Goal: Task Accomplishment & Management: Manage account settings

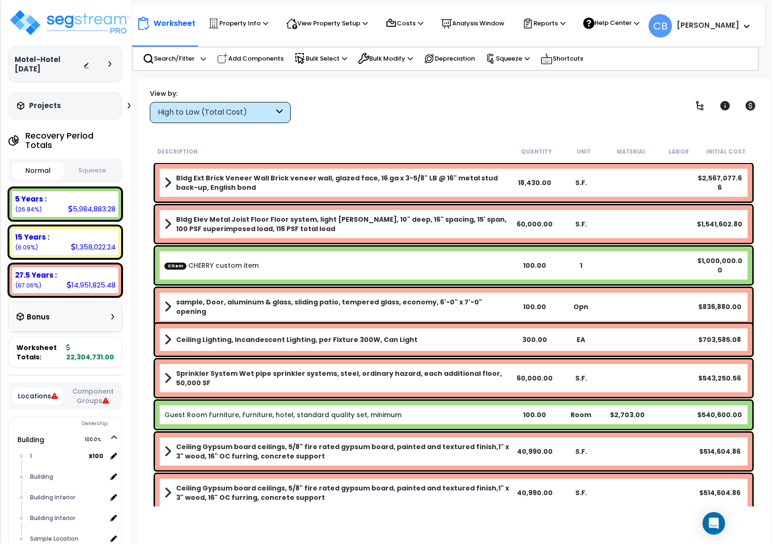
drag, startPoint x: 245, startPoint y: 55, endPoint x: 236, endPoint y: 165, distance: 110.3
click at [244, 55] on p "Add Components" at bounding box center [250, 58] width 67 height 11
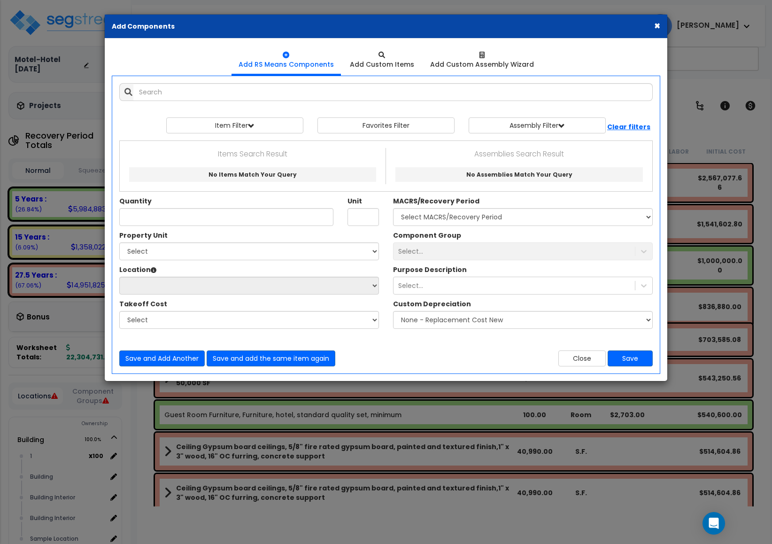
click at [657, 23] on button "×" at bounding box center [657, 26] width 6 height 10
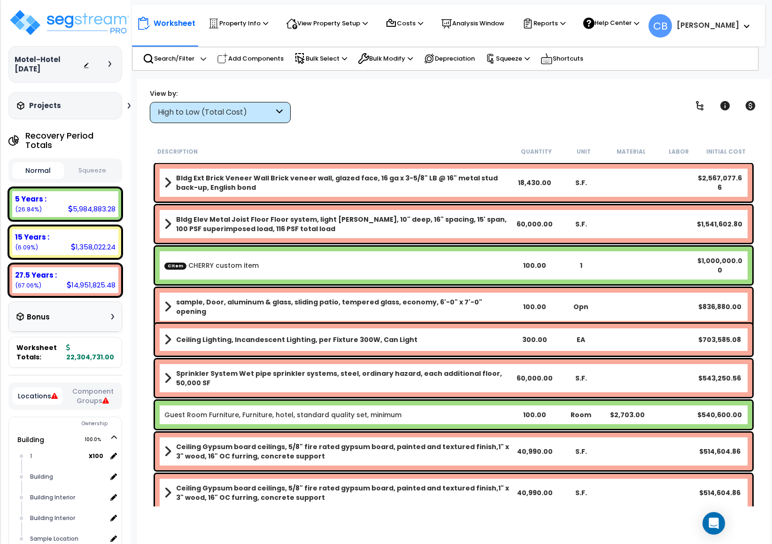
click at [656, 24] on div "Worksheet Property Info Property Setup Add Property Unit Template property Clon…" at bounding box center [448, 21] width 633 height 33
drag, startPoint x: 621, startPoint y: 320, endPoint x: 656, endPoint y: 318, distance: 35.3
drag, startPoint x: 549, startPoint y: 284, endPoint x: 621, endPoint y: 288, distance: 72.0
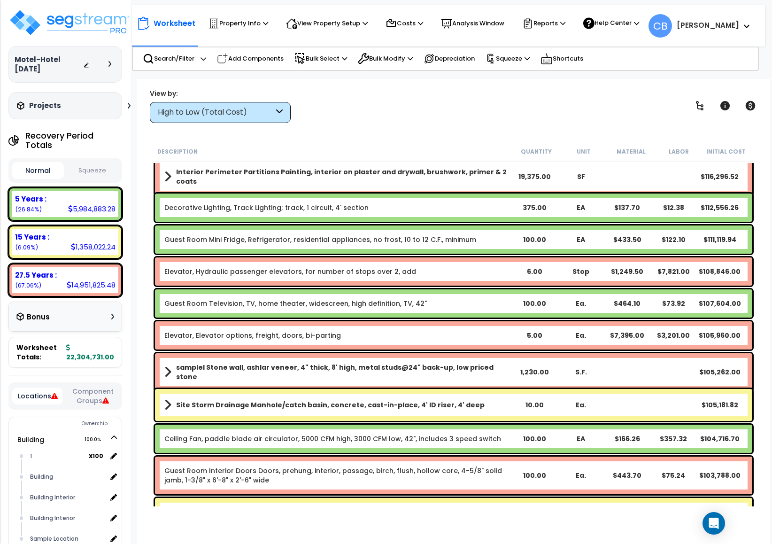
scroll to position [1546, 0]
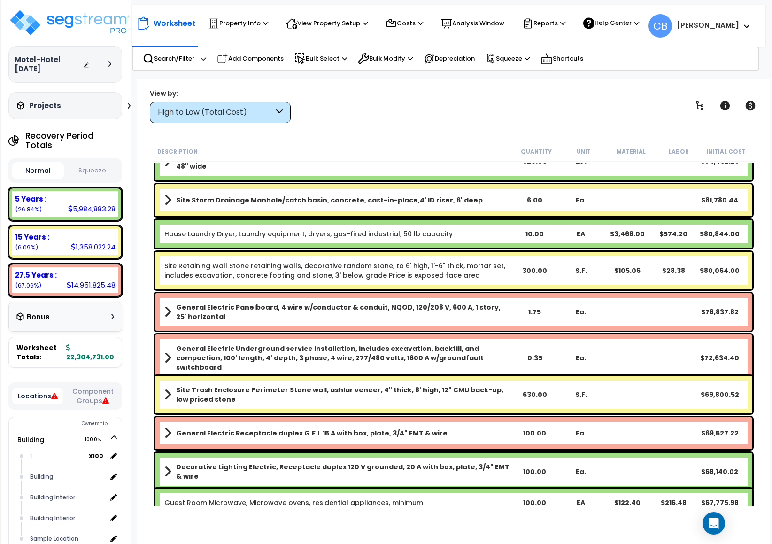
click at [427, 210] on div "Site Storm Drainage Manhole/catch basin, concrete, cast-in-place,4' ID riser, 6…" at bounding box center [454, 200] width 598 height 32
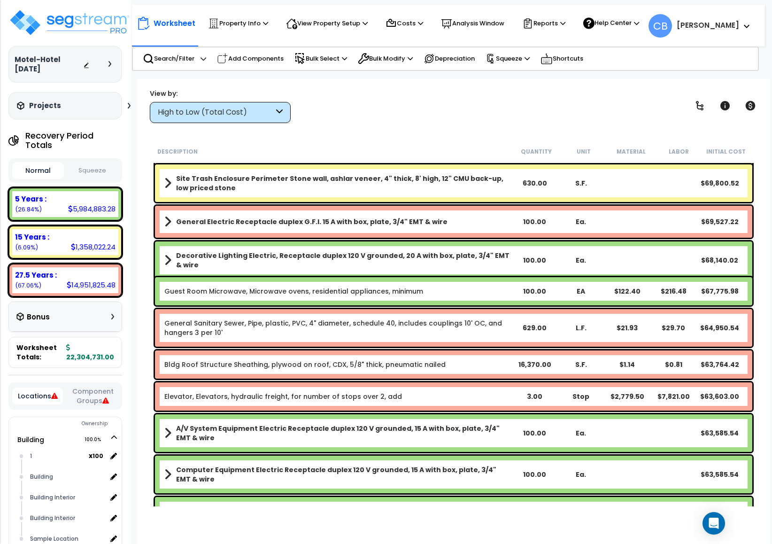
click at [439, 208] on div "General Electric Receptacle duplex G.F.I. 15 A with box, plate, 3/4" EMT & wire…" at bounding box center [454, 222] width 598 height 32
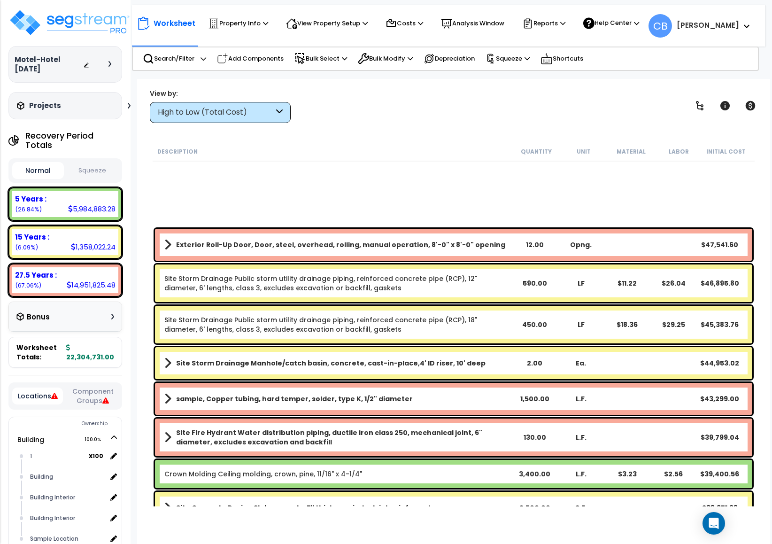
scroll to position [3190, 0]
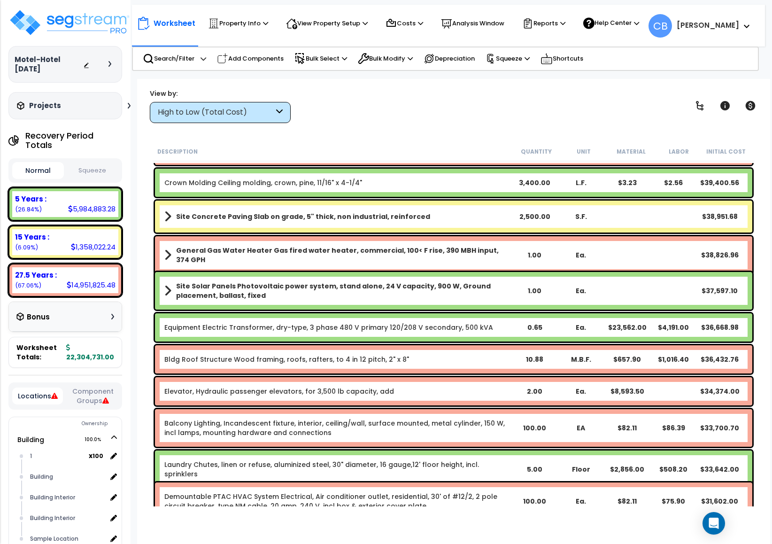
click at [444, 289] on b "Site Solar Panels Photovoltaic power system, stand alone, 24 V capacity, 900 W,…" at bounding box center [343, 290] width 335 height 19
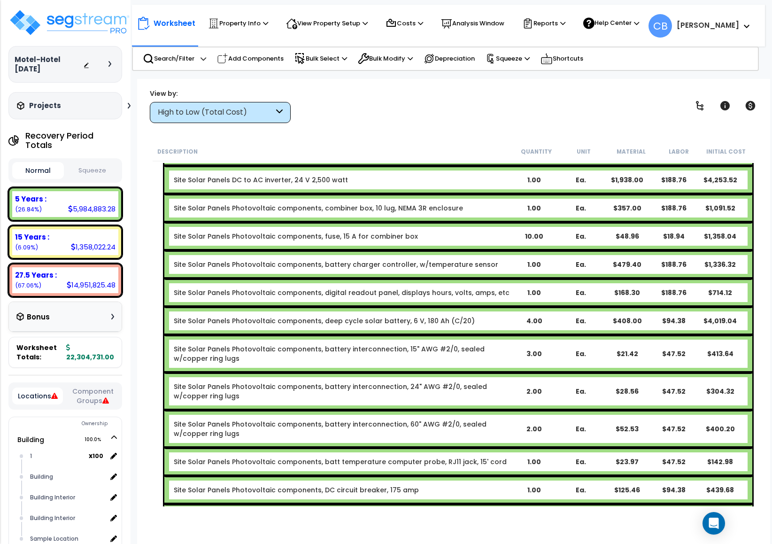
click at [444, 307] on div "Site Solar Panels Photovoltaic components, deep cycle solar battery, 6 V, 180 A…" at bounding box center [458, 321] width 588 height 28
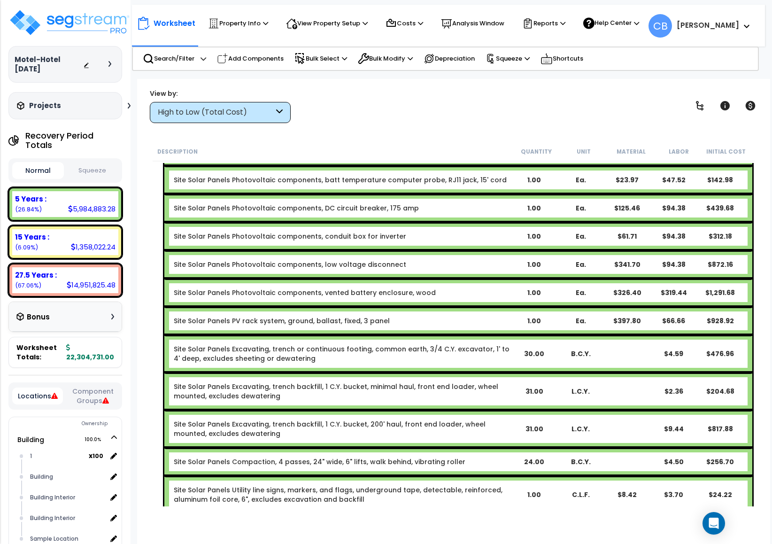
click at [444, 316] on b "Site Solar Panels PV rack system, ground, ballast, fixed, 3 panel" at bounding box center [342, 320] width 337 height 9
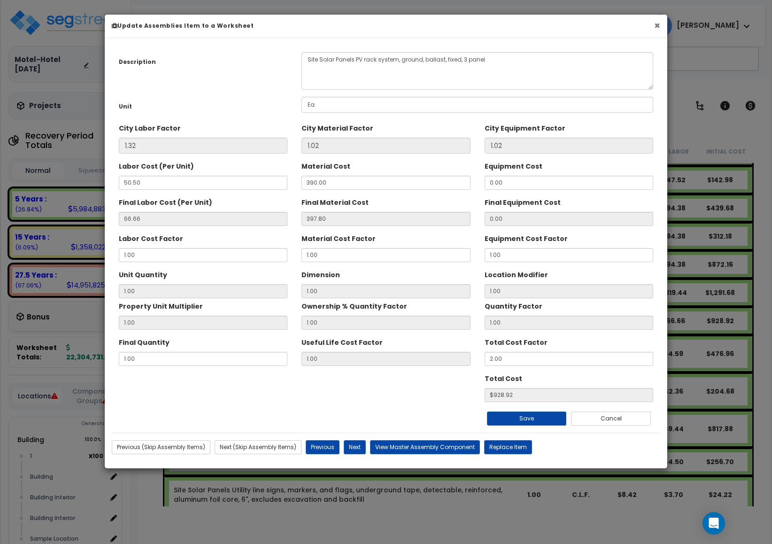
click at [657, 24] on button "×" at bounding box center [657, 26] width 6 height 10
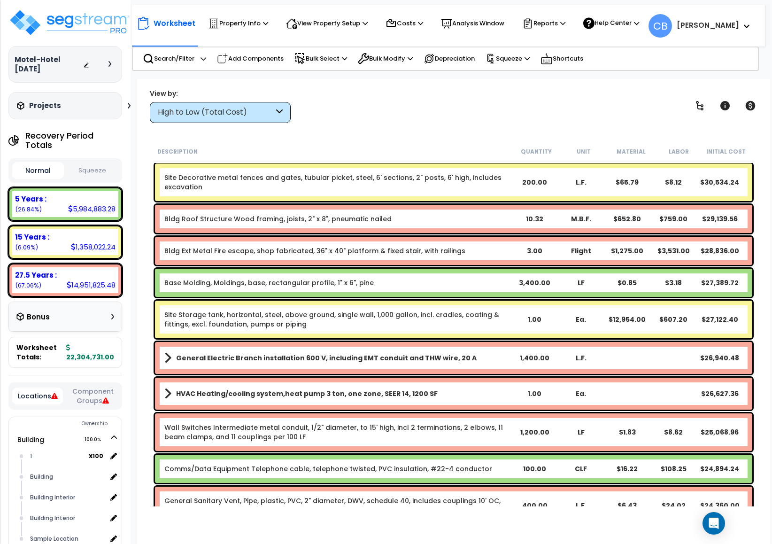
scroll to position [5092, 0]
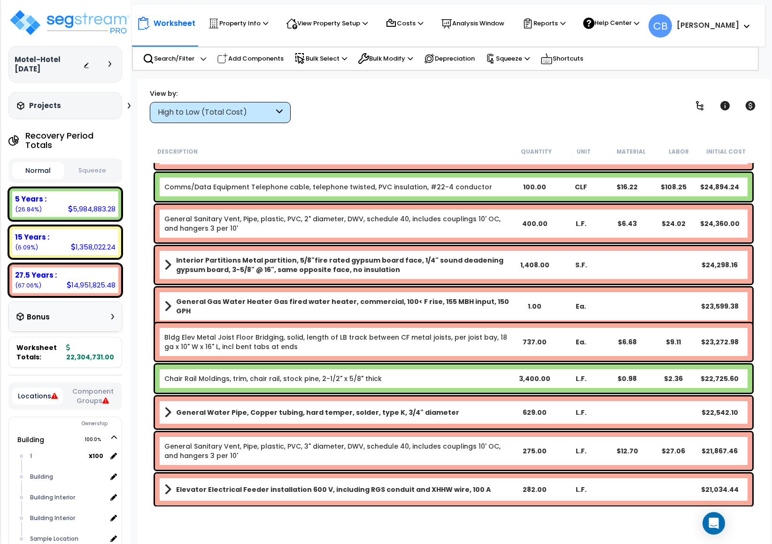
click at [413, 256] on b "Interior Partitions Metal partition, 5/8"fire rated gypsum board face, 1/4" sou…" at bounding box center [343, 265] width 335 height 19
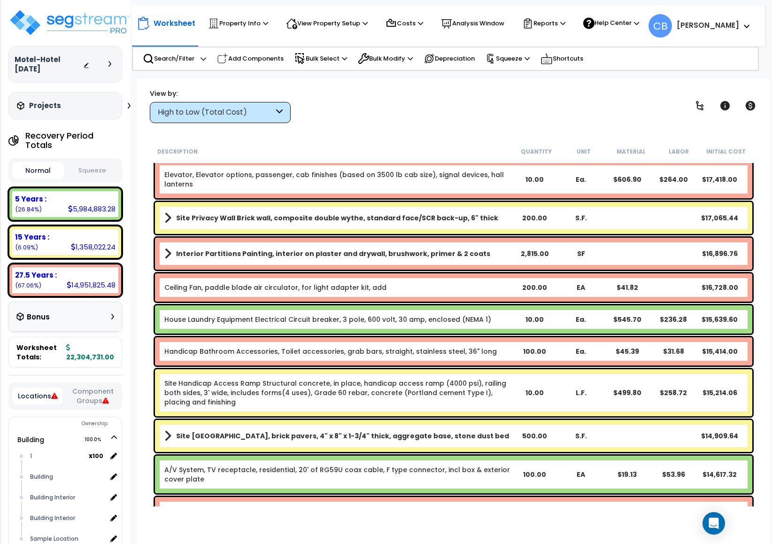
click at [344, 297] on div "Ceiling Fan, paddle blade air circulator, for light adapter kit, add 200.00 EA …" at bounding box center [454, 287] width 598 height 28
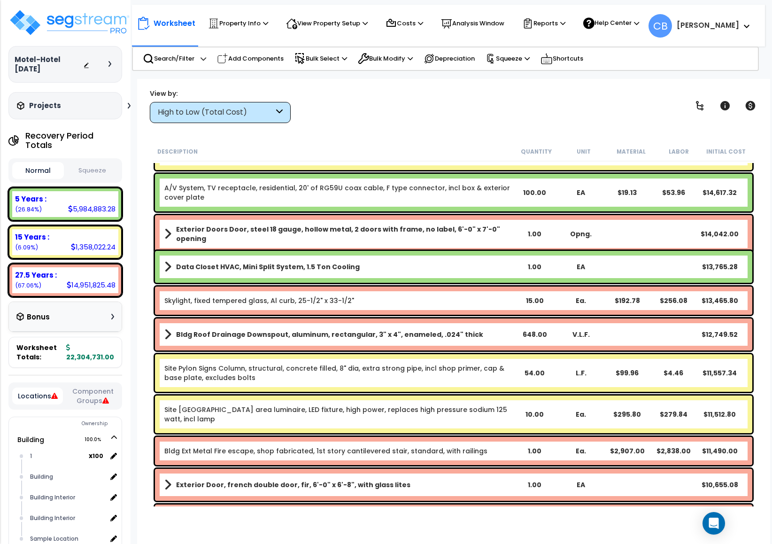
click at [344, 297] on link "Skylight, fixed tempered glass, Al curb, 25-1/2" x 33-1/2"" at bounding box center [259, 300] width 190 height 9
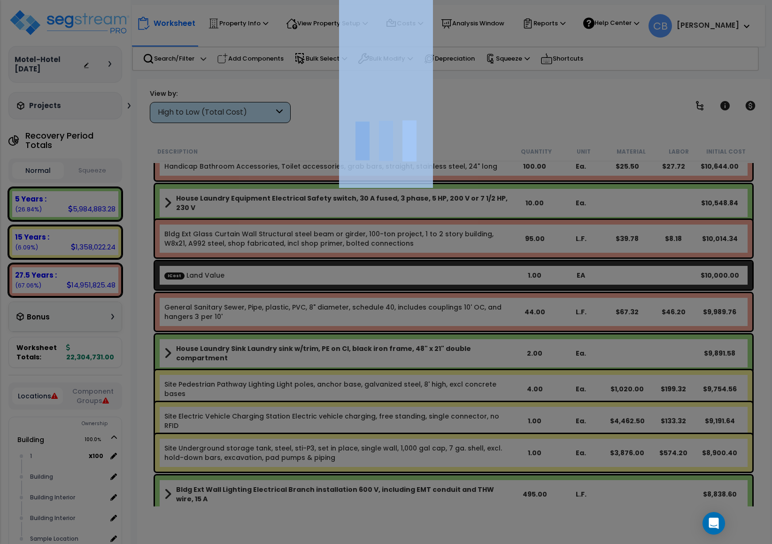
click at [344, 297] on div at bounding box center [386, 272] width 772 height 544
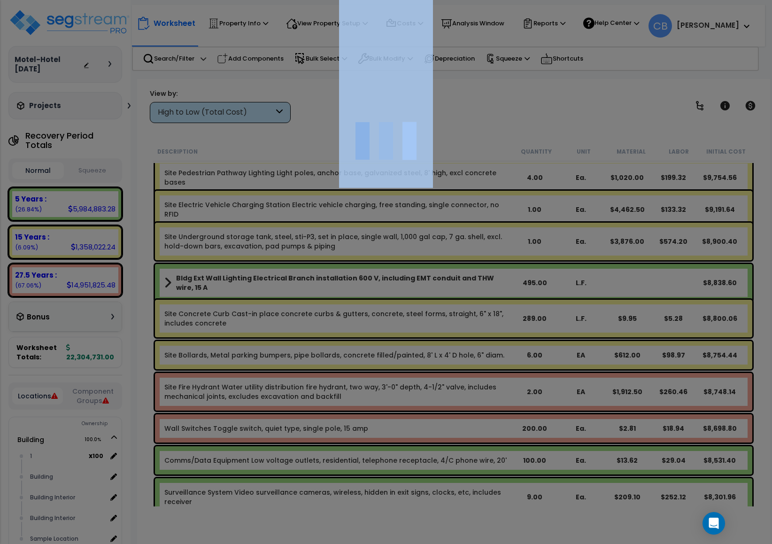
click at [344, 297] on div at bounding box center [386, 272] width 772 height 544
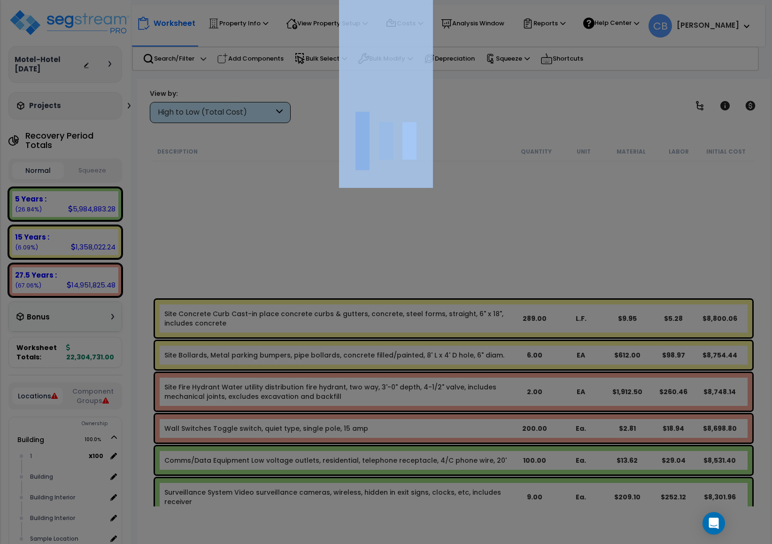
scroll to position [7206, 0]
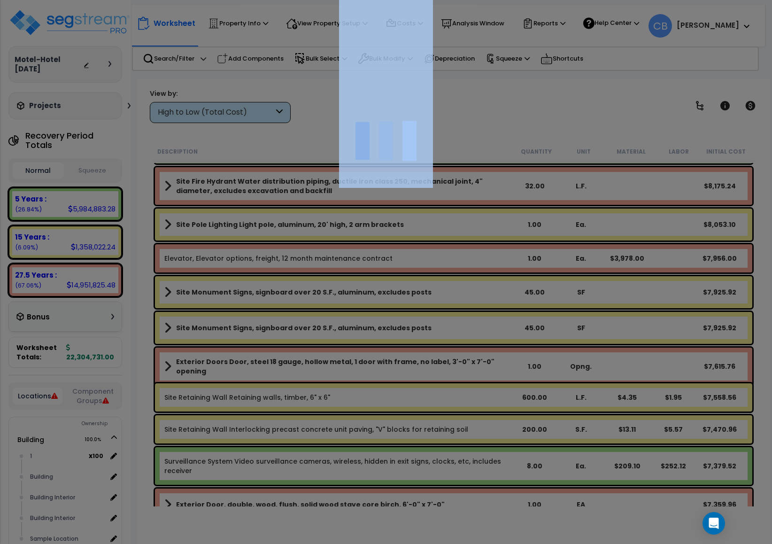
click at [344, 297] on div at bounding box center [386, 272] width 772 height 544
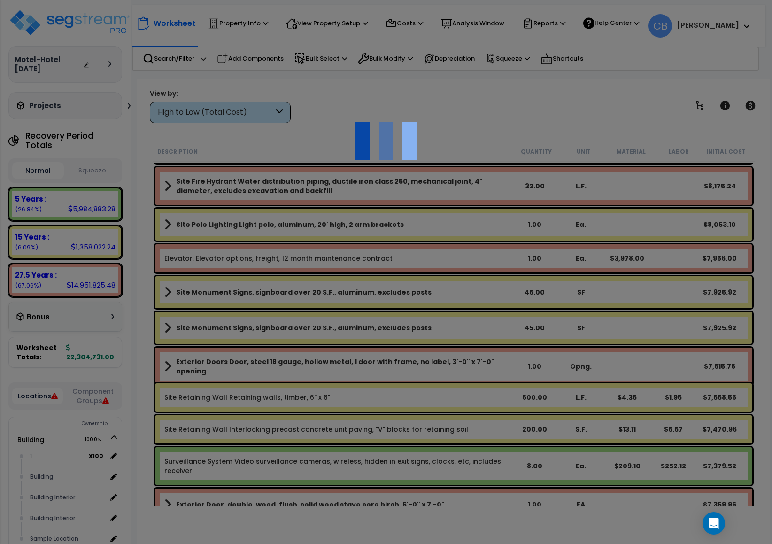
click at [344, 297] on div at bounding box center [386, 272] width 772 height 544
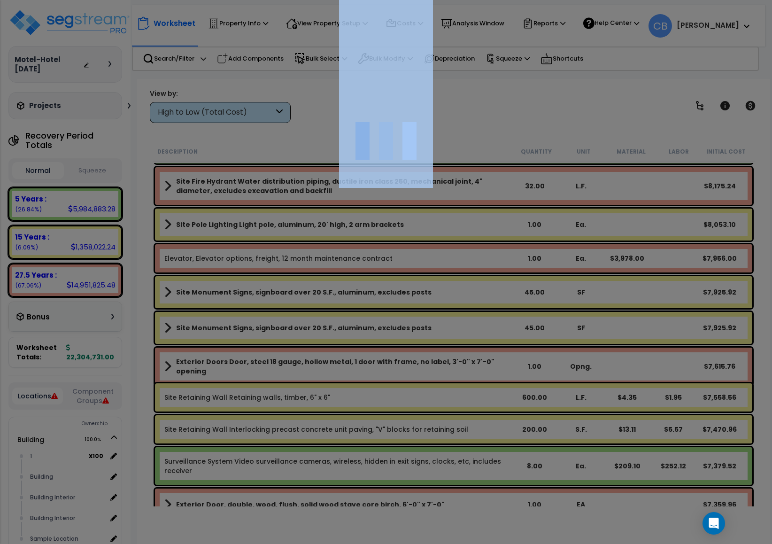
click at [344, 79] on div "We are Building your Property. So please grab a coffee and let us do the heavy …" at bounding box center [386, 60] width 772 height 38
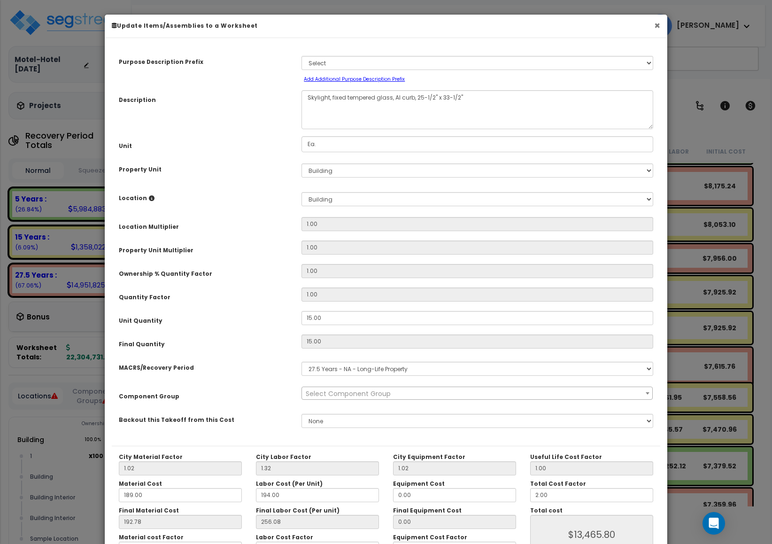
click at [655, 26] on button "×" at bounding box center [657, 26] width 6 height 10
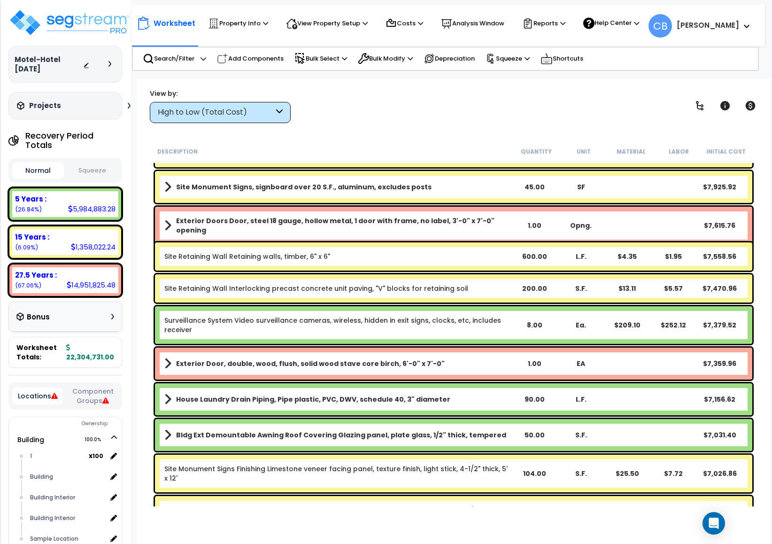
click at [416, 259] on b "Site Retaining Wall Retaining walls, timber, 6" x 6"" at bounding box center [337, 256] width 347 height 9
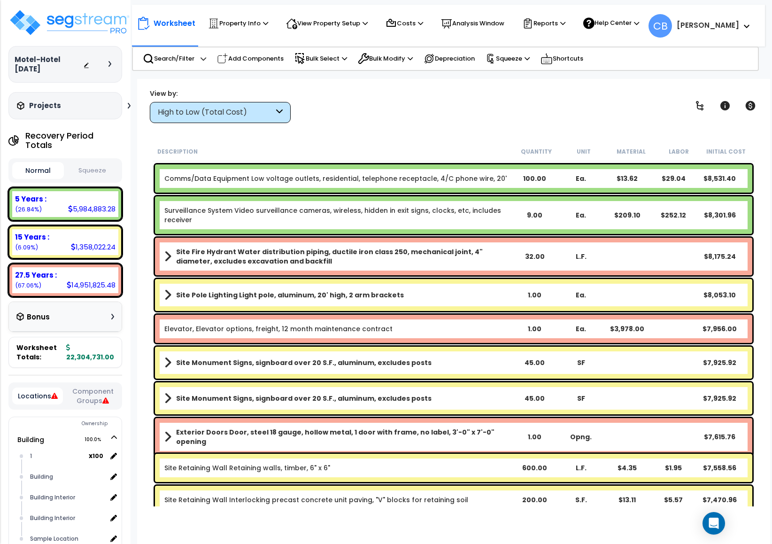
click at [416, 259] on b "Site Fire Hydrant Water distribution piping, ductile iron class 250, mechanical…" at bounding box center [343, 256] width 335 height 19
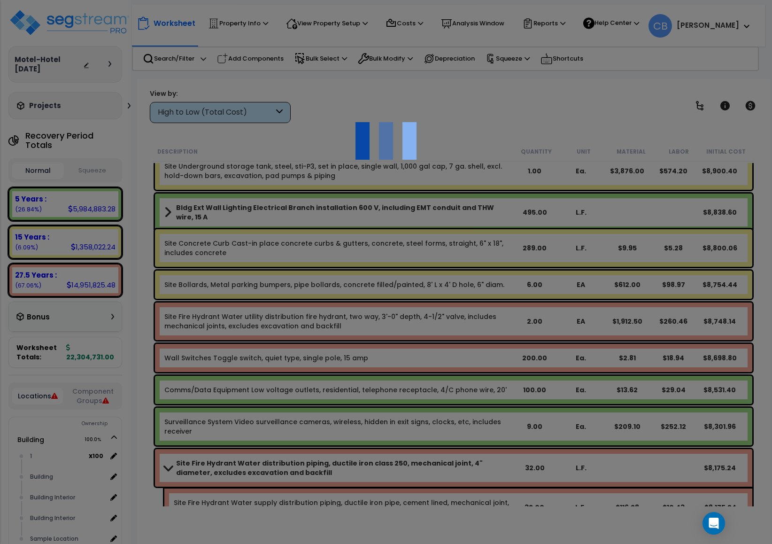
click at [416, 259] on div at bounding box center [386, 272] width 772 height 544
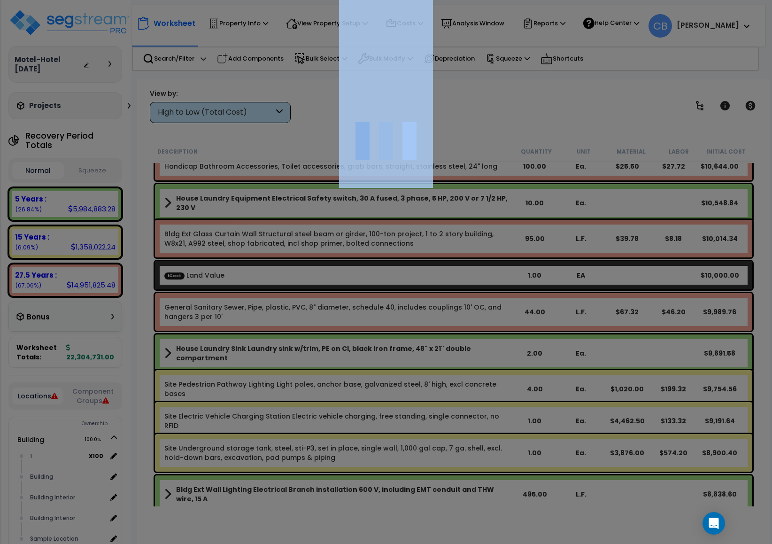
click at [416, 259] on div at bounding box center [386, 272] width 772 height 544
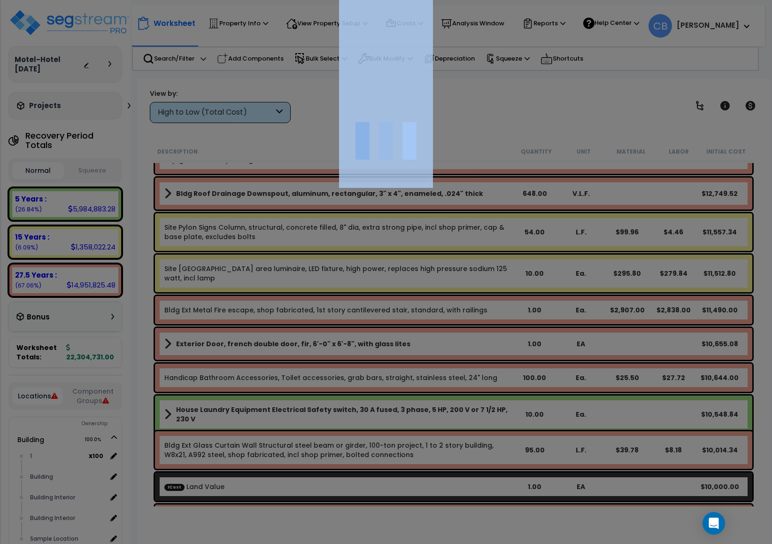
click at [416, 259] on div at bounding box center [386, 272] width 772 height 544
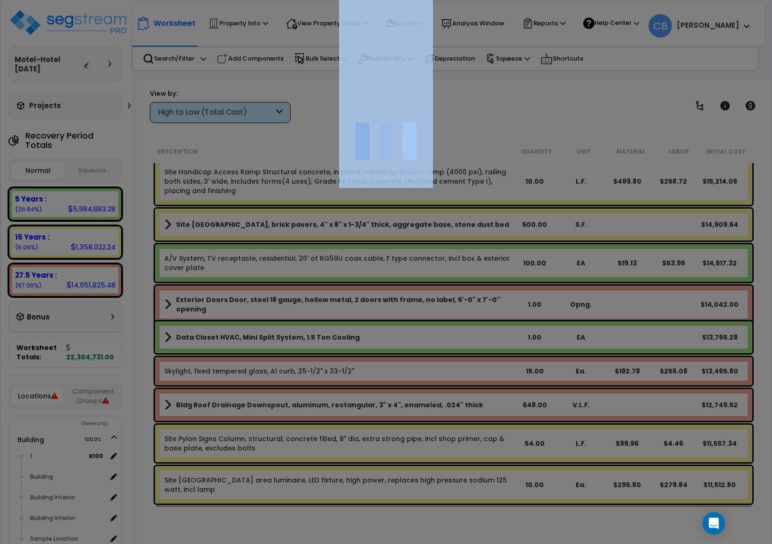
click at [416, 259] on div at bounding box center [386, 272] width 772 height 544
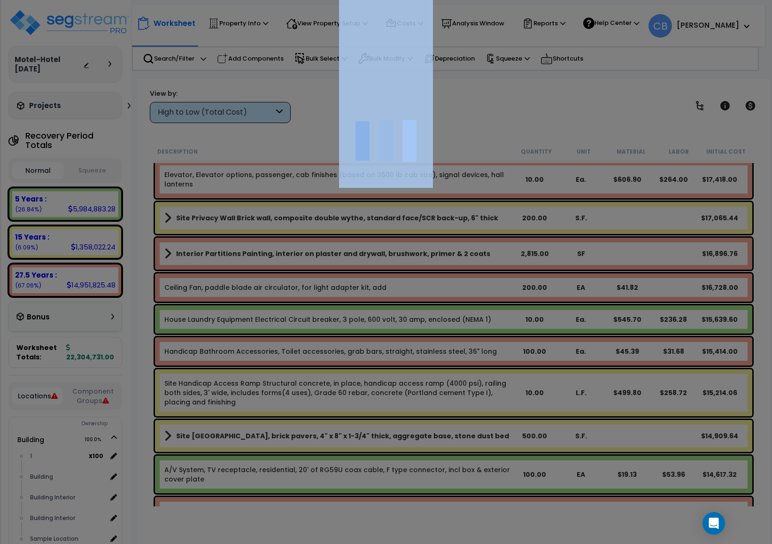
click at [416, 259] on div at bounding box center [386, 272] width 772 height 544
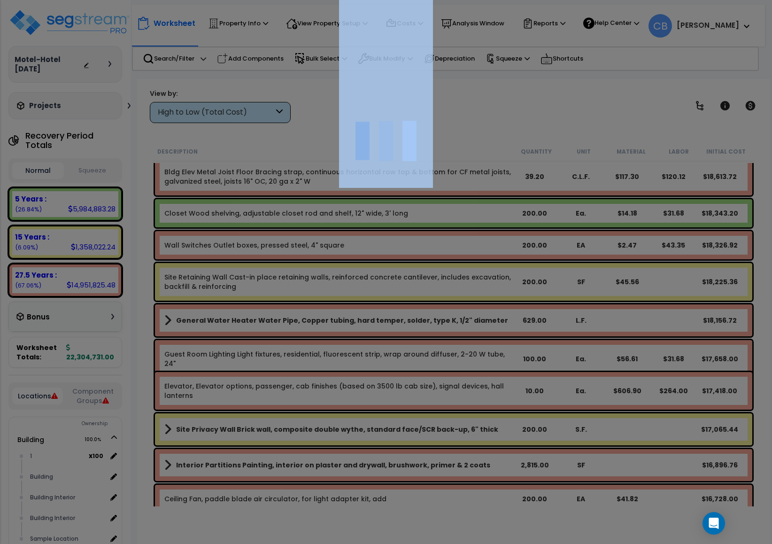
click at [416, 259] on div at bounding box center [386, 272] width 772 height 544
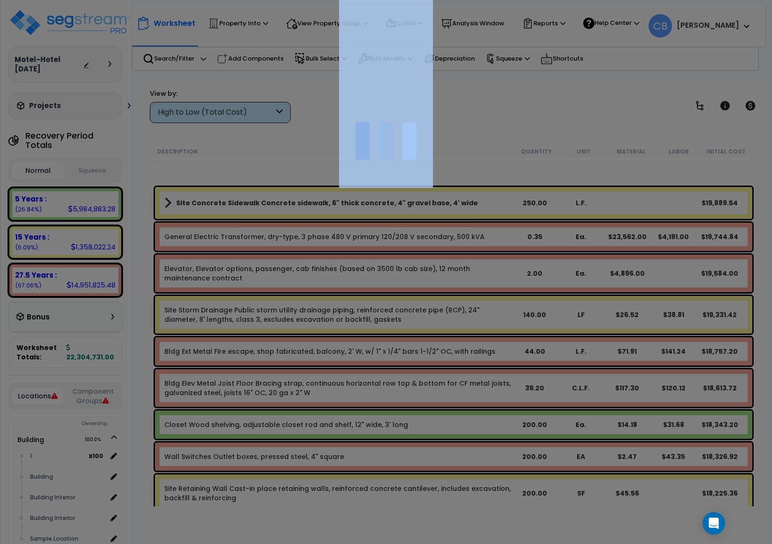
click at [417, 79] on div "We are Building your Property. So please grab a coffee and let us do the heavy …" at bounding box center [386, 60] width 772 height 38
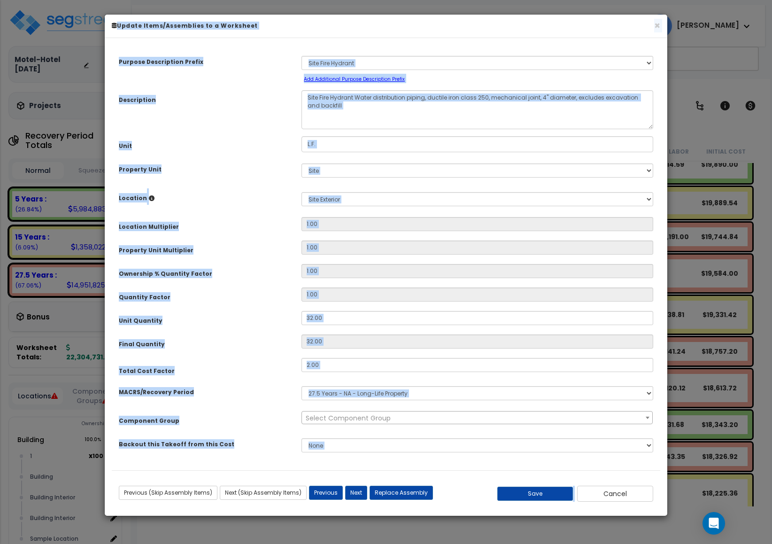
scroll to position [5445, 0]
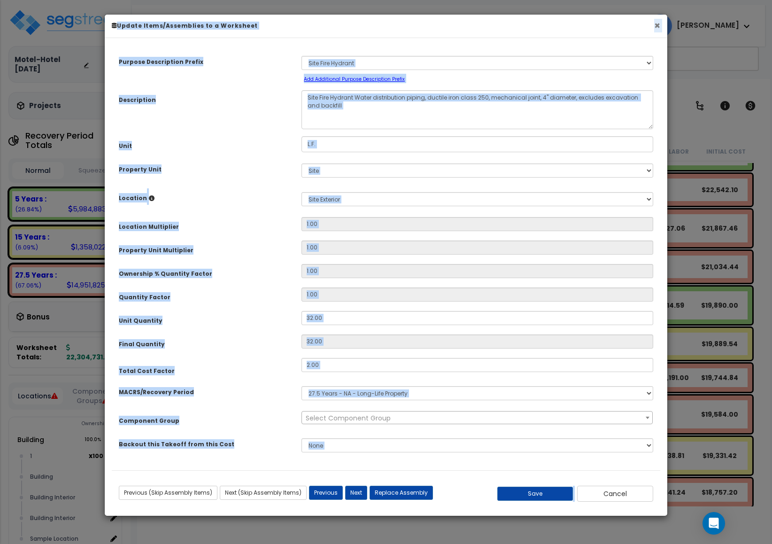
click at [659, 28] on button "×" at bounding box center [657, 26] width 6 height 10
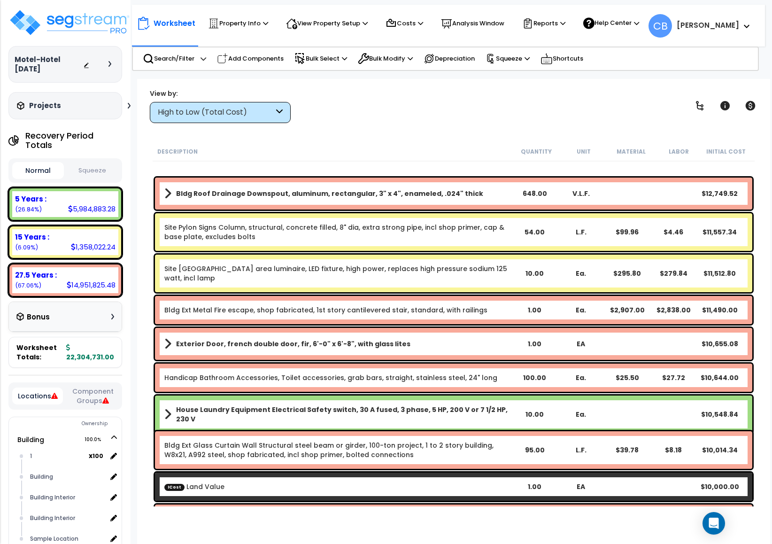
scroll to position [6643, 0]
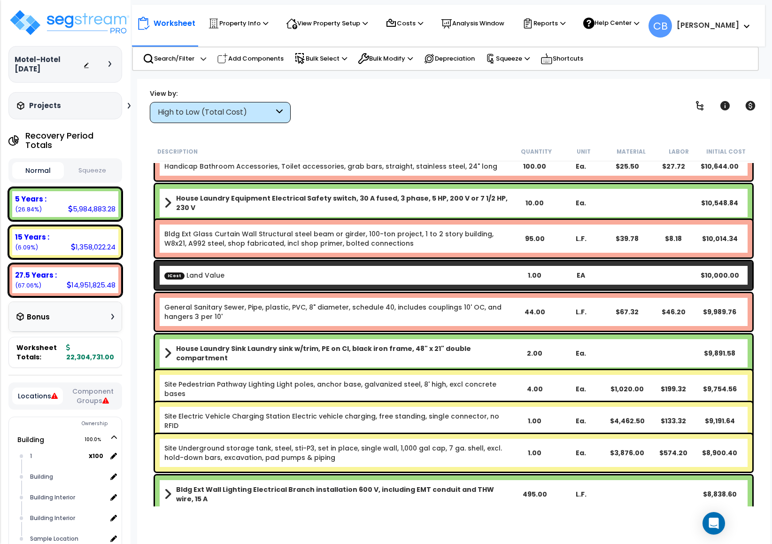
click at [476, 275] on b "ICost Land Value" at bounding box center [337, 275] width 347 height 9
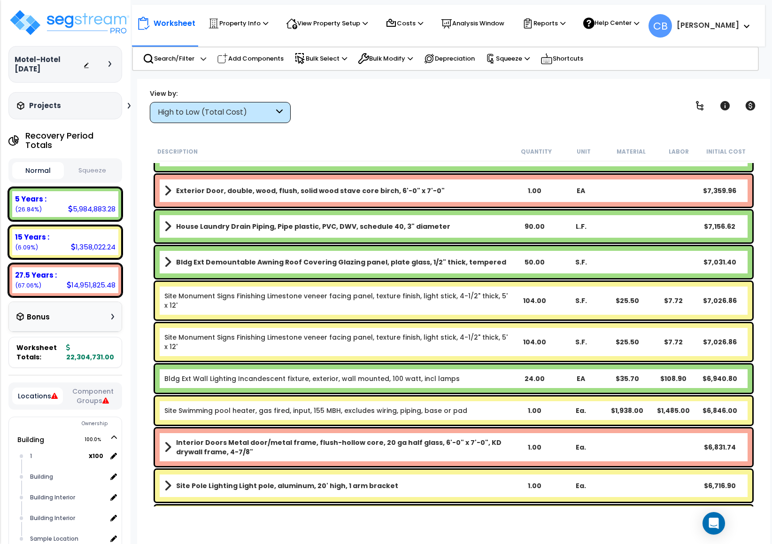
click at [316, 315] on div "Site Monument Signs Finishing Limestone veneer facing panel, texture finish, li…" at bounding box center [454, 301] width 598 height 38
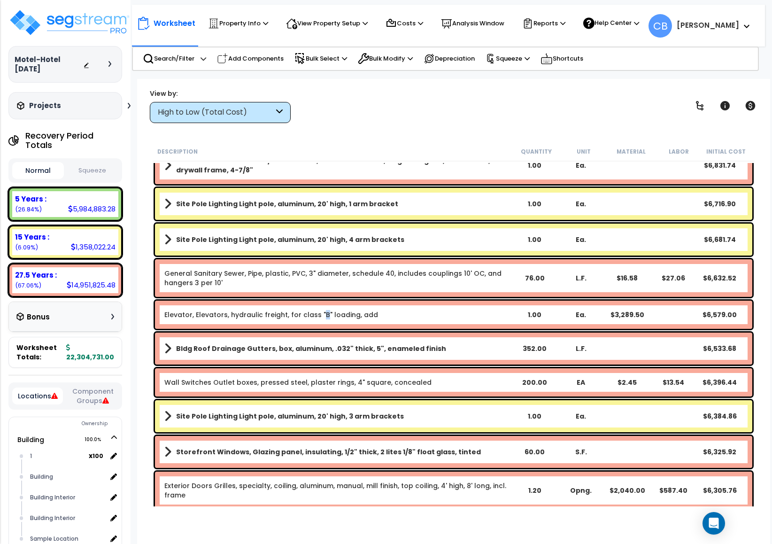
click at [316, 315] on link "Elevator, Elevators, hydraulic freight, for class "B" loading, add" at bounding box center [271, 314] width 214 height 9
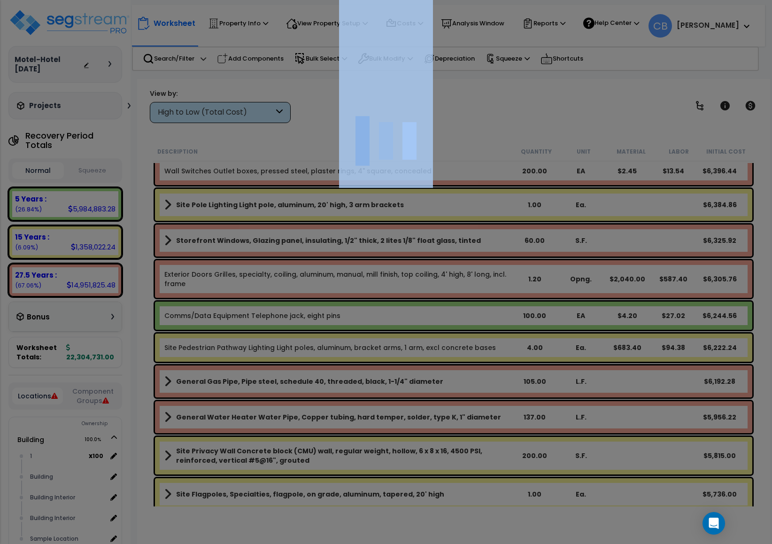
click at [316, 315] on div at bounding box center [386, 272] width 772 height 544
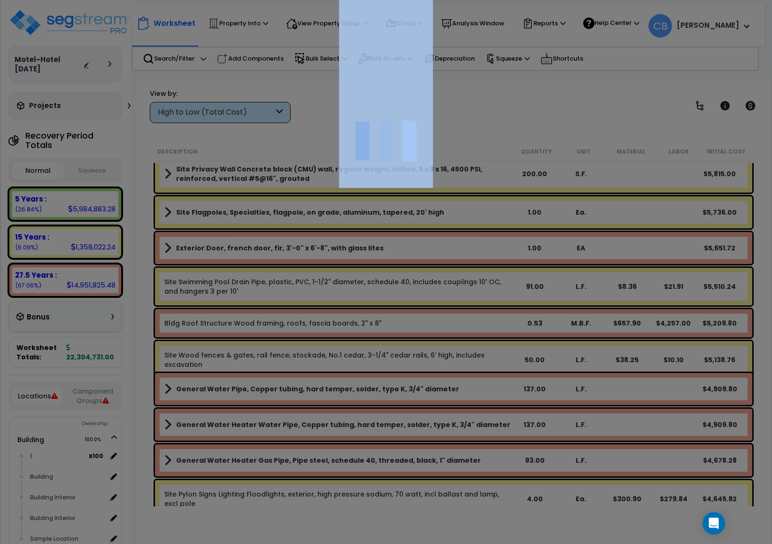
click at [316, 315] on div at bounding box center [386, 272] width 772 height 544
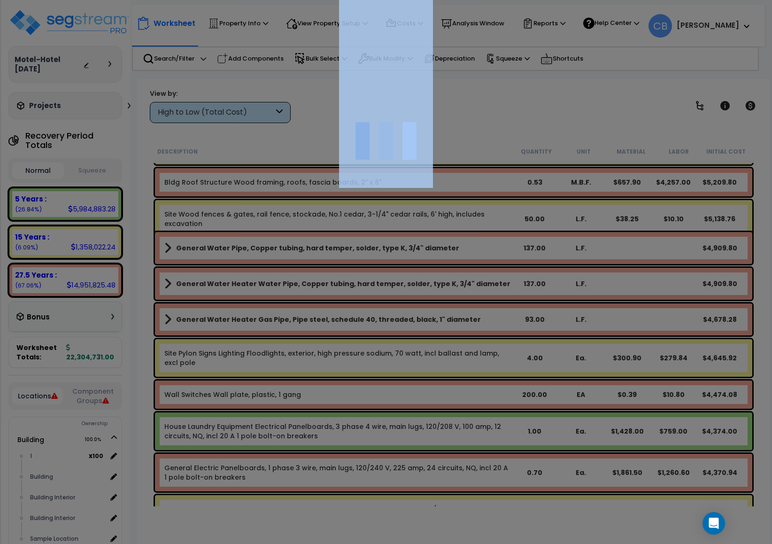
click at [316, 315] on div at bounding box center [386, 272] width 772 height 544
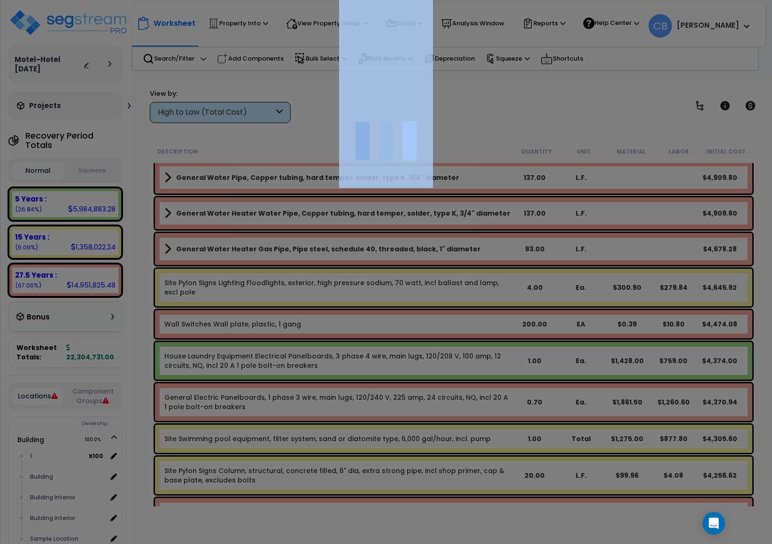
click at [316, 315] on div at bounding box center [386, 272] width 772 height 544
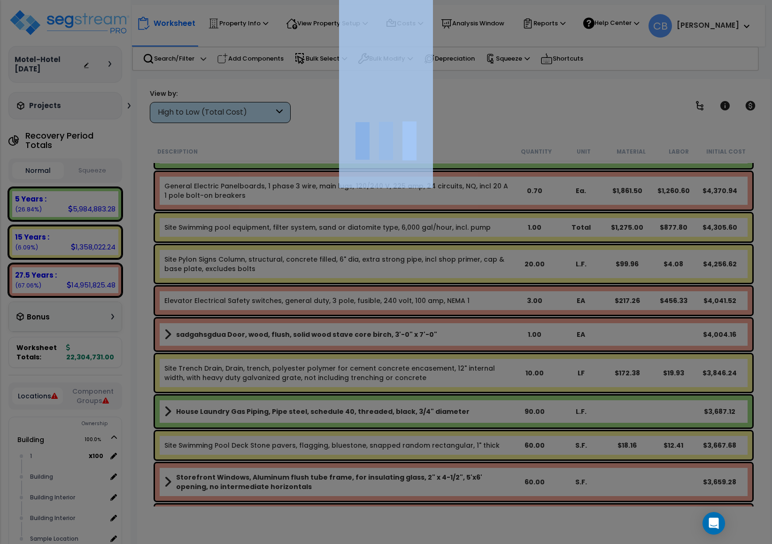
click at [316, 315] on div at bounding box center [386, 272] width 772 height 544
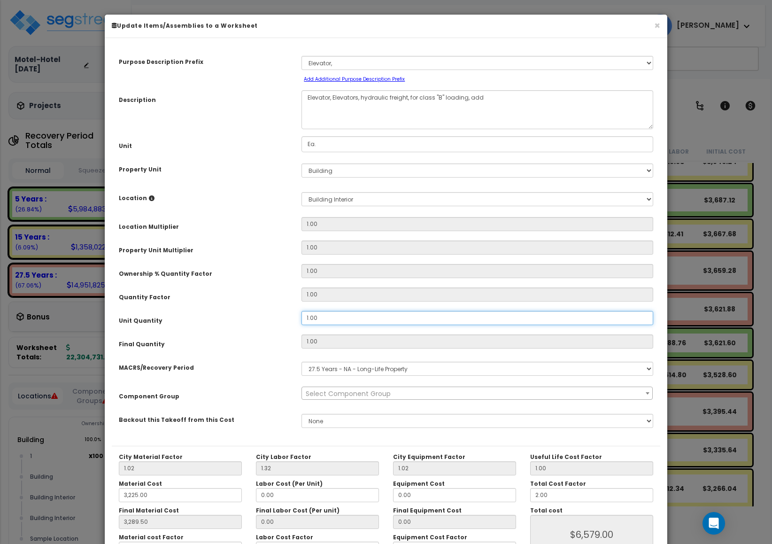
click at [316, 315] on input "1.00" at bounding box center [478, 318] width 352 height 14
click at [654, 28] on button "×" at bounding box center [657, 26] width 6 height 10
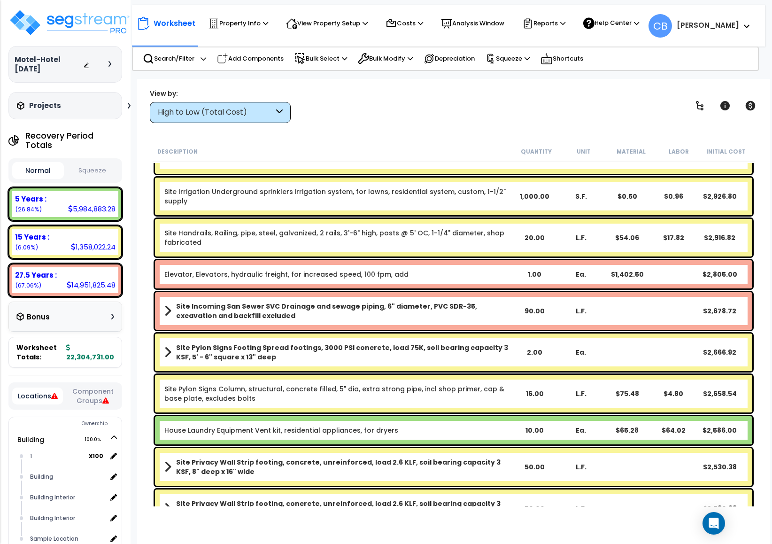
scroll to position [9673, 0]
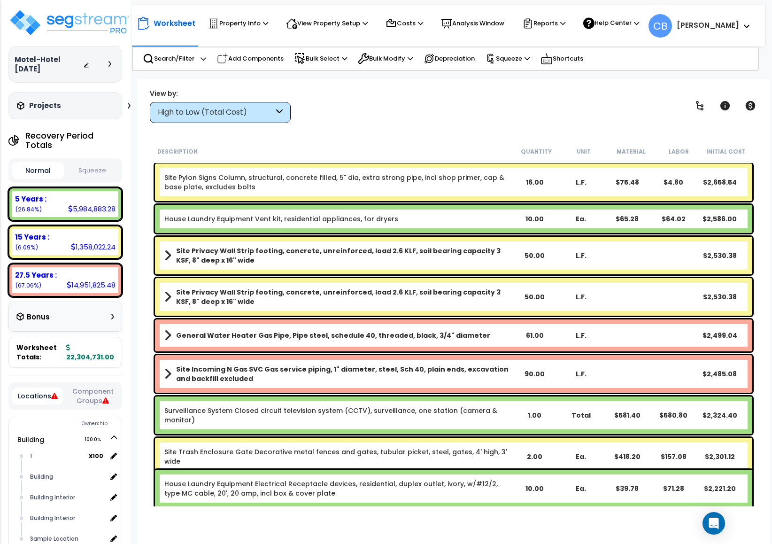
click at [365, 347] on div "General Water Heater Gas Pipe, Pipe steel, schedule 40, threaded, black, 3/4" d…" at bounding box center [454, 335] width 598 height 32
click at [441, 107] on div "View by: High to Low (Total Cost) High to Low (Total Cost)" at bounding box center [454, 105] width 614 height 35
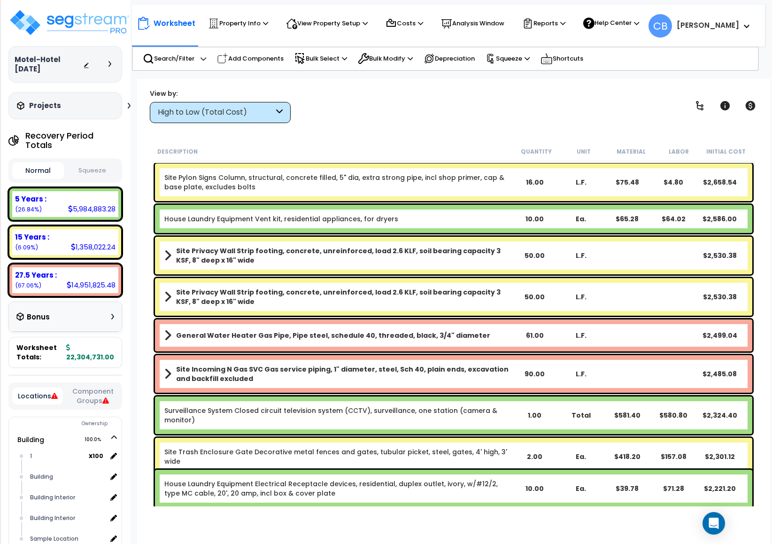
click at [441, 107] on div "View by: High to Low (Total Cost) High to Low (Total Cost)" at bounding box center [454, 105] width 614 height 35
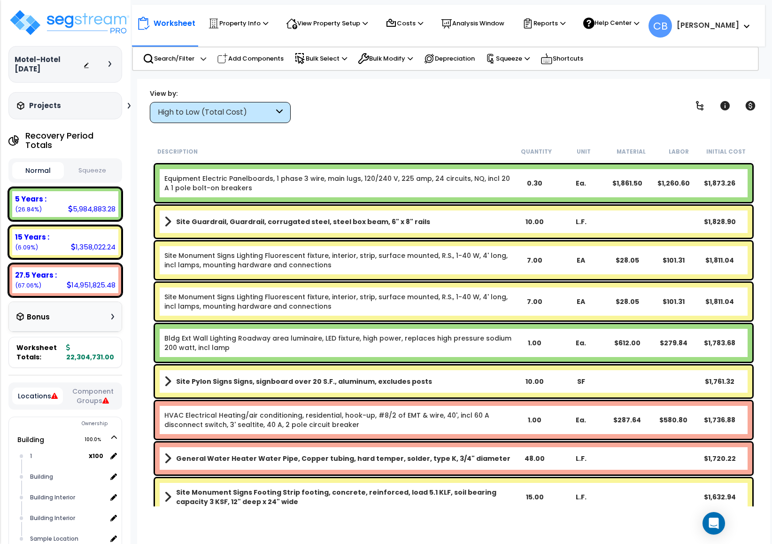
click at [337, 245] on div "Site Monument Signs Lighting Fluorescent fixture, interior, strip, surface moun…" at bounding box center [454, 260] width 598 height 38
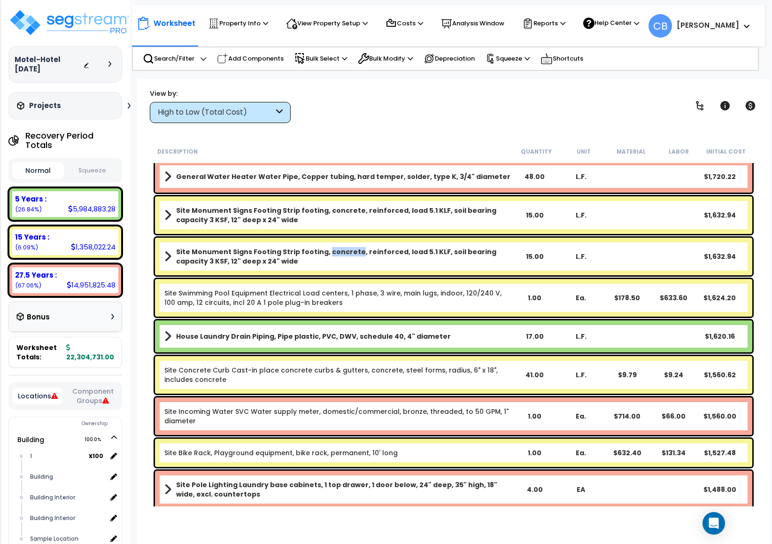
click at [337, 247] on b "Site Monument Signs Footing Strip footing, concrete, reinforced, load 5.1 KLF, …" at bounding box center [343, 256] width 335 height 19
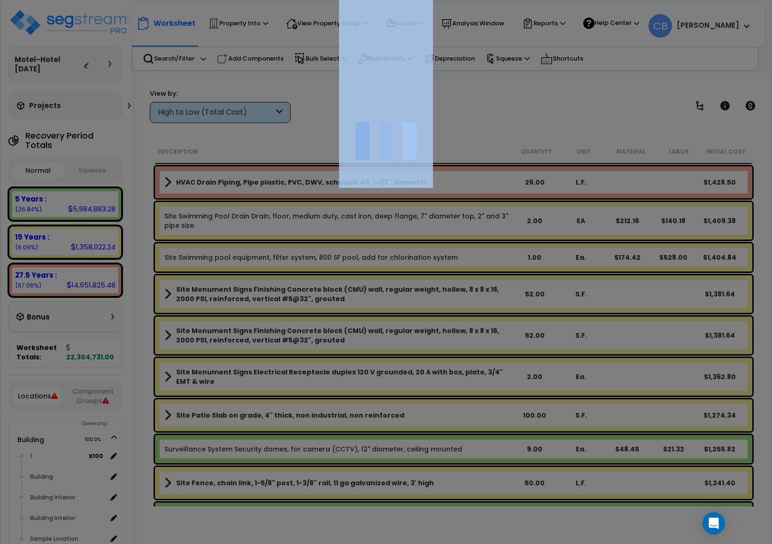
click at [337, 245] on div at bounding box center [386, 272] width 772 height 544
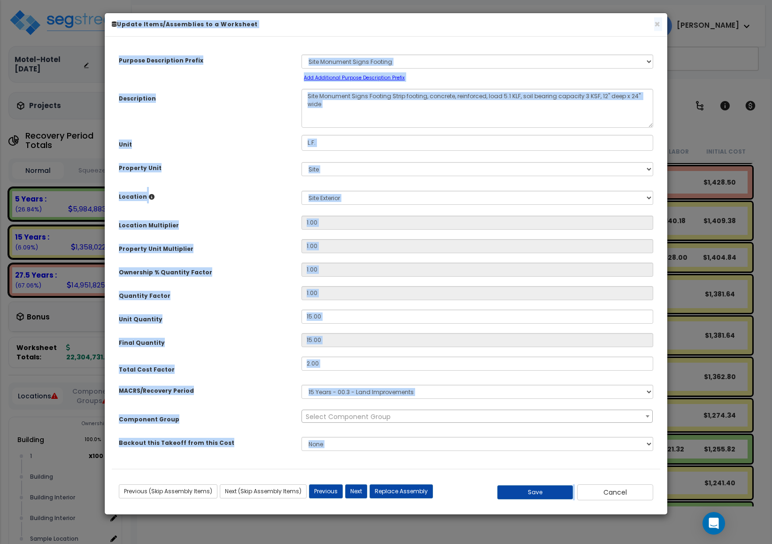
click at [650, 18] on div "× Update Items/Assemblies to a Worksheet" at bounding box center [386, 24] width 563 height 23
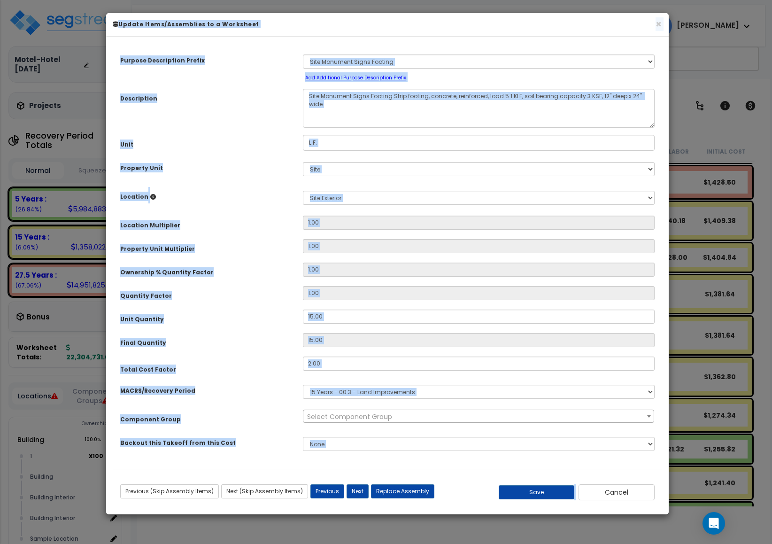
click at [661, 27] on div "× Update Items/Assemblies to a Worksheet" at bounding box center [387, 24] width 563 height 23
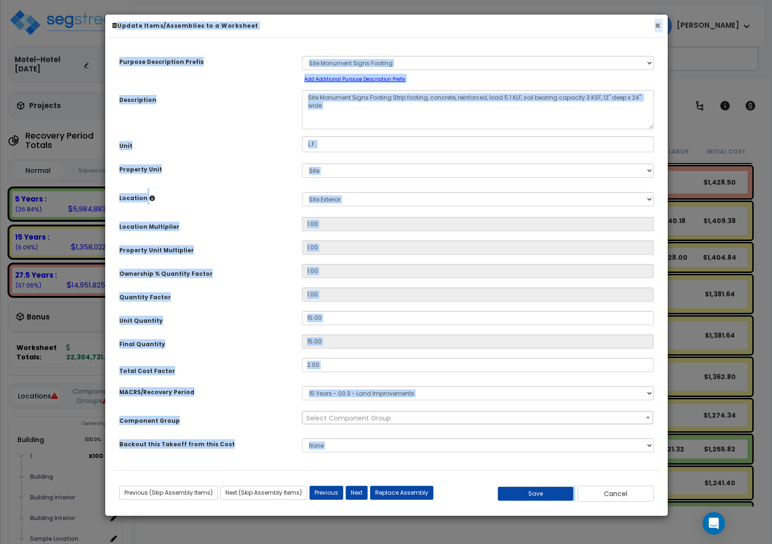
click at [657, 28] on button "×" at bounding box center [658, 26] width 6 height 10
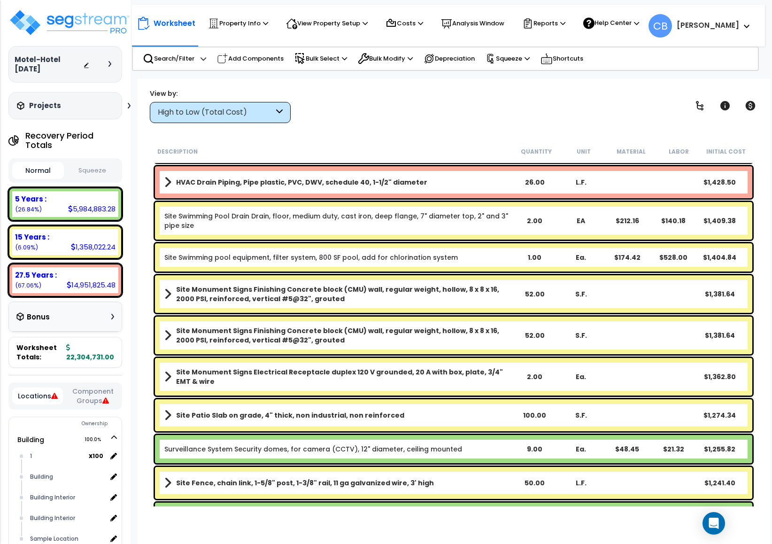
drag, startPoint x: 646, startPoint y: 185, endPoint x: 770, endPoint y: 209, distance: 126.2
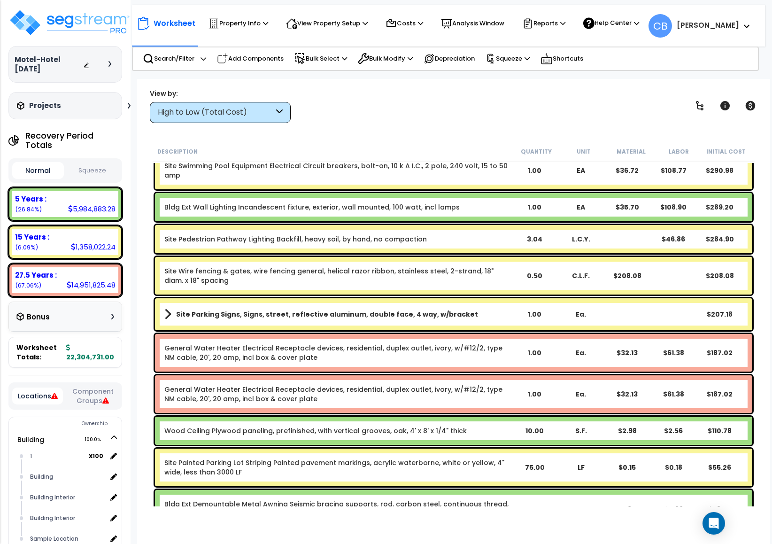
scroll to position [13069, 0]
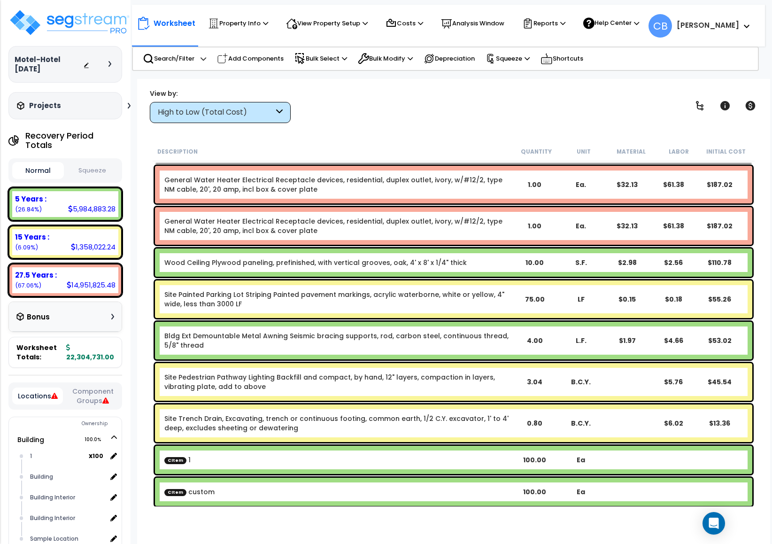
click at [327, 326] on div "Bldg Ext Demountable Metal Awning Seismic bracing supports, rod, carbon steel, …" at bounding box center [454, 341] width 598 height 38
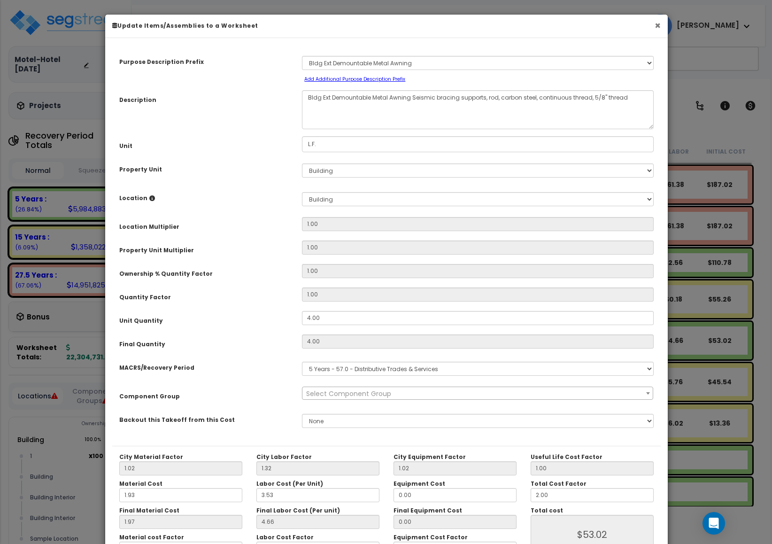
click at [657, 23] on button "×" at bounding box center [658, 26] width 6 height 10
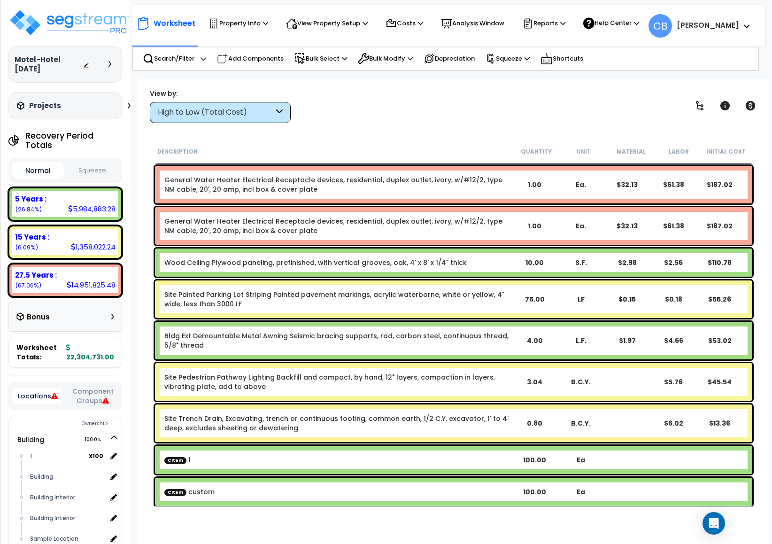
drag, startPoint x: 447, startPoint y: 342, endPoint x: 424, endPoint y: 327, distance: 27.5
click at [427, 334] on link "Bldg Ext Demountable Metal Awning Seismic bracing supports, rod, carbon steel, …" at bounding box center [337, 340] width 347 height 19
click at [473, 123] on div "View by: High to Low (Total Cost) High to Low (Total Cost)" at bounding box center [454, 105] width 614 height 35
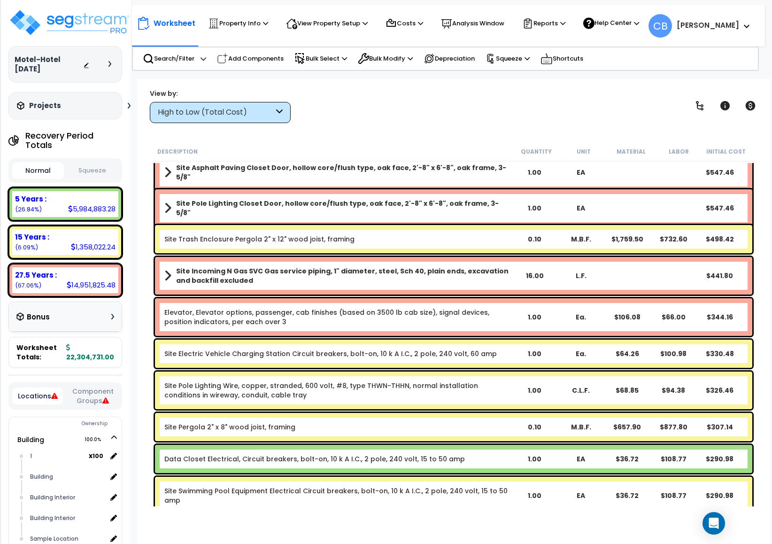
click at [403, 333] on div "Elevator, Elevator options, passenger, cab finishes (based on 3500 lb cab size)…" at bounding box center [454, 317] width 598 height 38
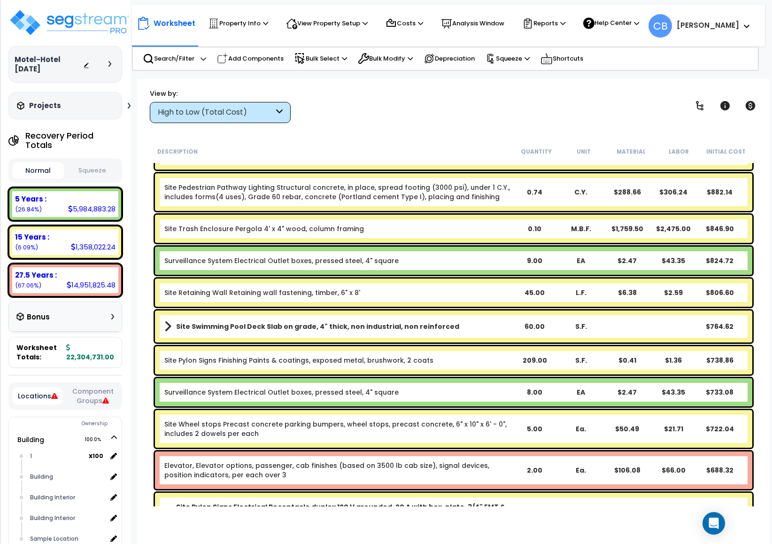
click at [403, 333] on div "Site Swimming Pool Deck Slab on grade, 4" thick, non industrial, non reinforced…" at bounding box center [454, 327] width 598 height 32
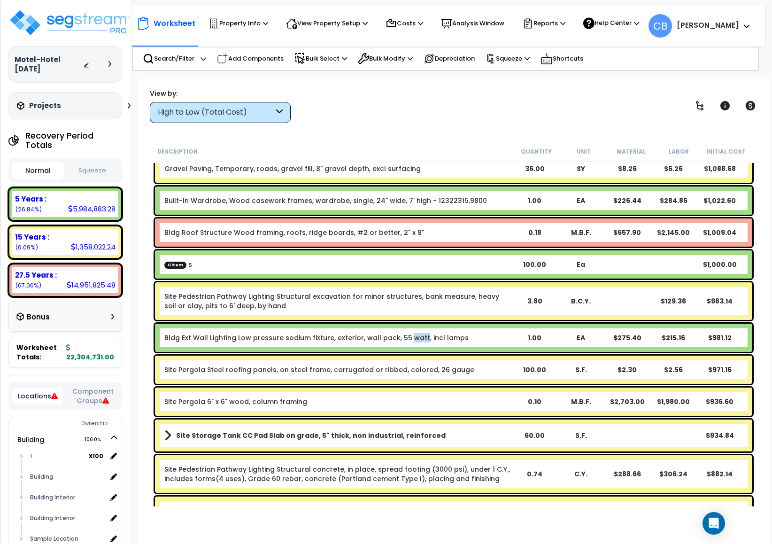
click at [403, 333] on link "Bldg Ext Wall Lighting Low pressure sodium fixture, exterior, wall pack, 55 wat…" at bounding box center [316, 337] width 304 height 9
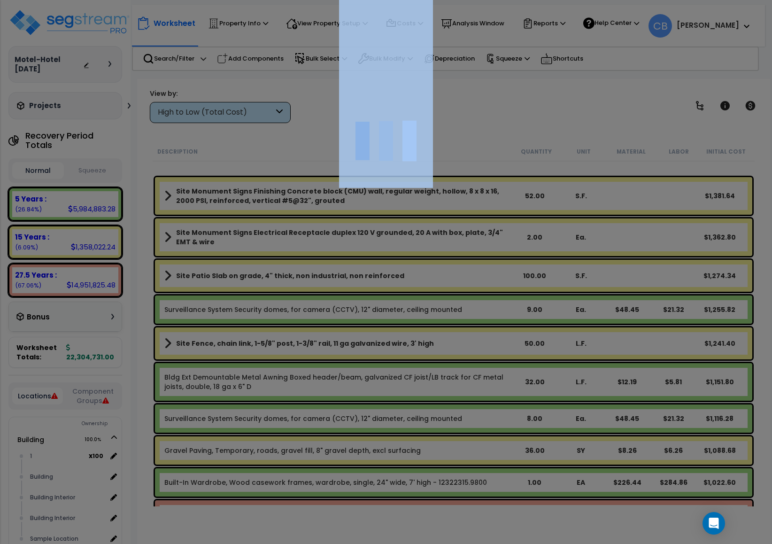
click at [404, 334] on div at bounding box center [386, 272] width 772 height 544
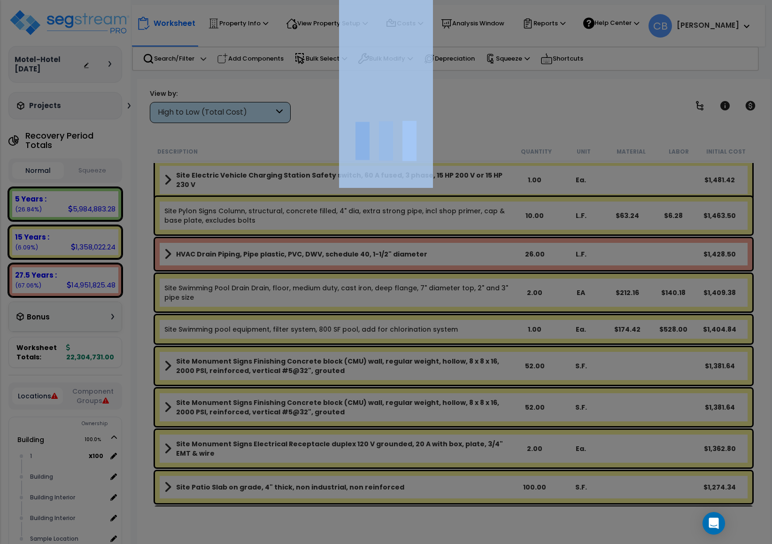
click at [404, 334] on div at bounding box center [386, 272] width 772 height 544
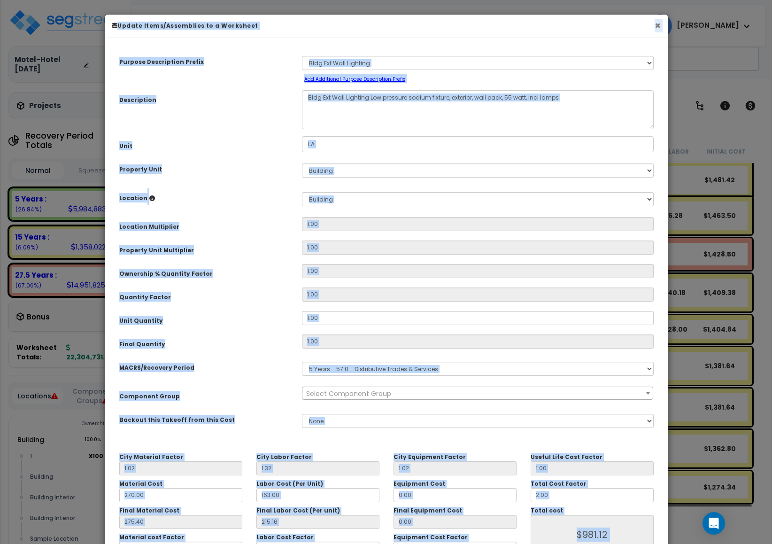
click at [660, 28] on button "×" at bounding box center [658, 26] width 6 height 10
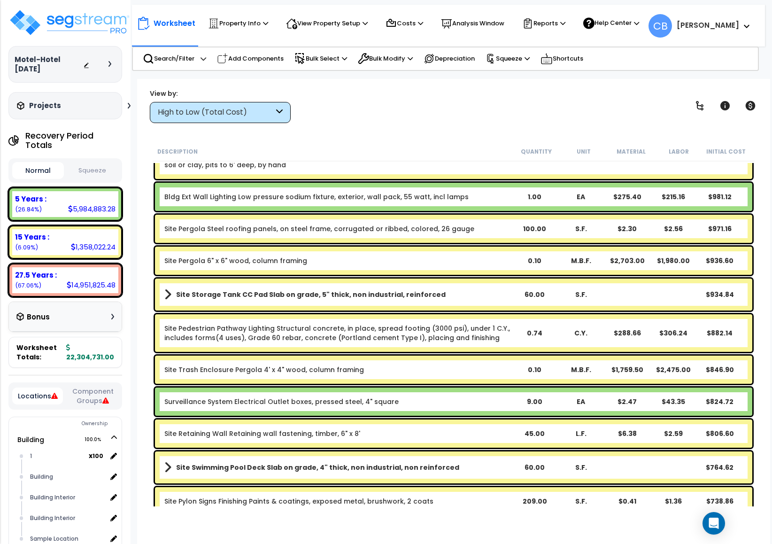
click at [481, 258] on b "Site Pergola 6" x 6" wood, column framing" at bounding box center [337, 260] width 347 height 9
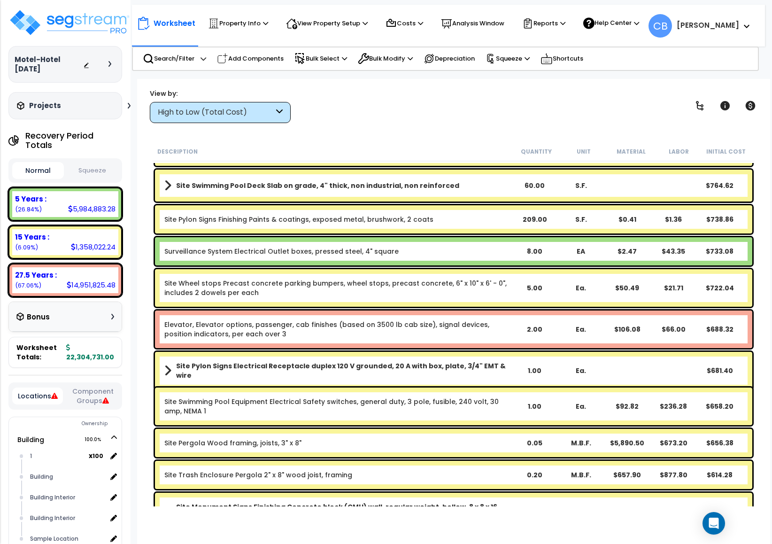
click at [481, 258] on div "Surveillance System Electrical Outlet boxes, pressed steel, 4" square 8.00 EA $…" at bounding box center [454, 251] width 598 height 28
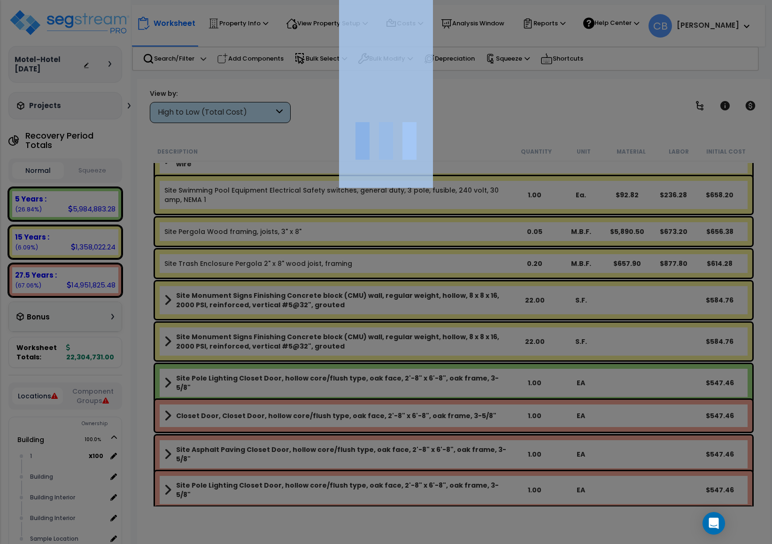
click at [481, 258] on div at bounding box center [386, 272] width 772 height 544
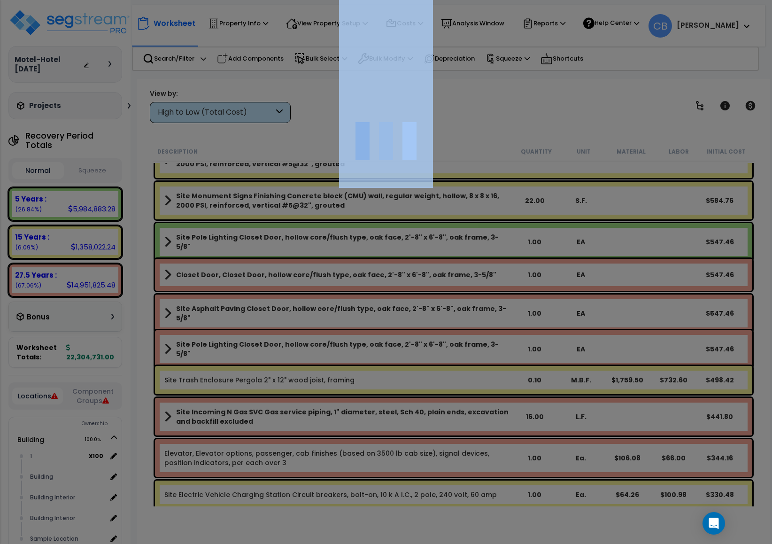
scroll to position [12505, 0]
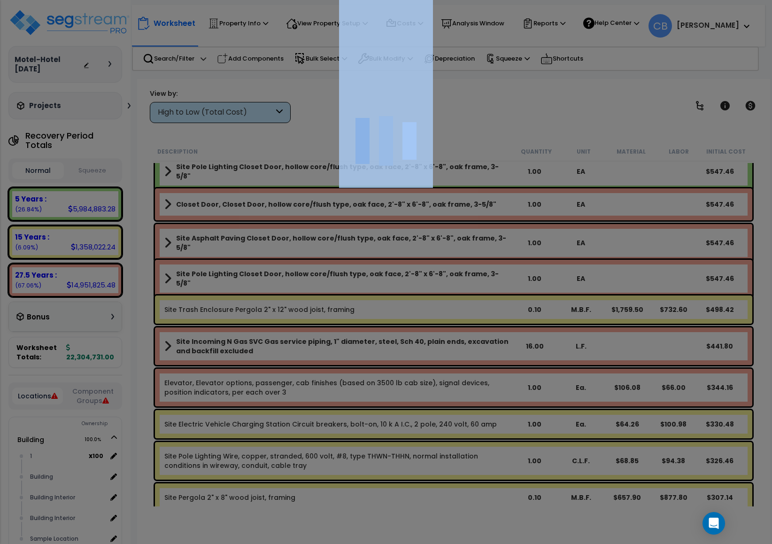
click at [481, 258] on div at bounding box center [386, 272] width 772 height 544
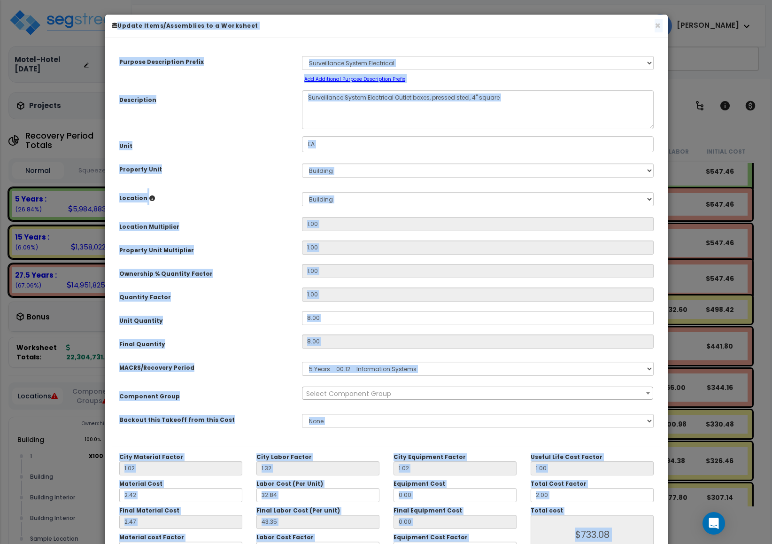
click at [661, 23] on div "× Update Items/Assemblies to a Worksheet" at bounding box center [386, 26] width 563 height 23
click at [658, 28] on button "×" at bounding box center [658, 26] width 6 height 10
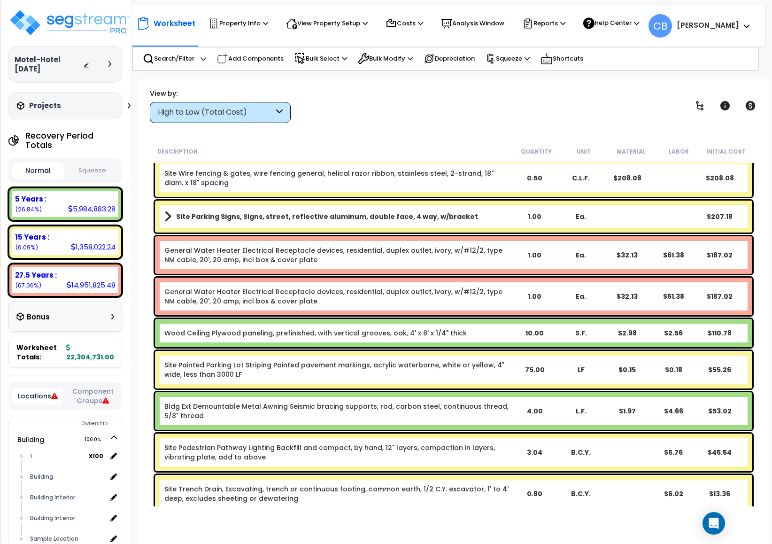
scroll to position [13069, 0]
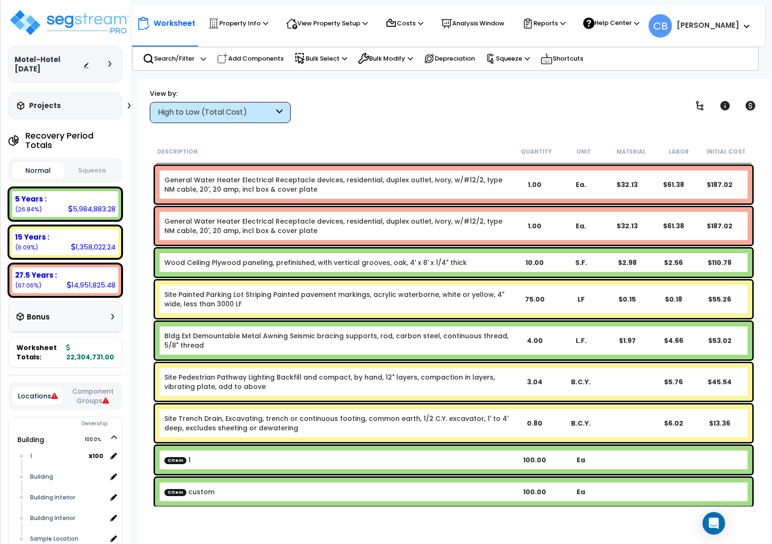
click at [409, 373] on link "Site Pedestrian Pathway Lighting Backfill and compact, by hand, 12" layers, com…" at bounding box center [337, 382] width 347 height 19
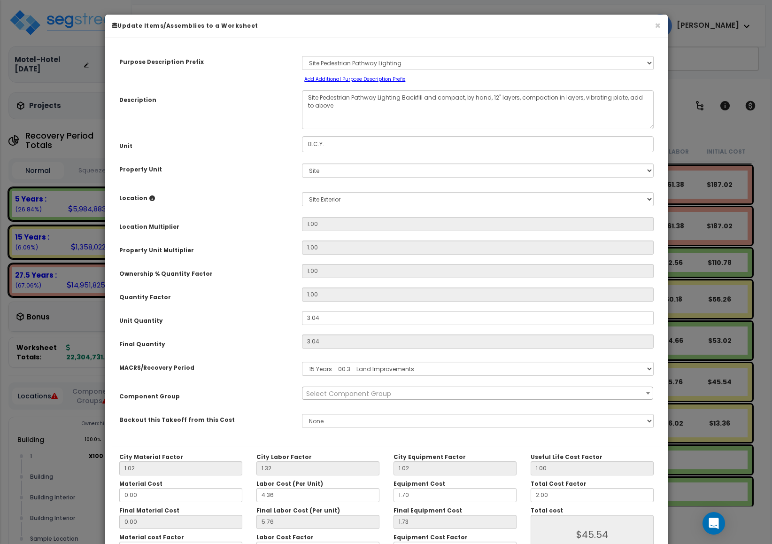
click at [661, 24] on div "× Update Items/Assemblies to a Worksheet" at bounding box center [386, 26] width 563 height 23
click at [658, 23] on button "×" at bounding box center [658, 26] width 6 height 10
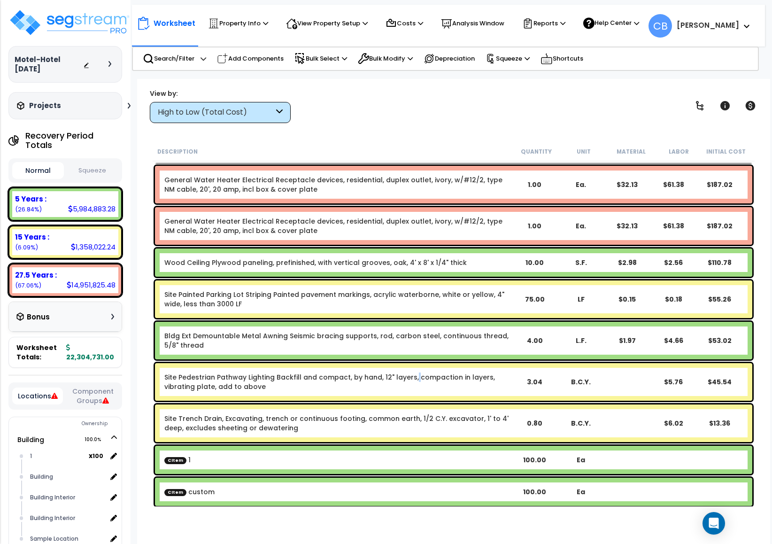
scroll to position [41, 0]
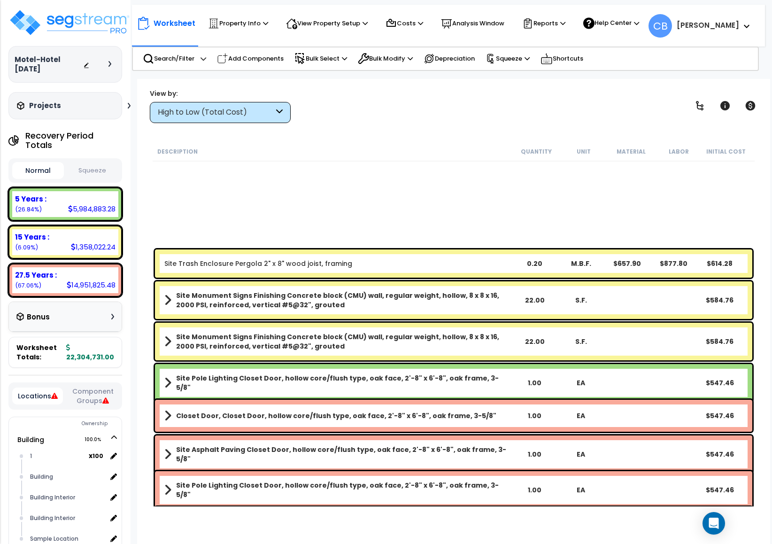
click at [278, 362] on div "Site Pole Lighting Closet Door, hollow core/flush type, oak face, 2'-8" x 6'-8"…" at bounding box center [454, 383] width 602 height 42
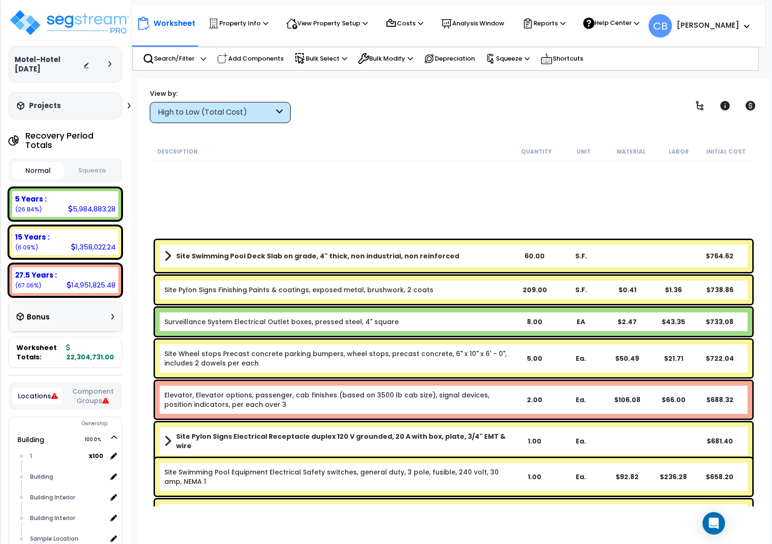
click at [280, 364] on link "Site Wheel stops Precast concrete parking bumpers, wheel stops, precast concret…" at bounding box center [337, 358] width 347 height 19
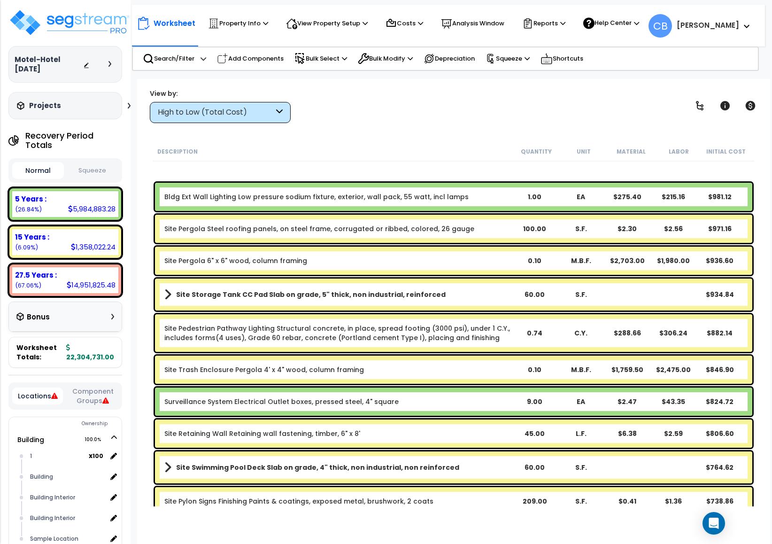
click at [284, 365] on link "Site Trash Enclosure Pergola 4' x 4" wood, column framing" at bounding box center [264, 369] width 200 height 9
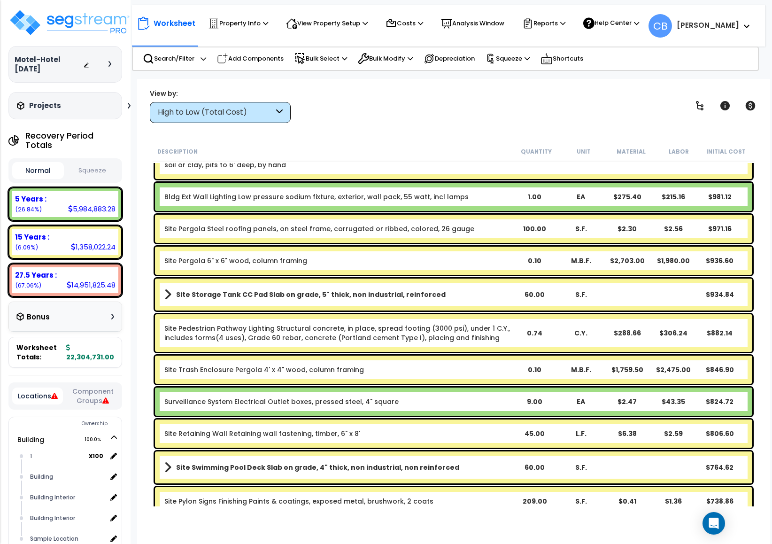
click at [288, 96] on link "Bldg Roof Structure Wood framing, roofs, ridge boards, #2 or better, 2" x 8"" at bounding box center [294, 91] width 260 height 9
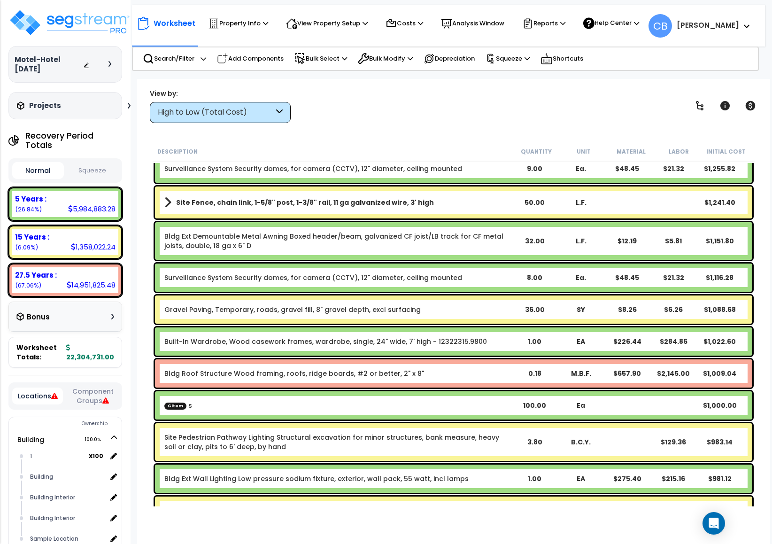
click at [303, 363] on div "Bldg Roof Structure Wood framing, roofs, ridge boards, #2 or better, 2" x 8" 0.…" at bounding box center [454, 373] width 598 height 28
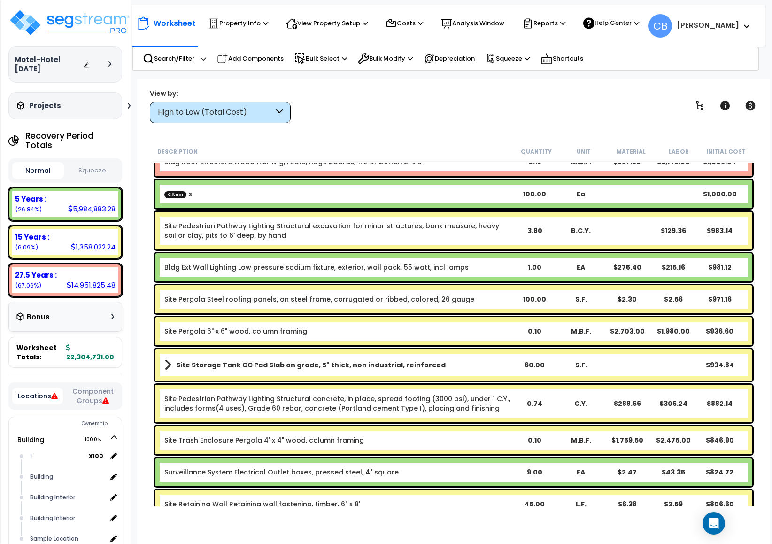
scroll to position [11871, 0]
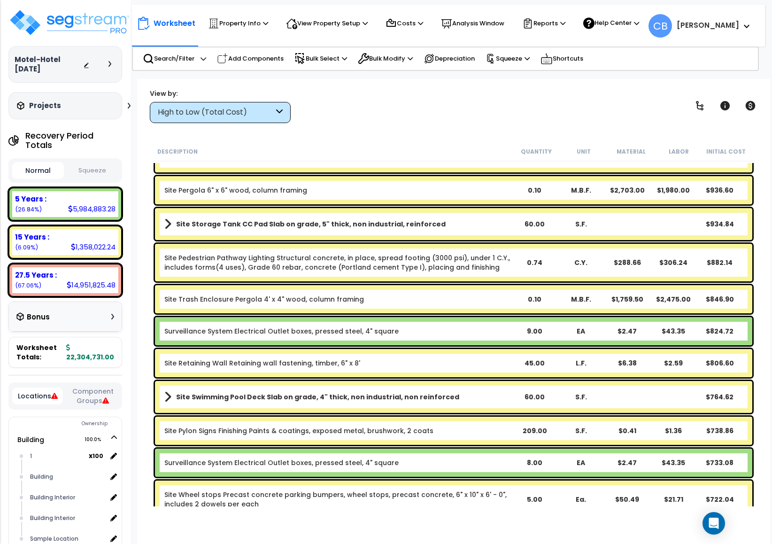
click at [302, 364] on link "Site Retaining Wall Retaining wall fastening, timber, 6" x 8'" at bounding box center [262, 362] width 196 height 9
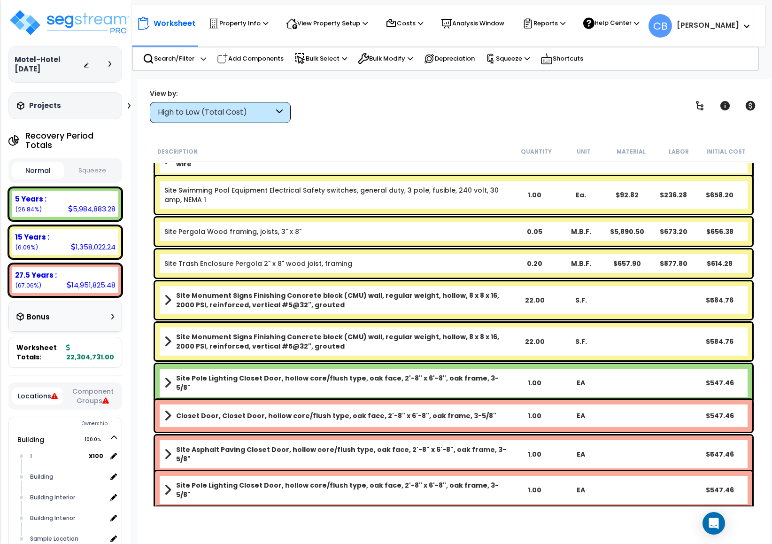
click at [302, 364] on div "Site Pole Lighting Closet Door, hollow core/flush type, oak face, 2'-8" x 6'-8"…" at bounding box center [454, 383] width 598 height 38
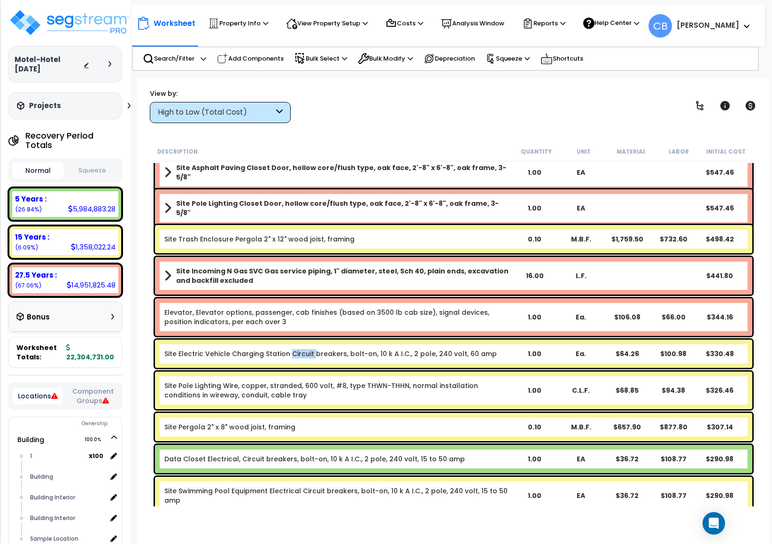
click at [302, 364] on div "Site Electric Vehicle Charging Station Circuit breakers, bolt-on, 10 k A I.C., …" at bounding box center [454, 354] width 598 height 28
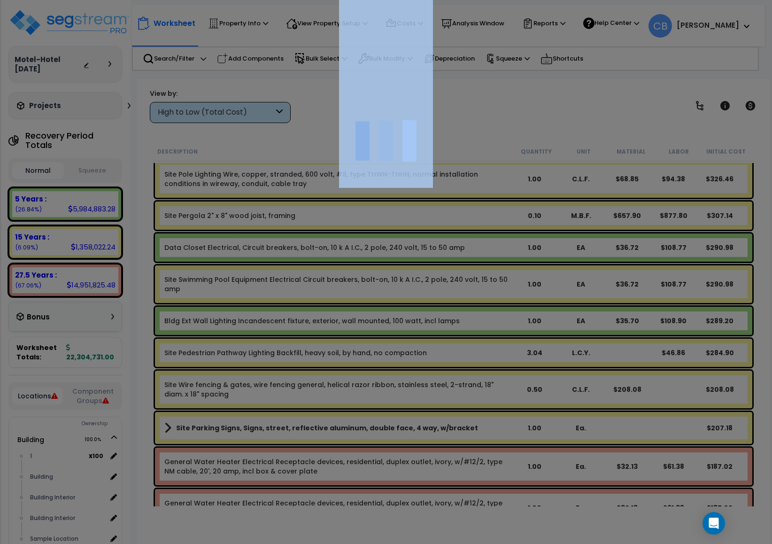
click at [302, 364] on div at bounding box center [386, 272] width 772 height 544
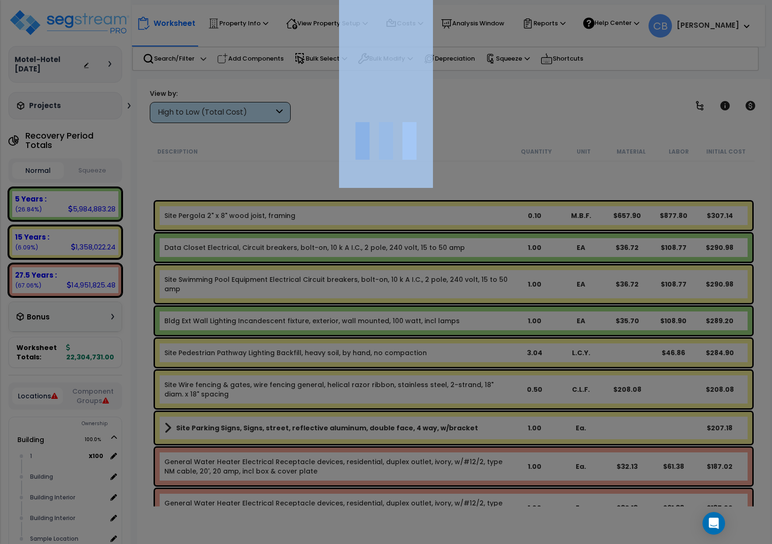
scroll to position [12999, 0]
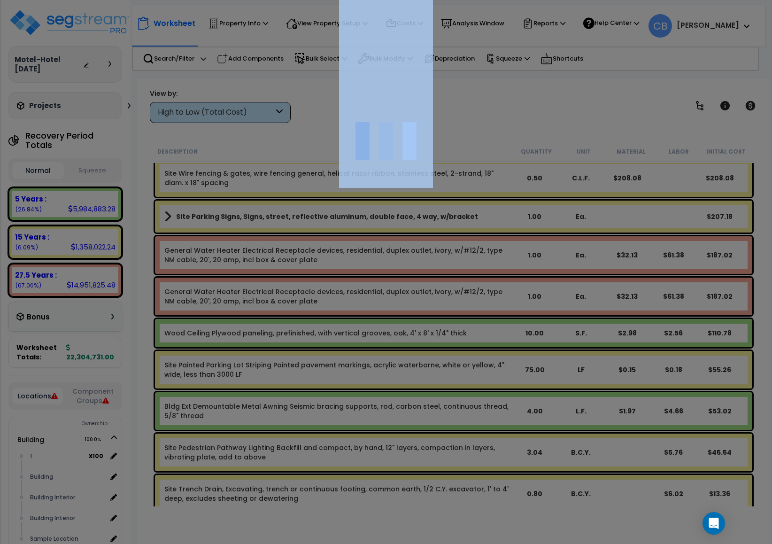
click at [302, 364] on div at bounding box center [386, 272] width 772 height 544
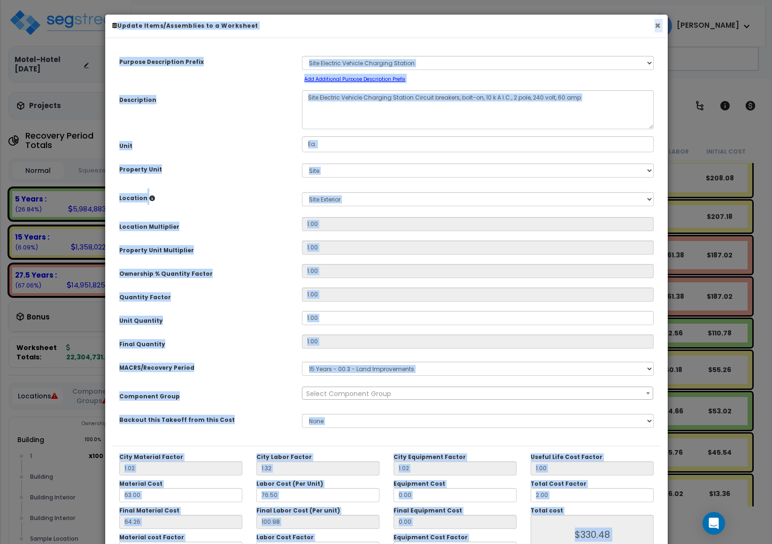
click at [660, 29] on button "×" at bounding box center [658, 26] width 6 height 10
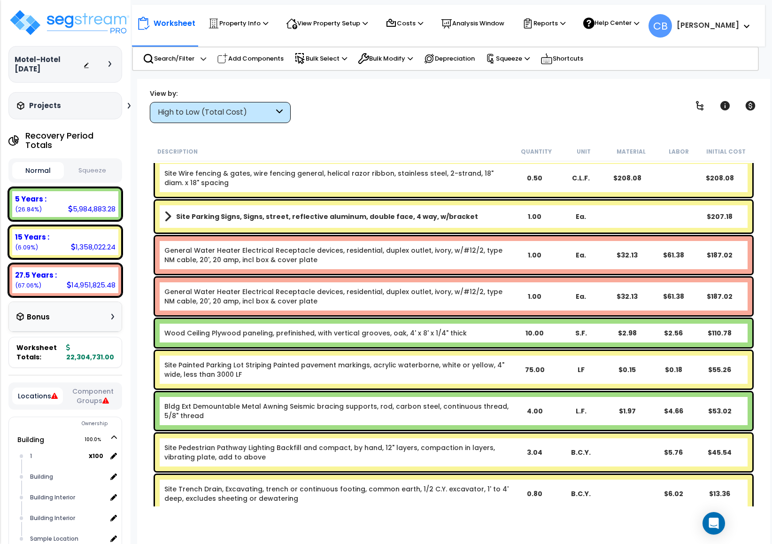
scroll to position [13069, 0]
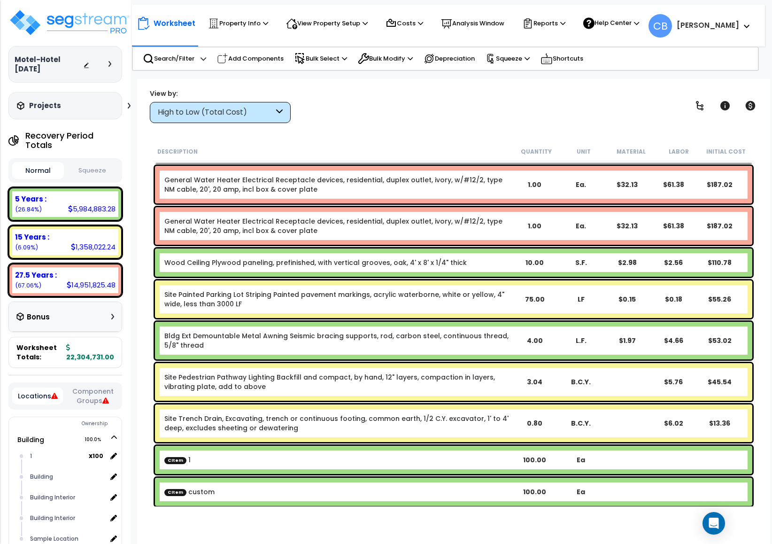
click at [560, 309] on div "Site Painted Parking Lot Striping Painted pavement markings, acrylic waterborne…" at bounding box center [454, 299] width 598 height 38
click at [553, 279] on div "Site Painted Parking Lot Striping Painted pavement markings, acrylic waterborne…" at bounding box center [454, 299] width 602 height 42
click at [443, 344] on link "Bldg Ext Demountable Metal Awning Seismic bracing supports, rod, carbon steel, …" at bounding box center [337, 340] width 347 height 19
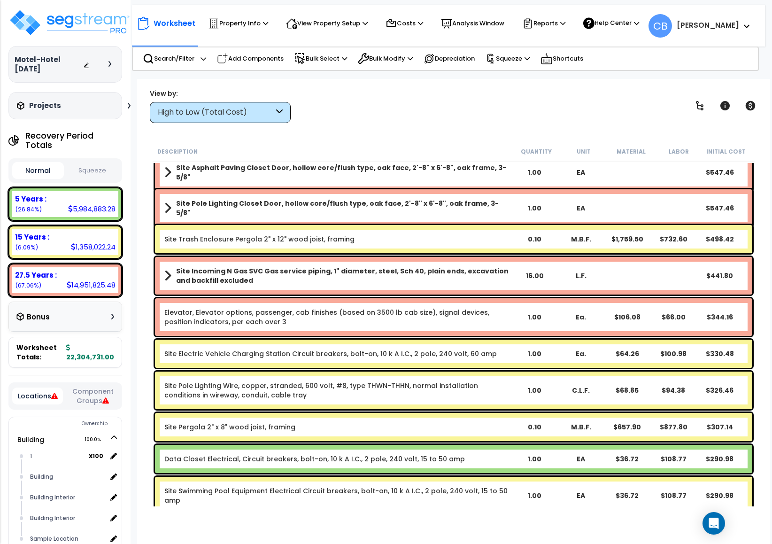
click at [437, 358] on div "Site Electric Vehicle Charging Station Circuit breakers, bolt-on, 10 k A I.C., …" at bounding box center [454, 354] width 598 height 28
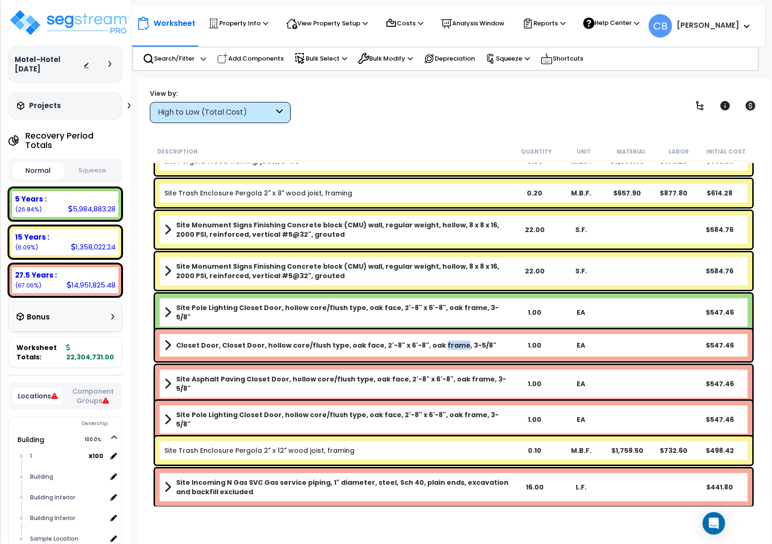
click at [437, 358] on div "Closet Door, Closet Door, hollow core/flush type, oak face, 2'-8" x 6'-8", oak …" at bounding box center [454, 345] width 598 height 32
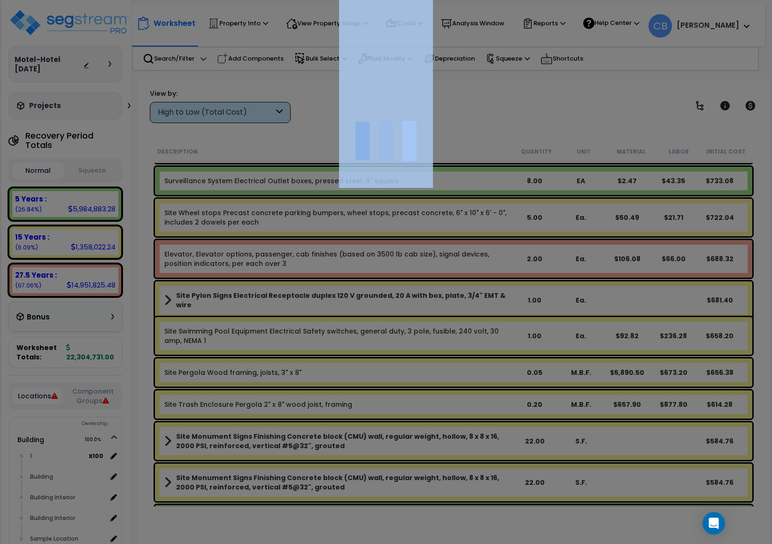
click at [437, 358] on div at bounding box center [386, 272] width 772 height 544
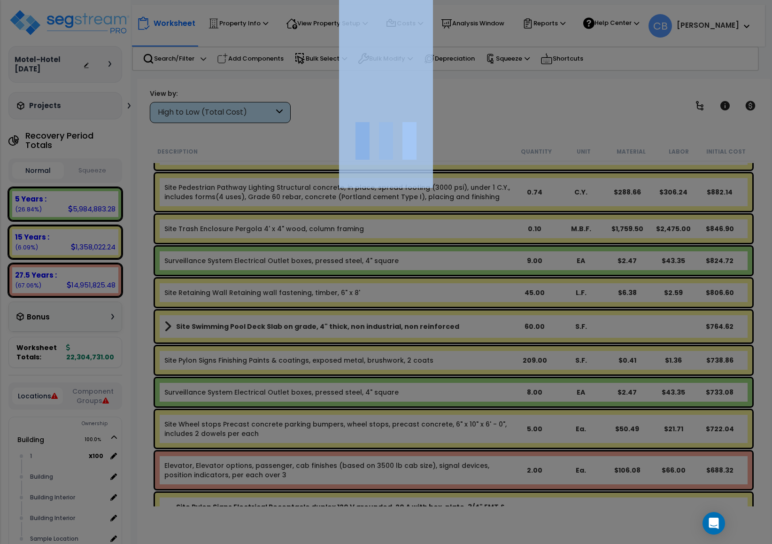
click at [437, 358] on div at bounding box center [386, 272] width 772 height 544
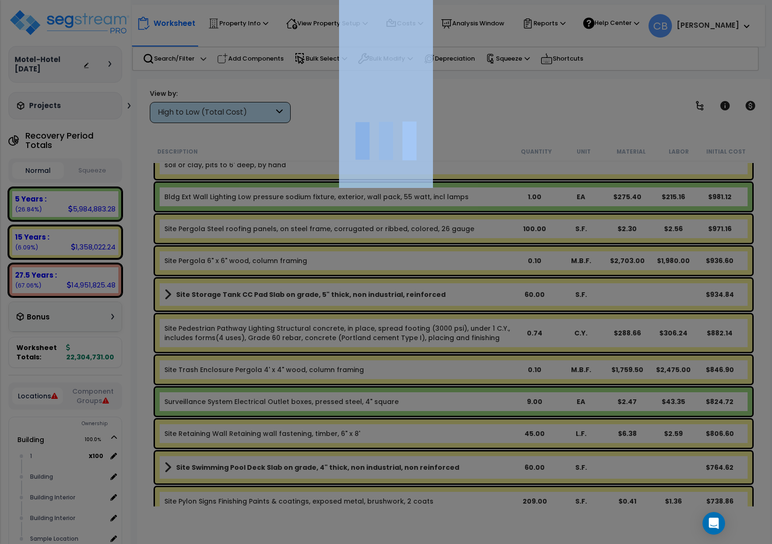
click at [437, 358] on div at bounding box center [386, 272] width 772 height 544
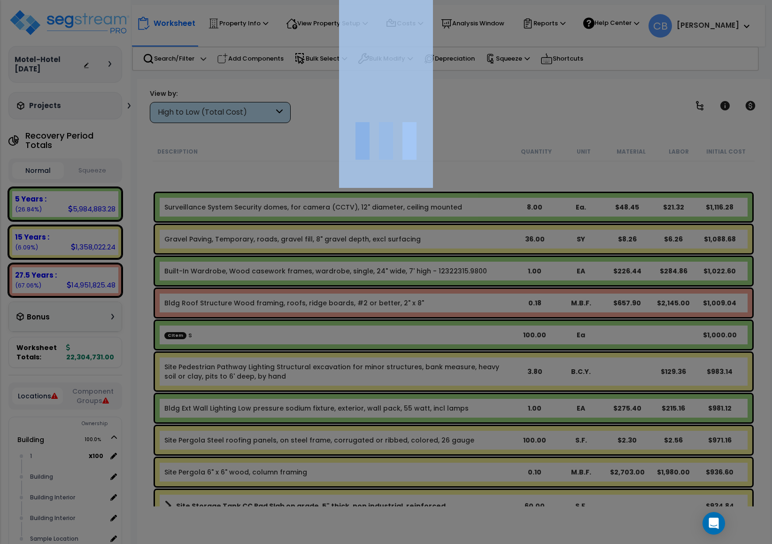
click at [437, 38] on div "We are Building your Property. So please grab a coffee and let us do the heavy …" at bounding box center [386, 19] width 772 height 38
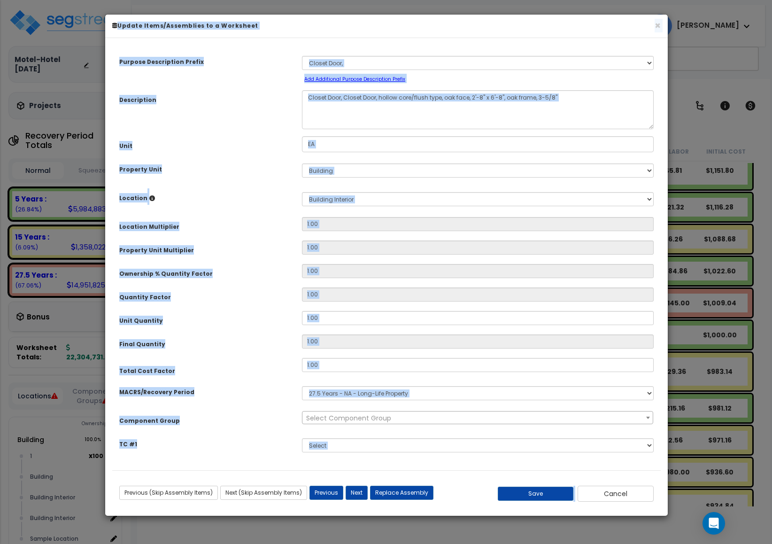
scroll to position [11519, 0]
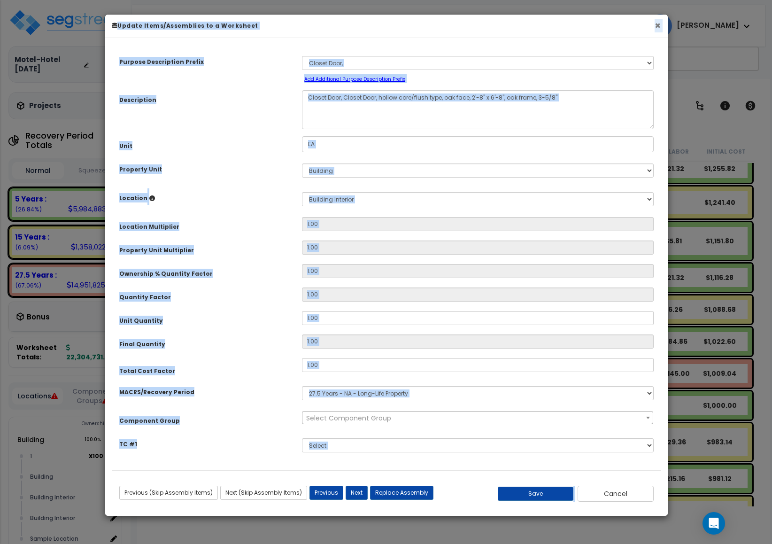
click at [659, 27] on button "×" at bounding box center [658, 26] width 6 height 10
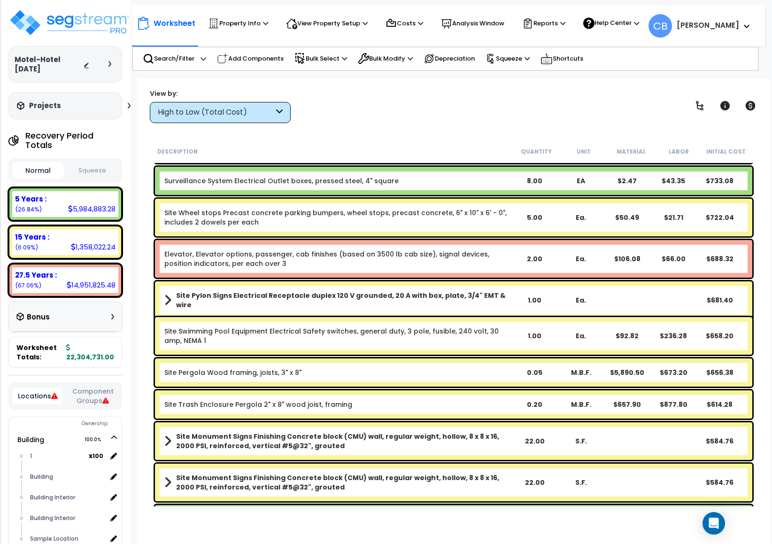
click at [605, 306] on div "Site Pylon Signs Electrical Receptacle duplex 120 V grounded, 20 A with box, pl…" at bounding box center [454, 300] width 598 height 38
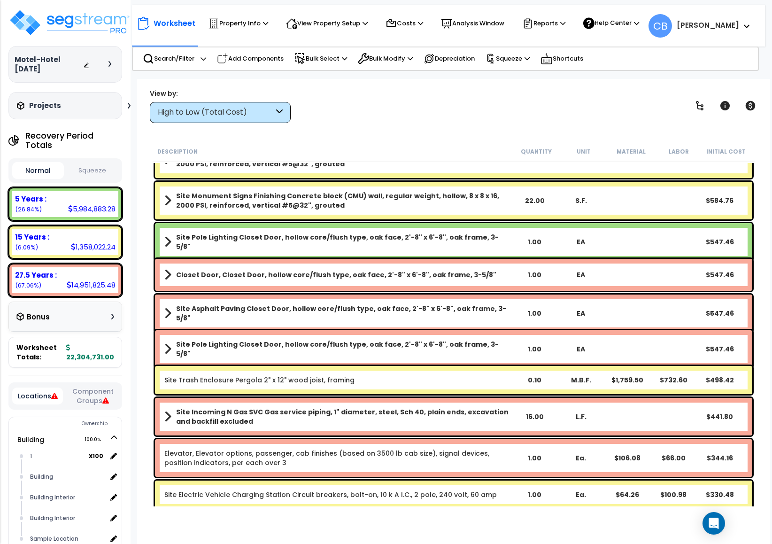
click at [605, 306] on div "Site Asphalt Paving Closet Door, hollow core/flush type, oak face, 2'-8" x 6'-8…" at bounding box center [454, 314] width 598 height 38
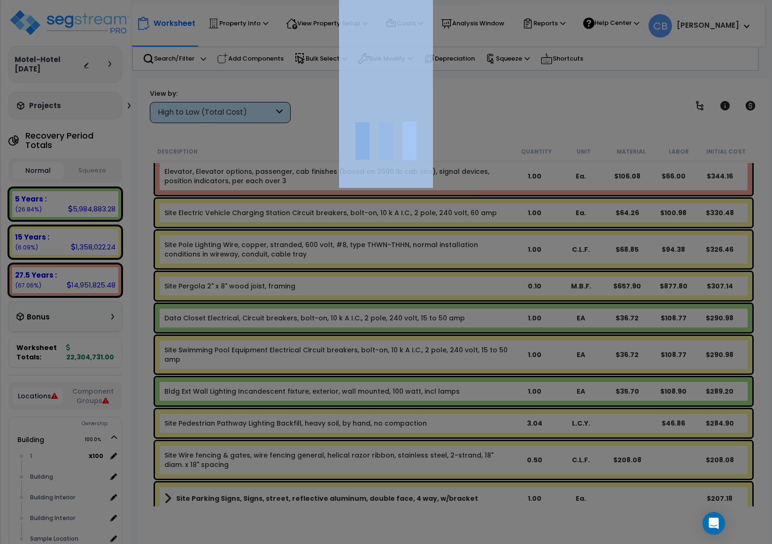
click at [605, 306] on div at bounding box center [386, 272] width 772 height 544
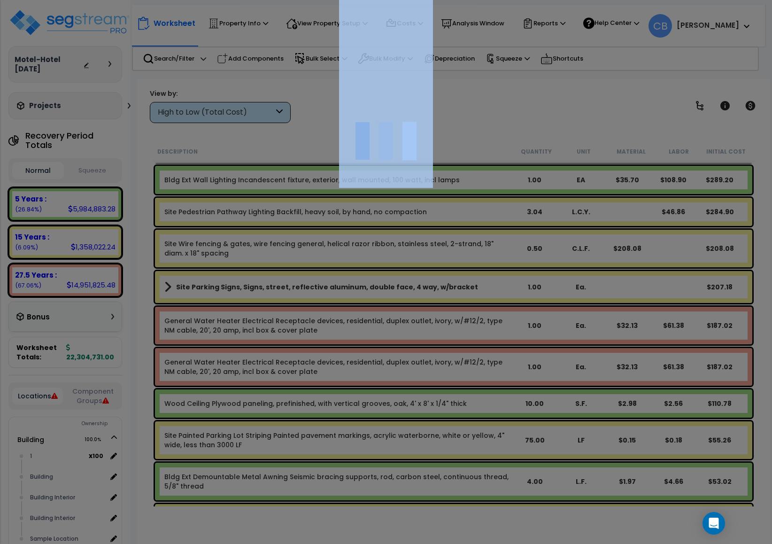
click at [605, 306] on div at bounding box center [386, 272] width 772 height 544
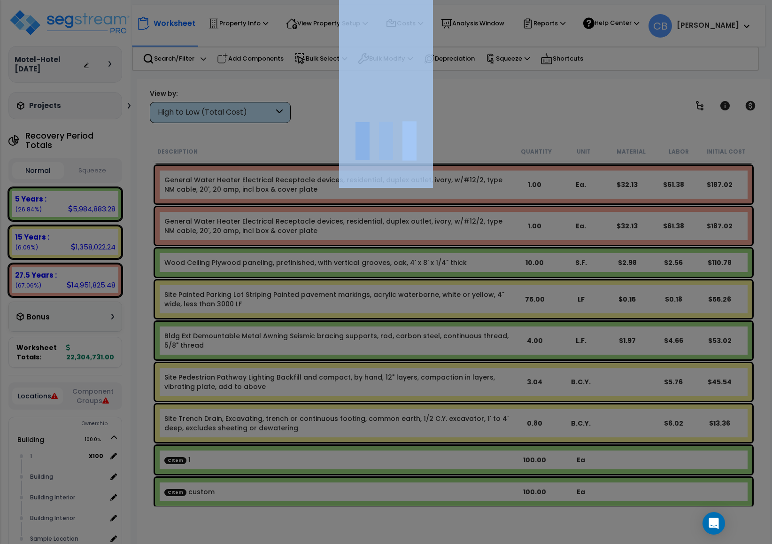
click at [605, 306] on div at bounding box center [386, 272] width 772 height 544
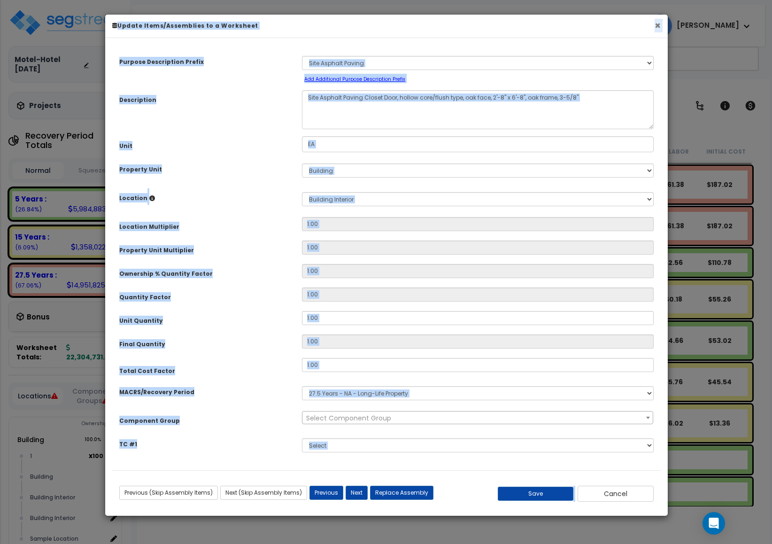
click at [657, 24] on button "×" at bounding box center [658, 26] width 6 height 10
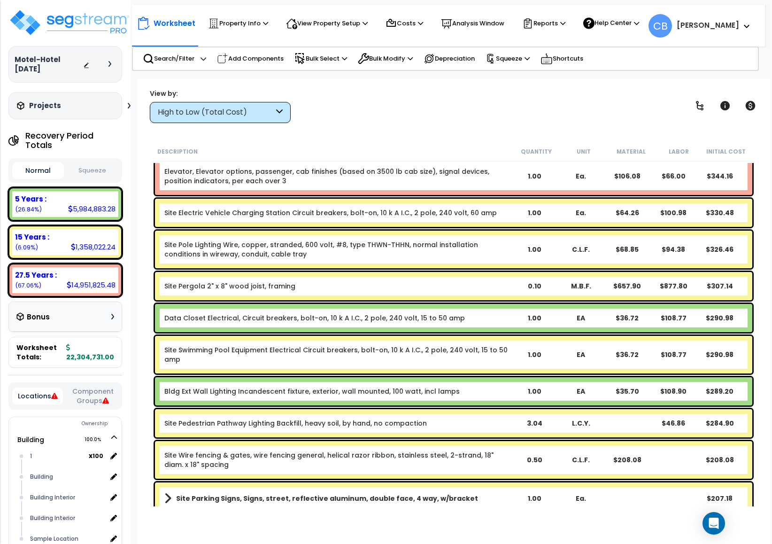
click at [440, 359] on link "Site Swimming Pool Equipment Electrical Circuit breakers, bolt-on, 10 k A I.C.,…" at bounding box center [337, 354] width 347 height 19
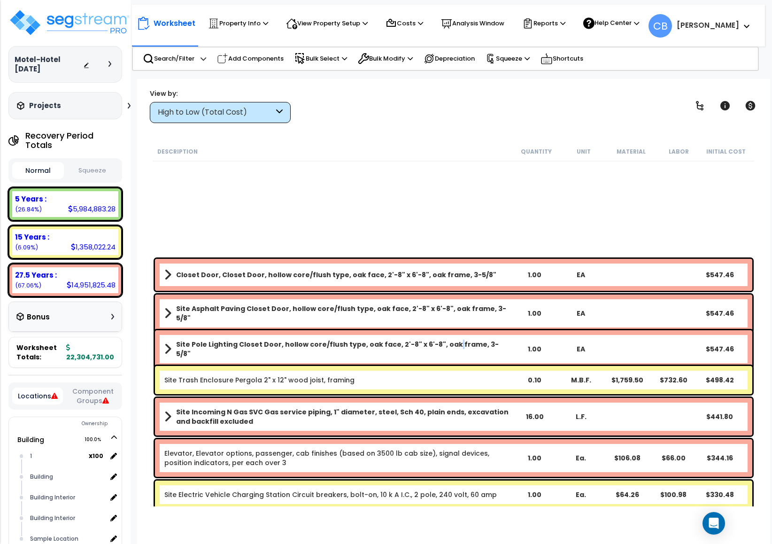
click at [440, 359] on div "Site Pole Lighting Closet Door, hollow core/flush type, oak face, 2'-8" x 6'-8"…" at bounding box center [454, 349] width 598 height 38
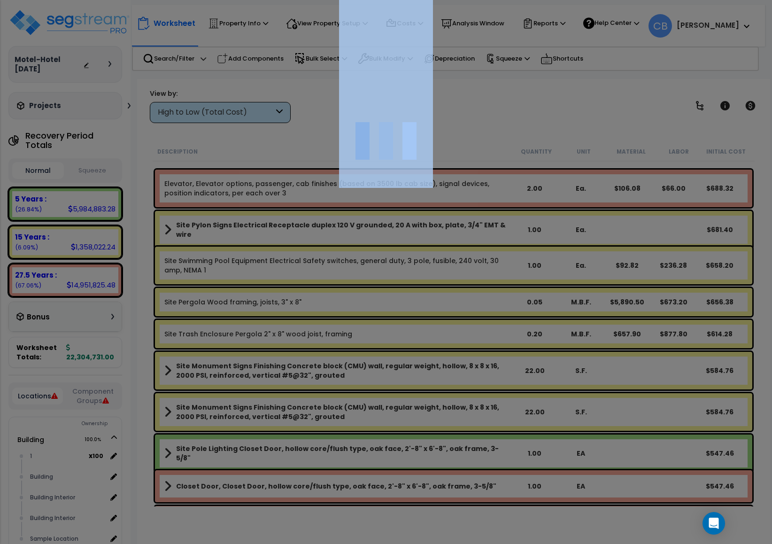
click at [440, 359] on div at bounding box center [386, 272] width 772 height 544
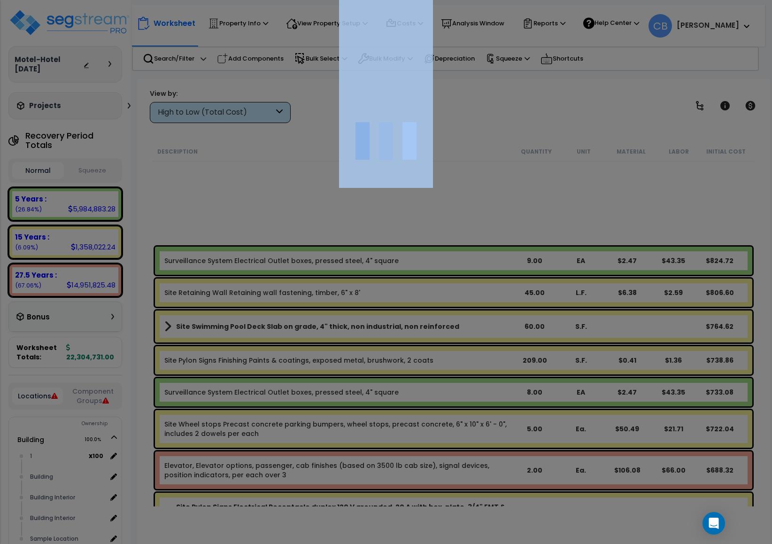
click at [440, 359] on div at bounding box center [386, 272] width 772 height 544
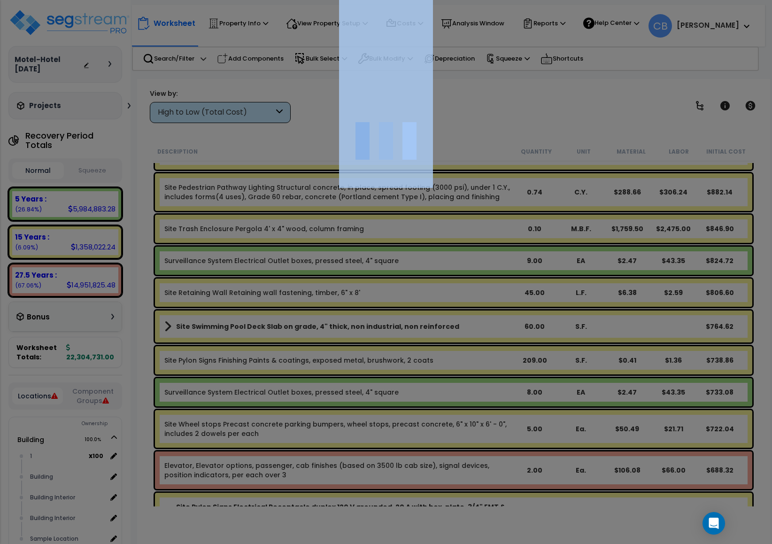
scroll to position [11801, 0]
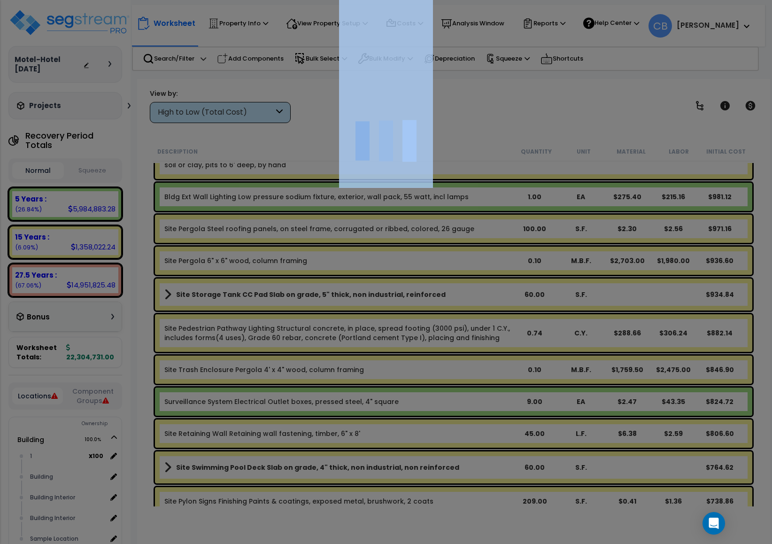
click at [440, 359] on div at bounding box center [386, 272] width 772 height 544
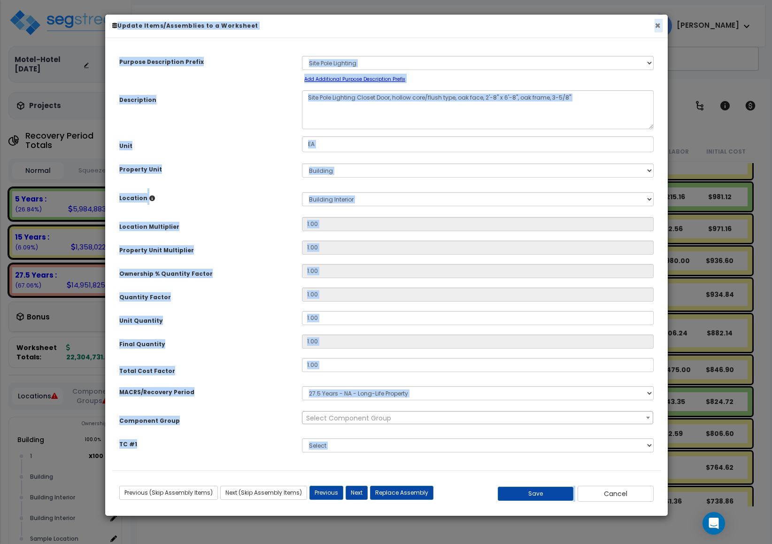
click at [655, 30] on button "×" at bounding box center [658, 26] width 6 height 10
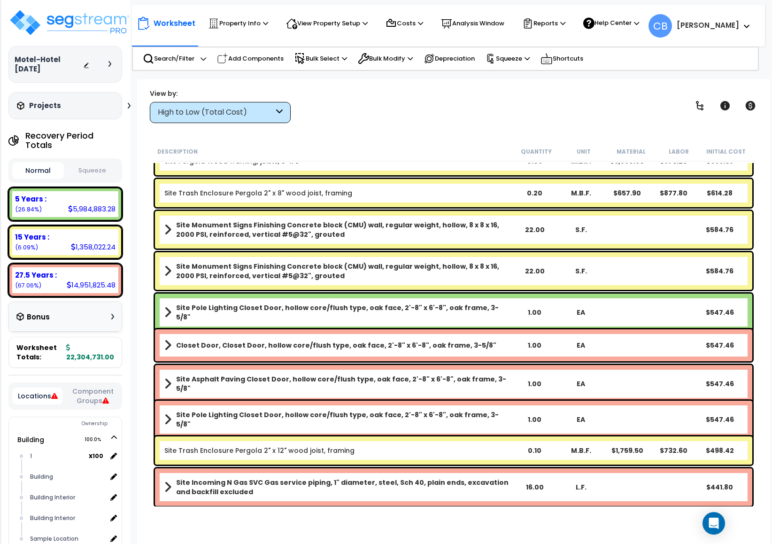
scroll to position [12505, 0]
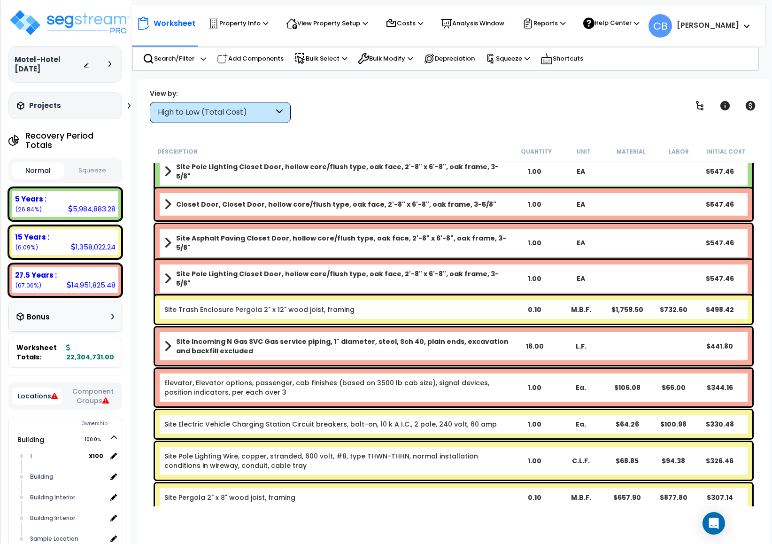
click at [536, 322] on div "Site Trash Enclosure Pergola 2" x 12" wood joist, framing 0.10 M.B.F. $1,759.50…" at bounding box center [454, 309] width 602 height 33
click at [440, 364] on div "Site Incoming N Gas SVC Gas service piping, 1" diameter, steel, Sch 40, plain e…" at bounding box center [454, 346] width 598 height 38
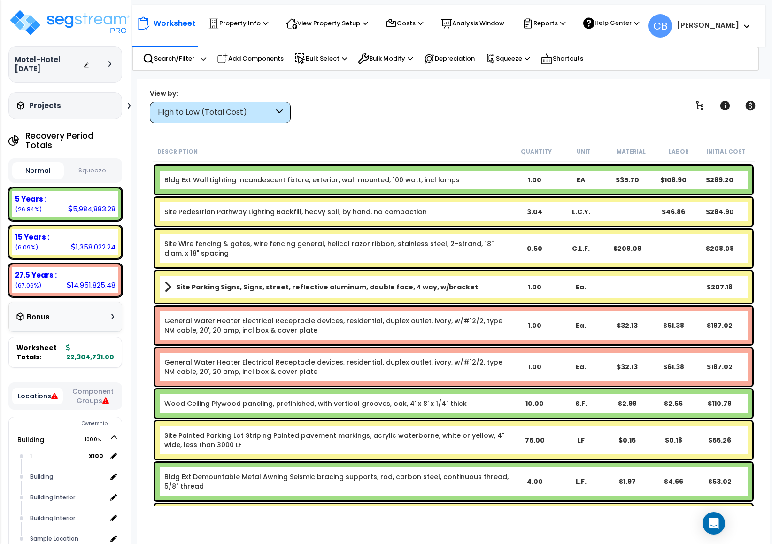
scroll to position [13069, 0]
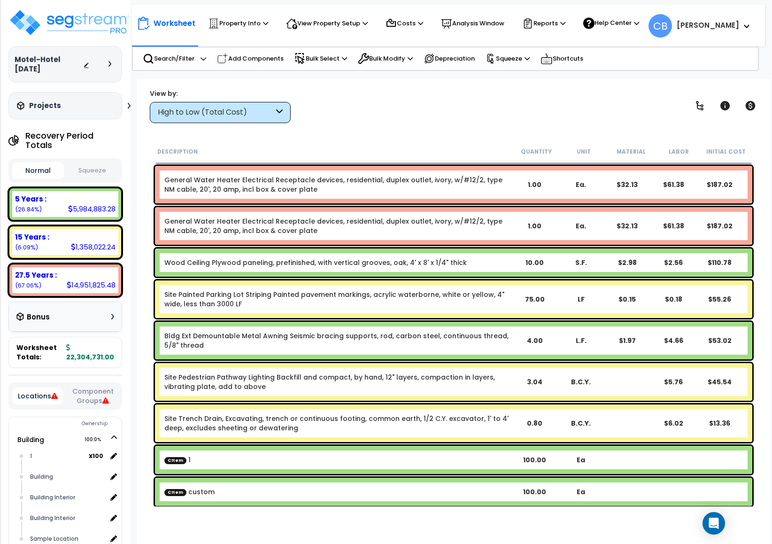
click at [439, 387] on link "Site Pedestrian Pathway Lighting Backfill and compact, by hand, 12" layers, com…" at bounding box center [337, 382] width 347 height 19
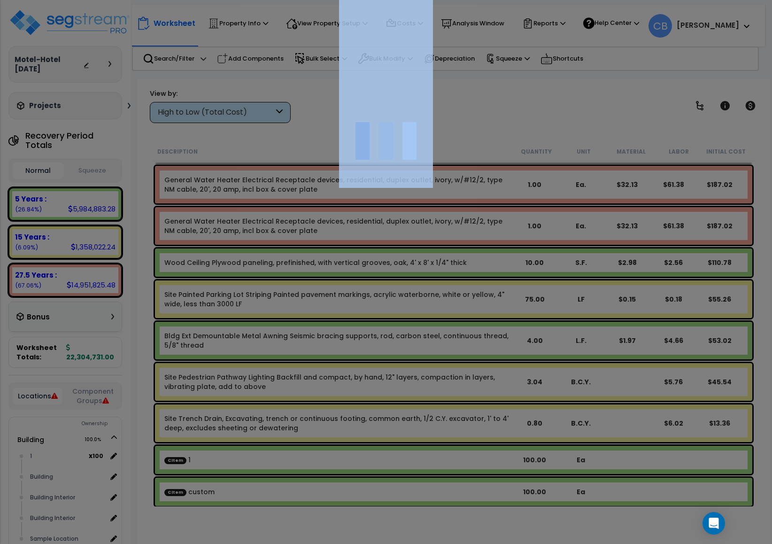
click at [439, 387] on div at bounding box center [386, 272] width 772 height 544
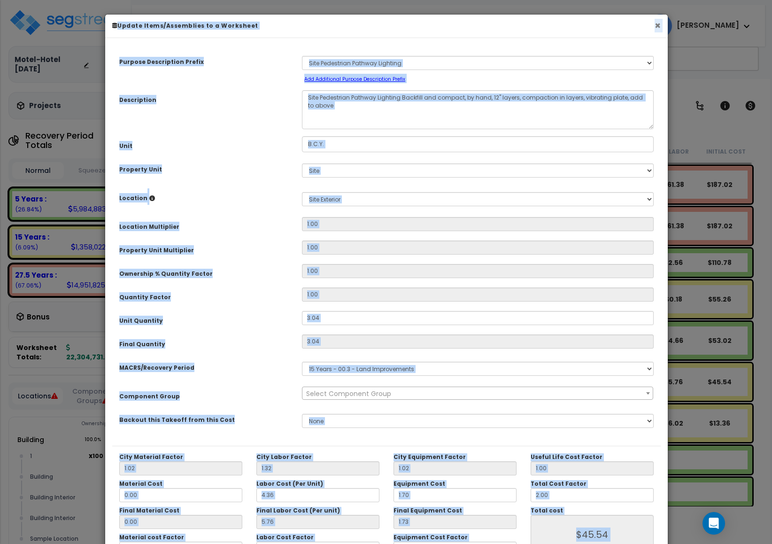
click at [655, 24] on button "×" at bounding box center [658, 26] width 6 height 10
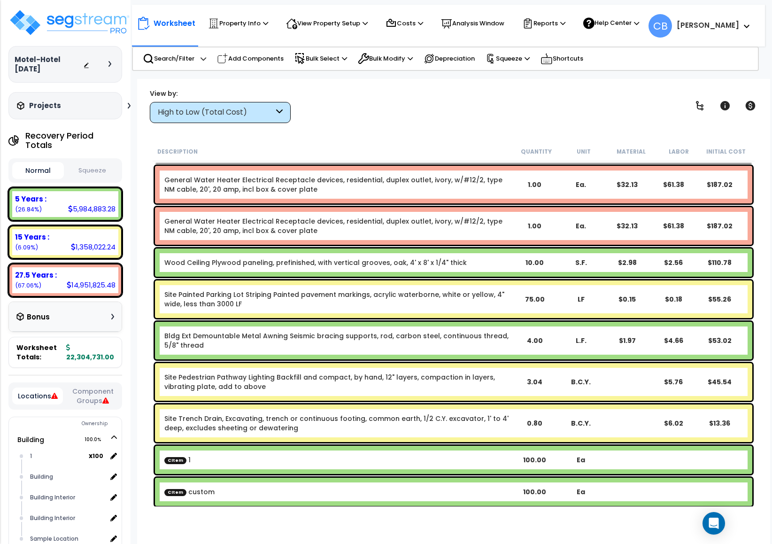
click at [309, 299] on link "Site Painted Parking Lot Striping Painted pavement markings, acrylic waterborne…" at bounding box center [337, 299] width 347 height 19
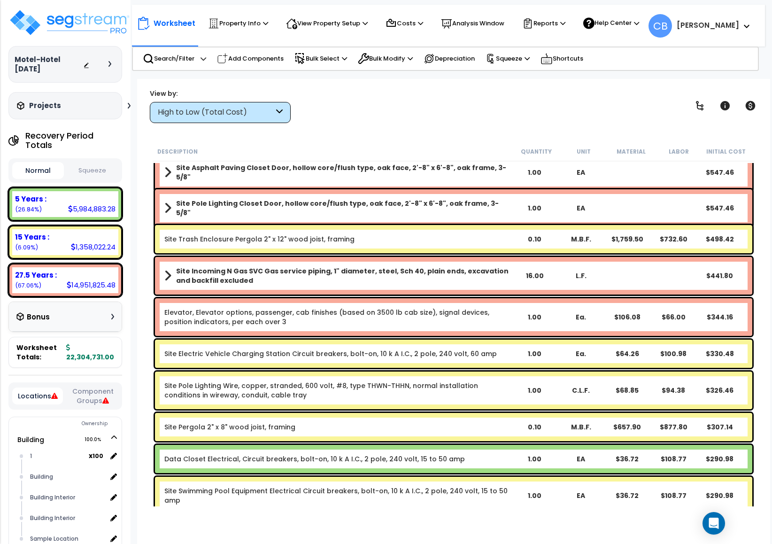
click at [305, 285] on div "Site Incoming N Gas SVC Gas service piping, 1" diameter, steel, Sch 40, plain e…" at bounding box center [454, 276] width 598 height 38
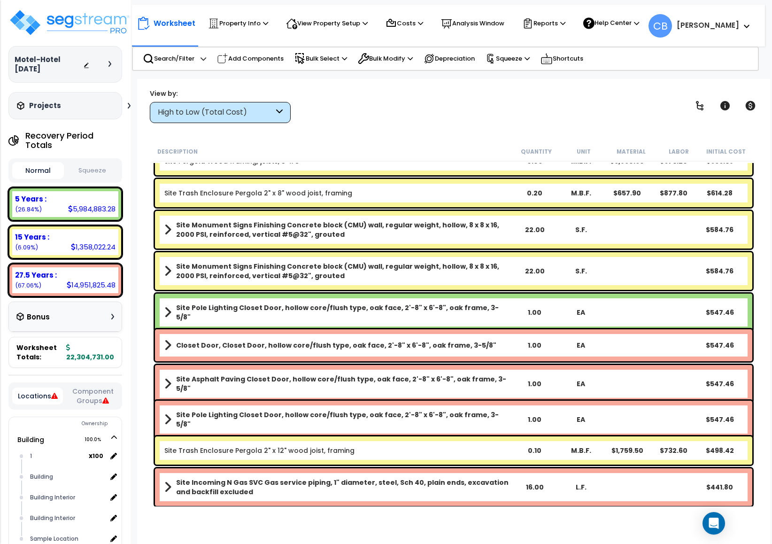
click at [371, 282] on div "Site Monument Signs Finishing Concrete block (CMU) wall, regular weight, hollow…" at bounding box center [454, 271] width 598 height 38
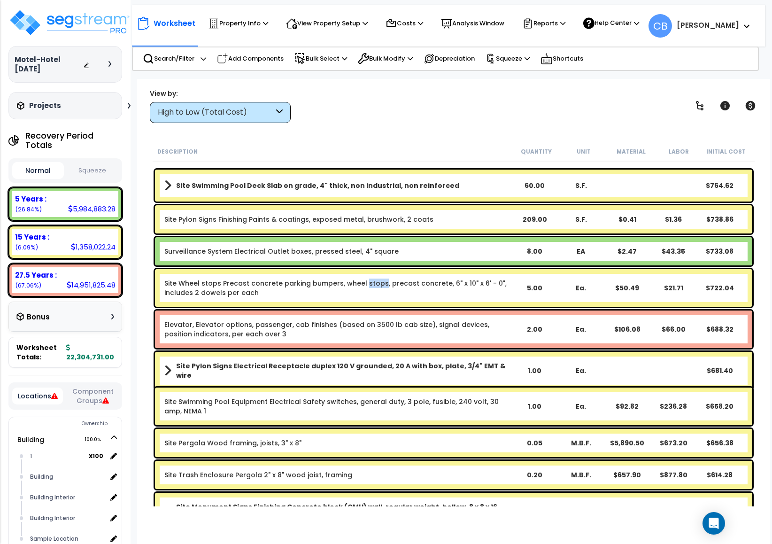
click at [371, 282] on link "Site Wheel stops Precast concrete parking bumpers, wheel stops, precast concret…" at bounding box center [337, 288] width 347 height 19
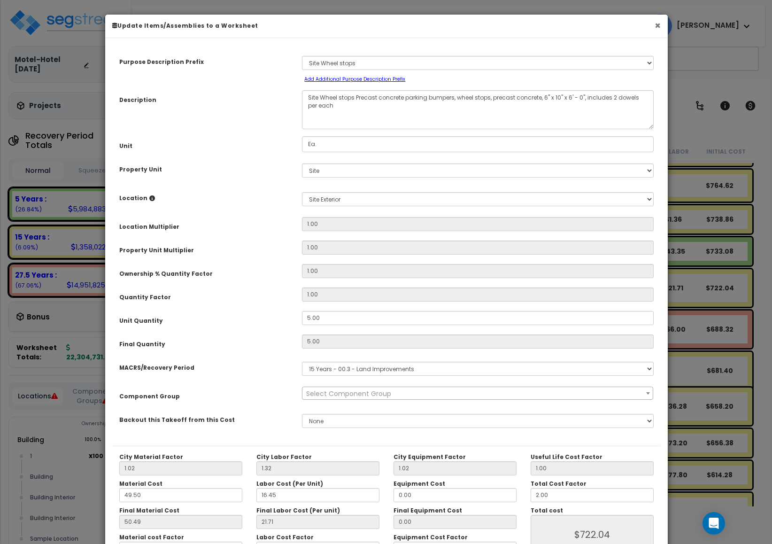
click at [660, 29] on button "×" at bounding box center [658, 26] width 6 height 10
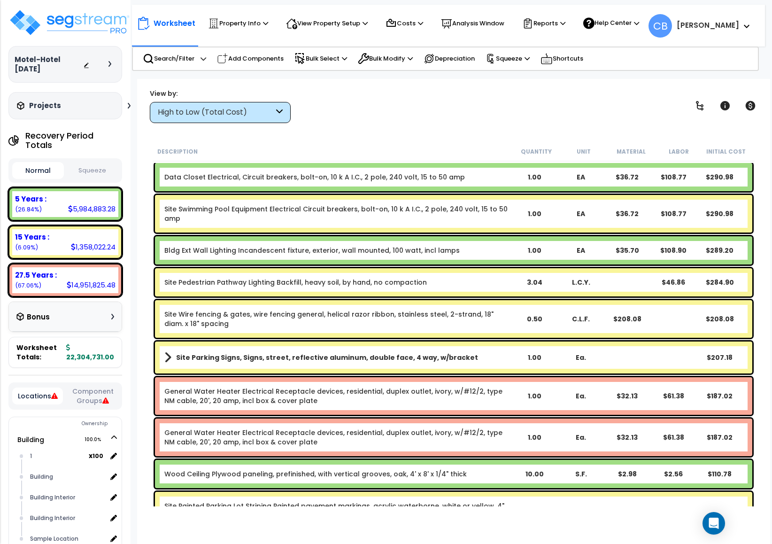
click at [400, 300] on div "Site Wire fencing & gates, wire fencing general, helical razor ribbon, stainles…" at bounding box center [454, 319] width 598 height 38
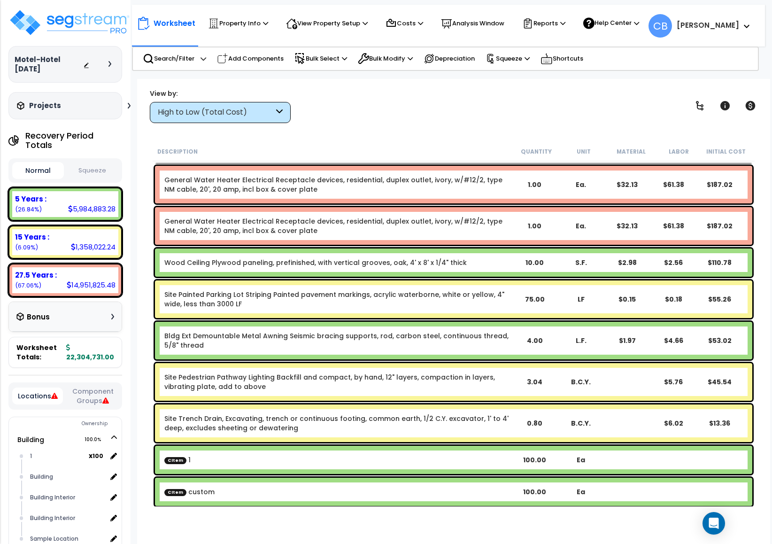
click at [400, 299] on link "Site Painted Parking Lot Striping Painted pavement markings, acrylic waterborne…" at bounding box center [337, 299] width 347 height 19
click at [434, 214] on div "General Water Heater Electrical Receptacle devices, residential, duplex outlet,…" at bounding box center [454, 226] width 598 height 38
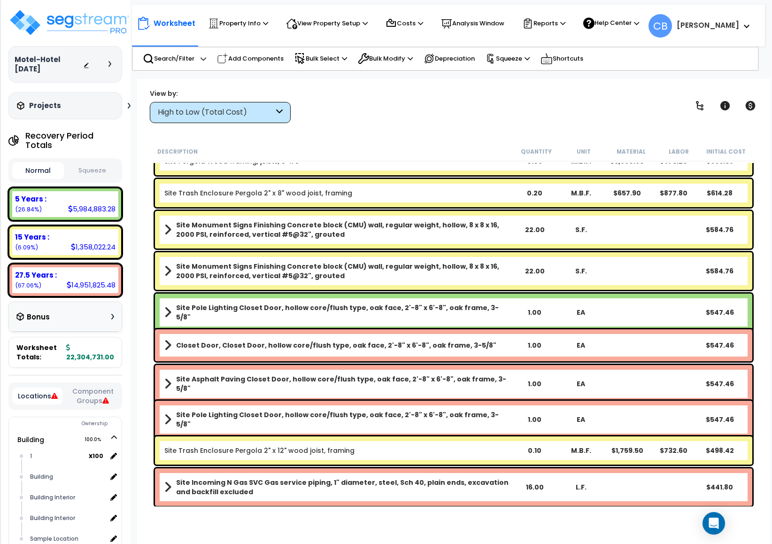
click at [433, 310] on b "Site Pole Lighting Closet Door, hollow core/flush type, oak face, 2'-8" x 6'-8"…" at bounding box center [343, 312] width 335 height 19
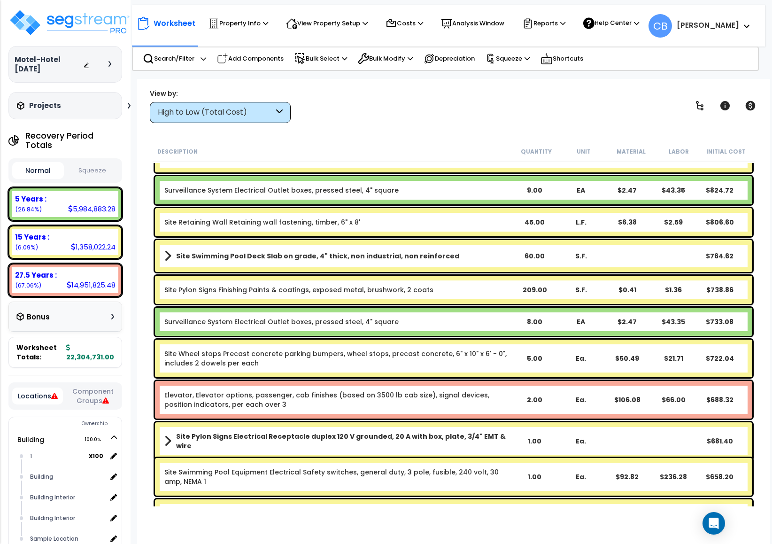
click at [433, 311] on div "Surveillance System Electrical Outlet boxes, pressed steel, 4" square 8.00 EA $…" at bounding box center [454, 322] width 598 height 28
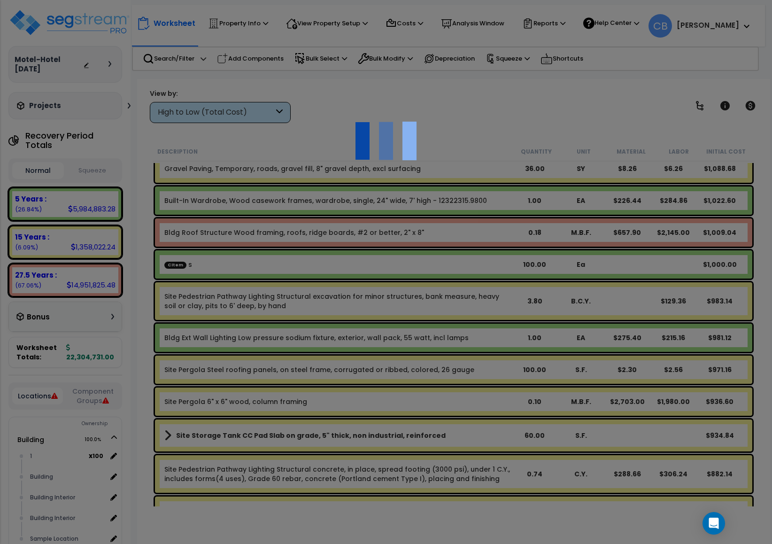
click at [427, 311] on div at bounding box center [386, 272] width 772 height 544
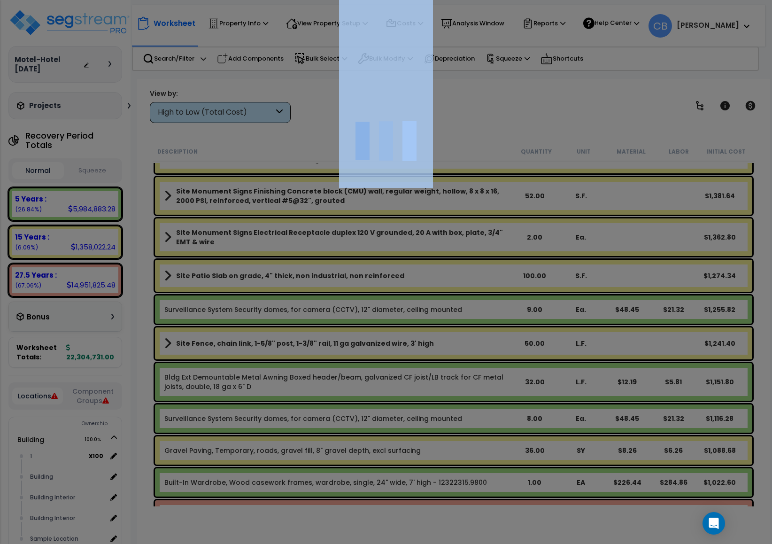
click at [427, 311] on div at bounding box center [386, 272] width 772 height 544
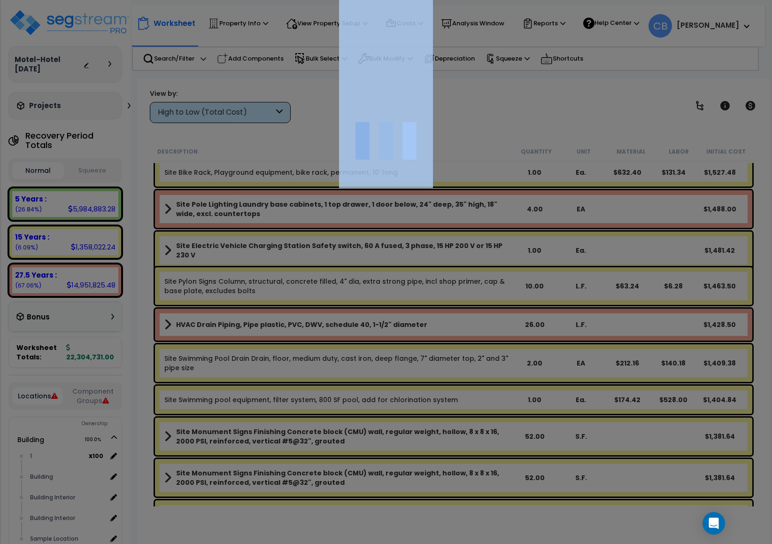
click at [427, 312] on div at bounding box center [386, 272] width 772 height 544
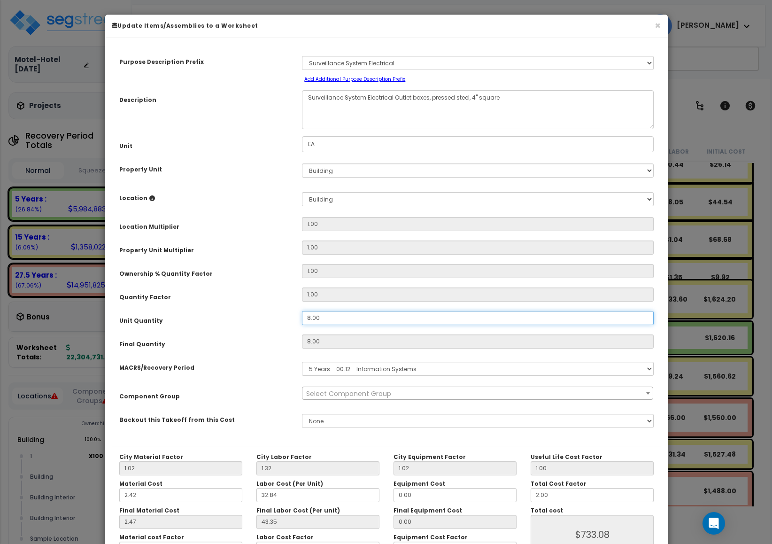
click at [427, 312] on input "8.00" at bounding box center [478, 318] width 352 height 14
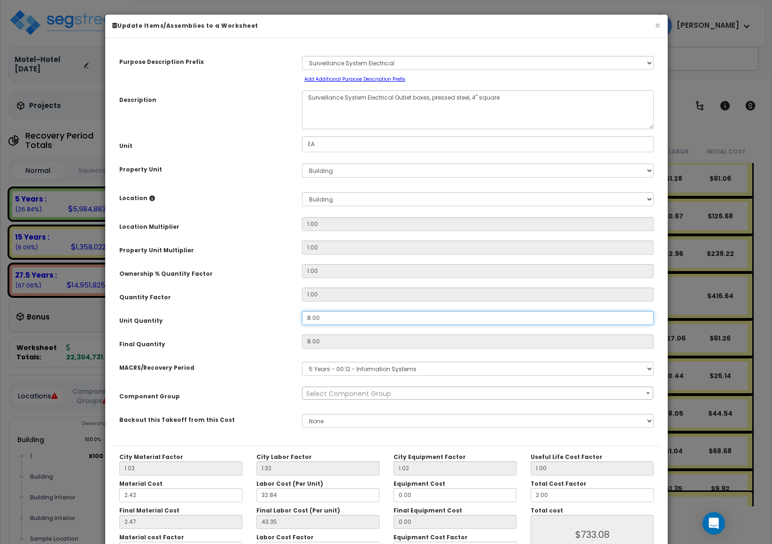
scroll to position [10321, 0]
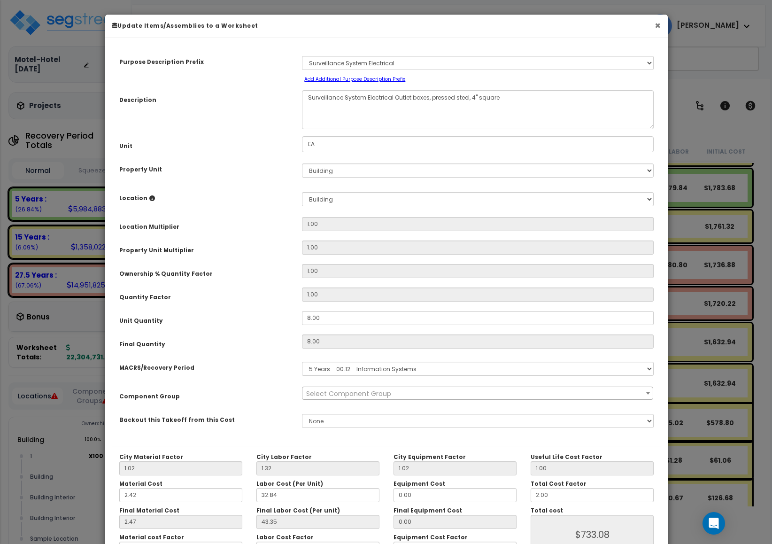
click at [660, 24] on button "×" at bounding box center [658, 26] width 6 height 10
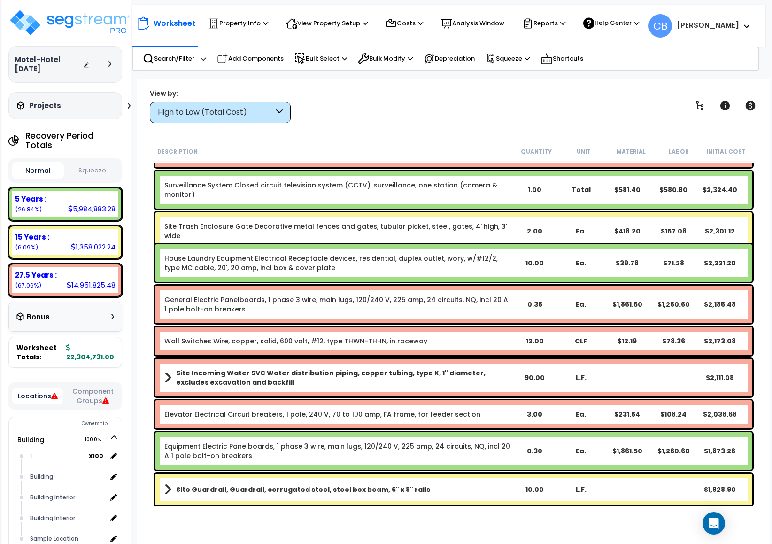
scroll to position [9757, 0]
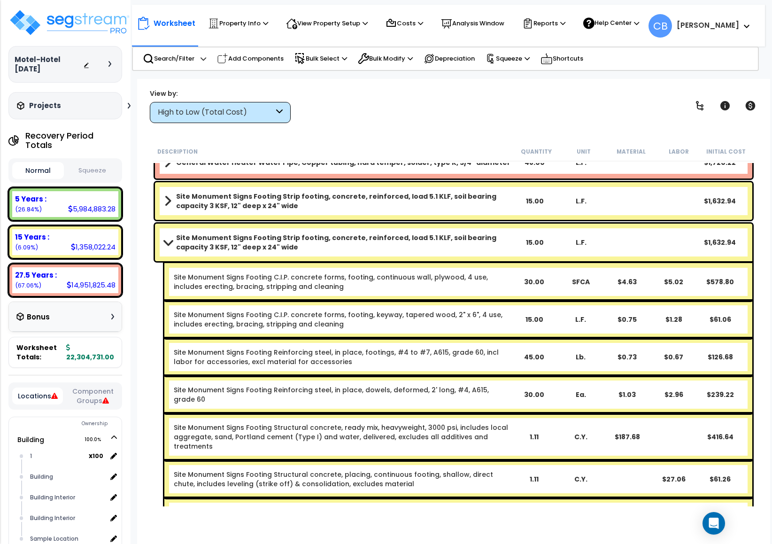
click at [409, 278] on link "Site Monument Signs Footing C.I.P. concrete forms, footing, continuous wall, pl…" at bounding box center [342, 281] width 337 height 19
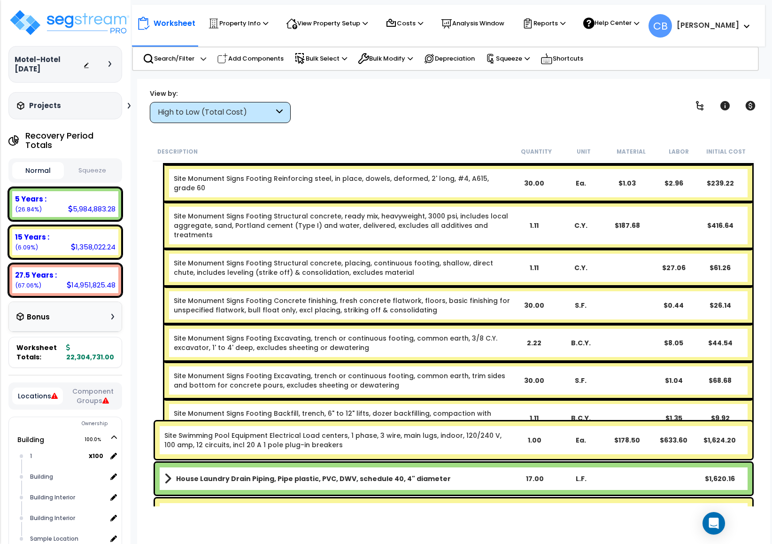
click at [439, 296] on link "Site Monument Signs Footing Concrete finishing, fresh concrete flatwork, floors…" at bounding box center [342, 305] width 337 height 19
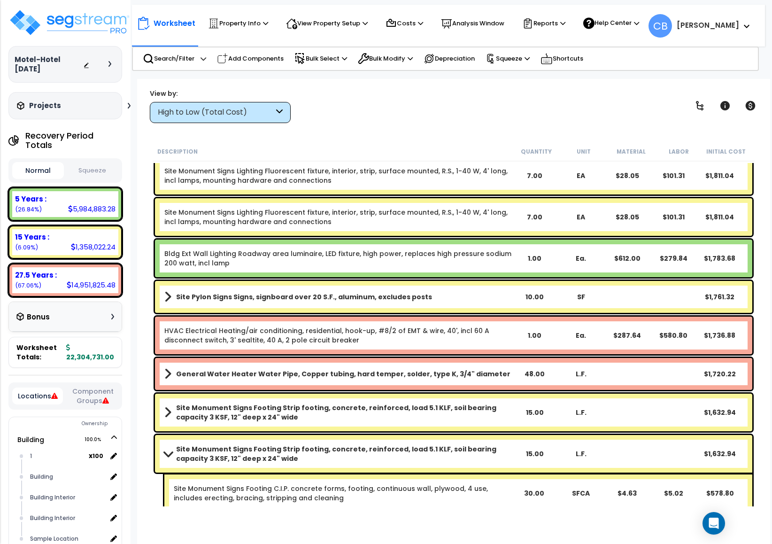
scroll to position [10039, 0]
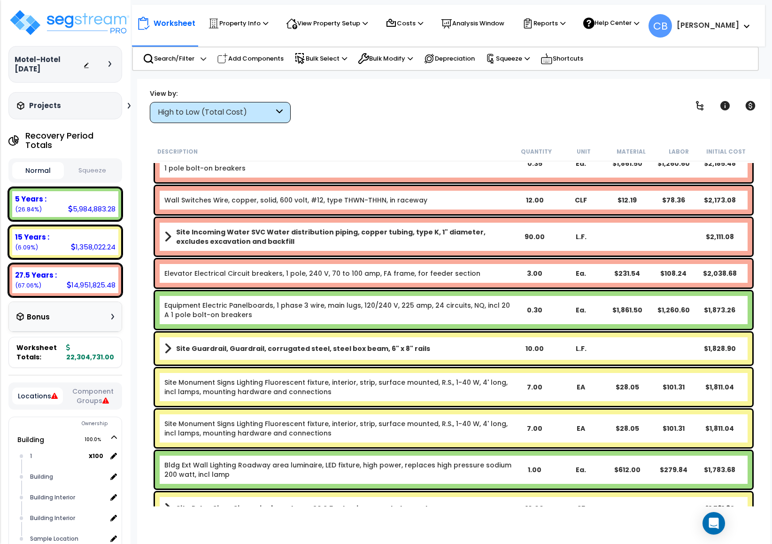
click at [439, 296] on div "Equipment Electric Panelboards, 1 phase 3 wire, main lugs, 120/240 V, 225 amp, …" at bounding box center [454, 310] width 598 height 38
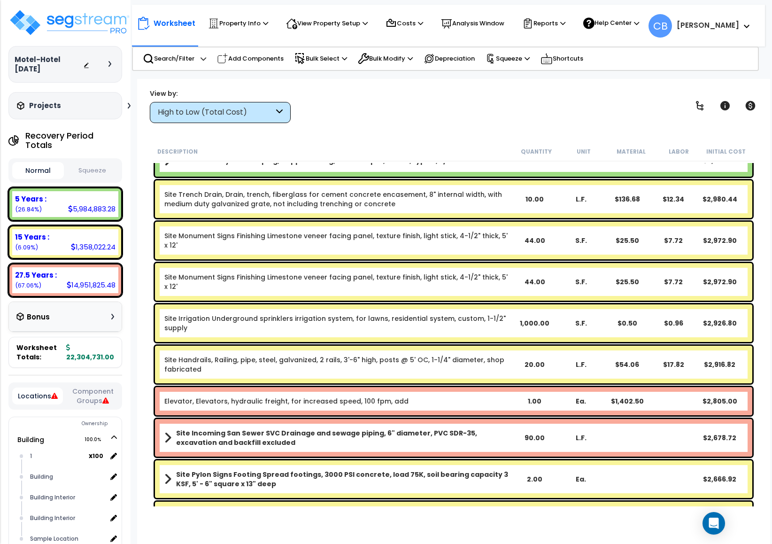
click at [439, 296] on div "Site Monument Signs Finishing Limestone veneer facing panel, texture finish, li…" at bounding box center [454, 282] width 598 height 38
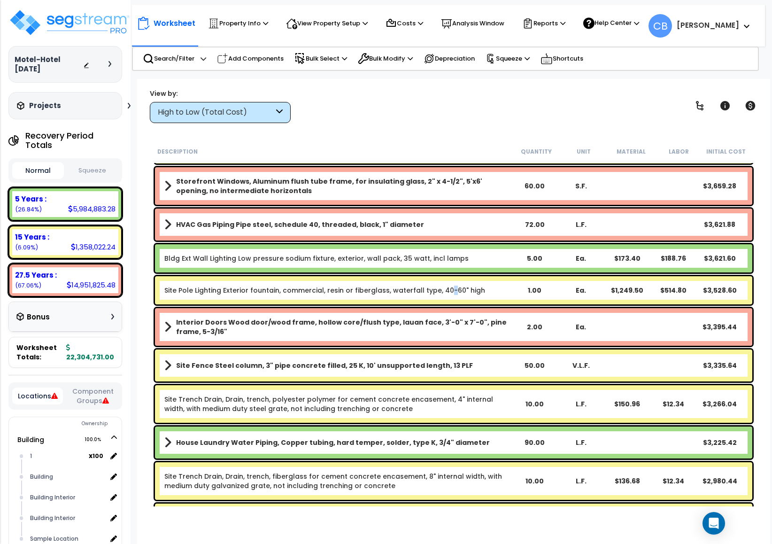
click at [439, 296] on div "Site Pole Lighting Exterior fountain, commercial, resin or fiberglass, waterfal…" at bounding box center [454, 290] width 598 height 28
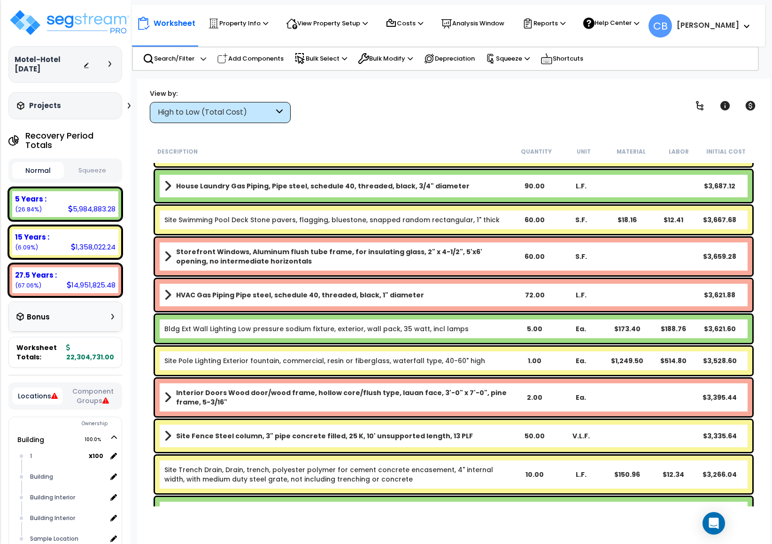
click at [0, 0] on div at bounding box center [0, 0] width 0 height 0
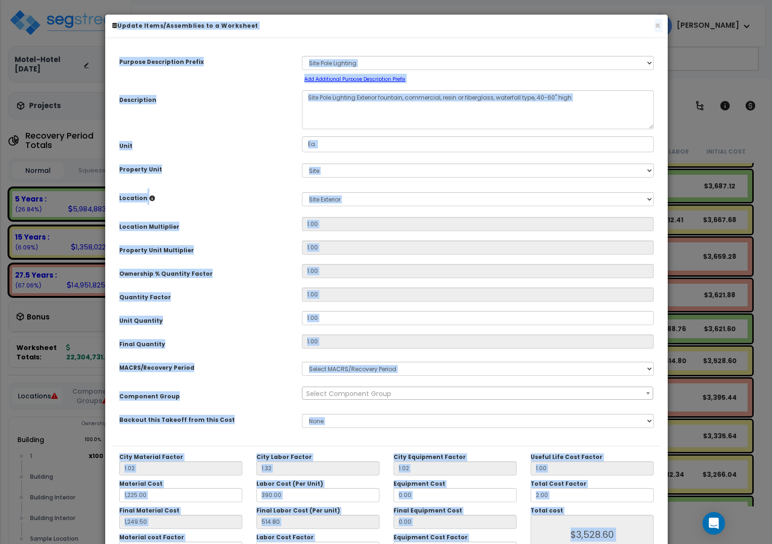
select select "3666"
click at [655, 29] on button "×" at bounding box center [658, 26] width 6 height 10
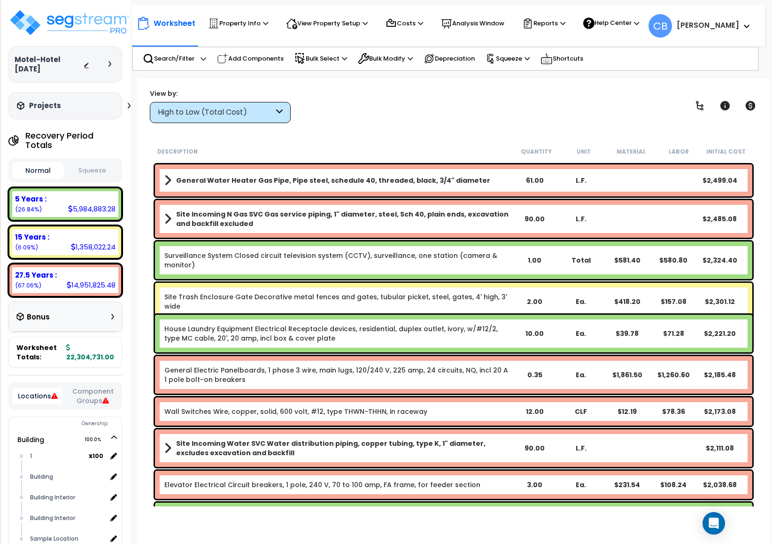
click at [513, 303] on div "Site Trash Enclosure Gate Decorative metal fences and gates, tubular picket, st…" at bounding box center [454, 302] width 598 height 38
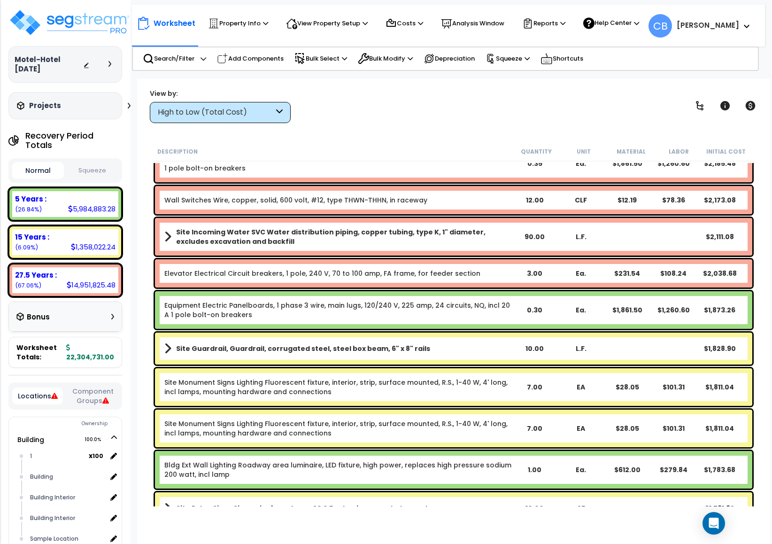
click at [513, 303] on div "Equipment Electric Panelboards, 1 phase 3 wire, main lugs, 120/240 V, 225 amp, …" at bounding box center [454, 310] width 598 height 38
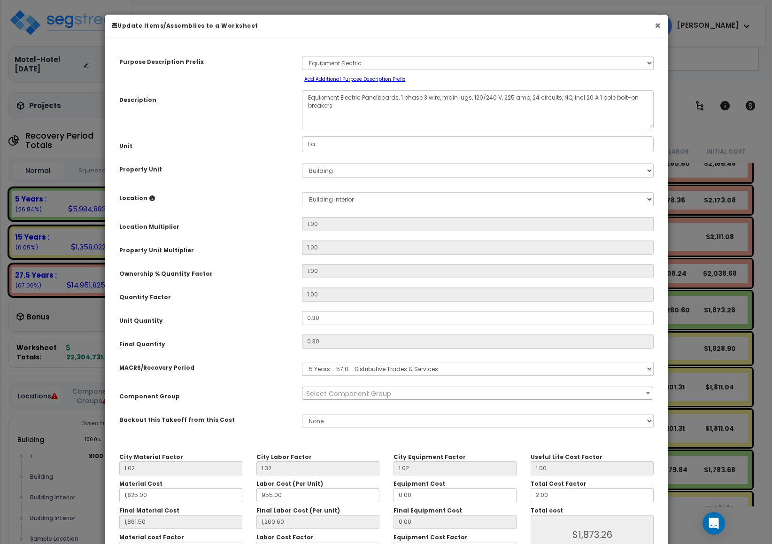
click at [659, 24] on button "×" at bounding box center [658, 26] width 6 height 10
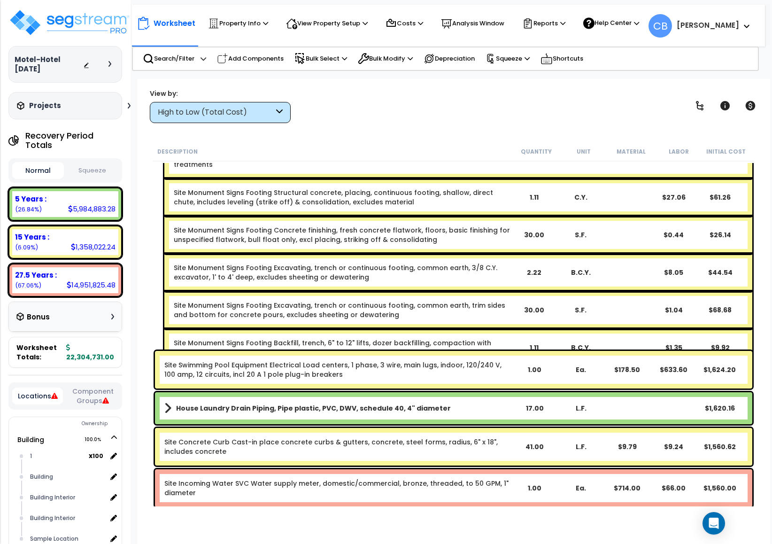
scroll to position [11026, 0]
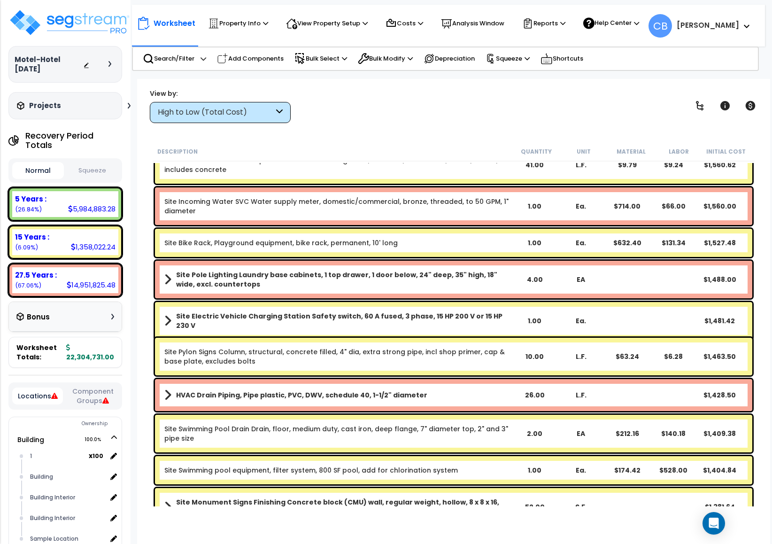
click at [488, 276] on b "Site Pole Lighting Laundry base cabinets, 1 top drawer, 1 door below, 24" deep,…" at bounding box center [343, 279] width 335 height 19
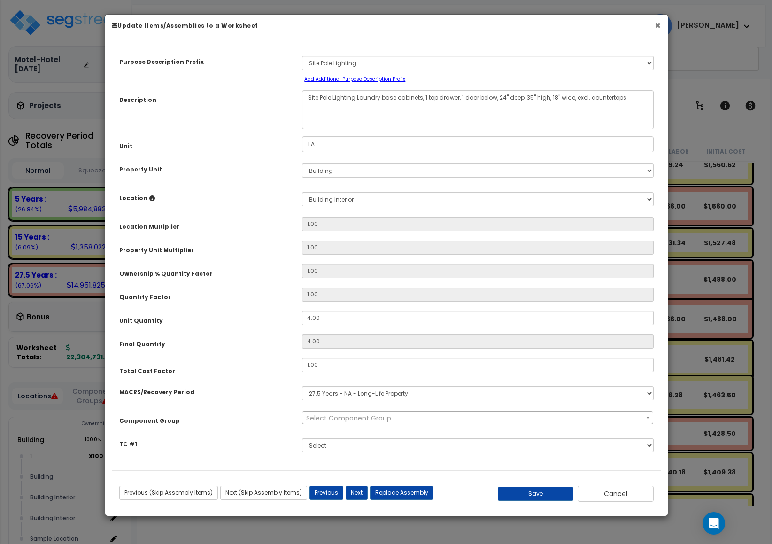
click at [660, 24] on button "×" at bounding box center [658, 26] width 6 height 10
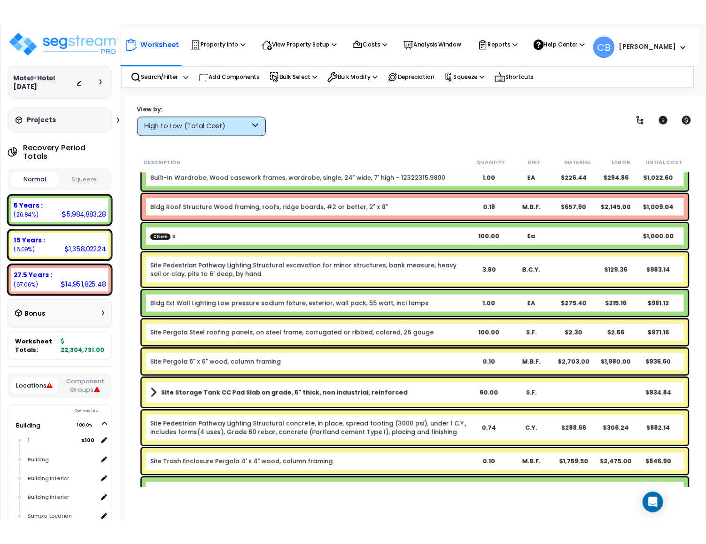
scroll to position [12012, 0]
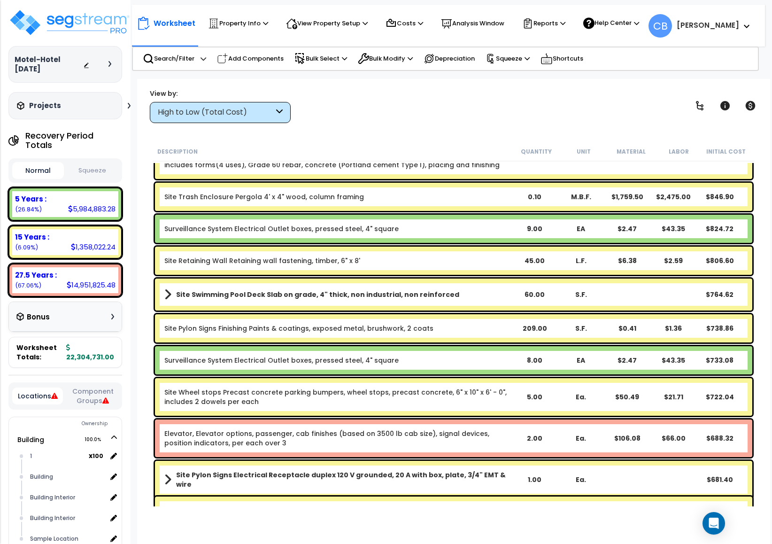
click at [542, 226] on div "9.00" at bounding box center [535, 228] width 47 height 9
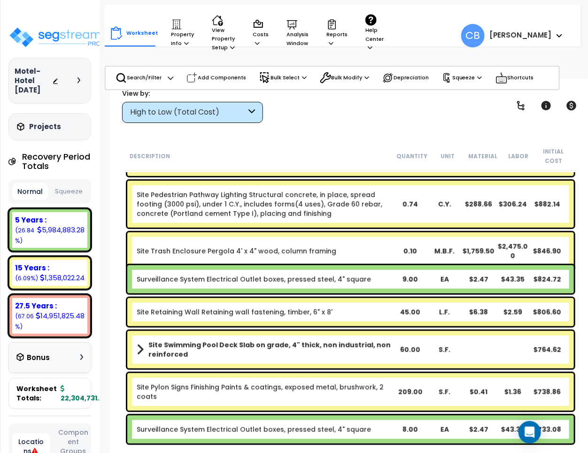
scroll to position [0, 0]
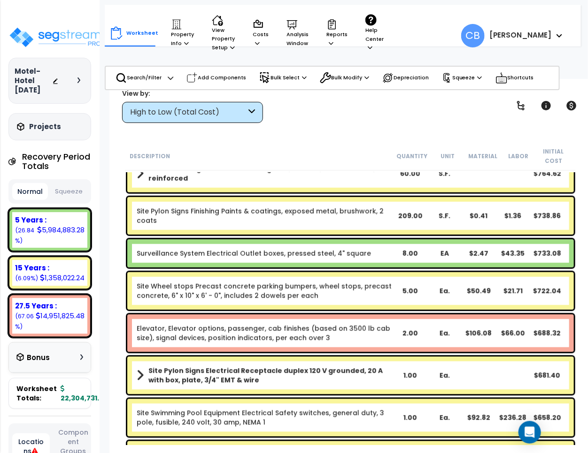
click at [326, 309] on div "Site Wheel stops Precast concrete parking bumpers, wheel stops, precast concret…" at bounding box center [350, 291] width 447 height 38
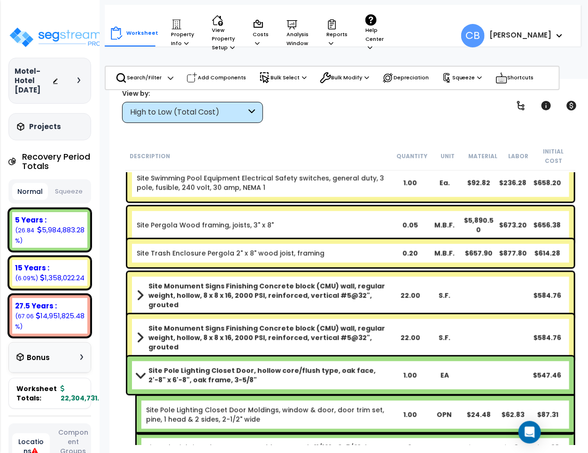
click at [326, 308] on div "Site Monument Signs Finishing Concrete block (CMU) wall, regular weight, hollow…" at bounding box center [350, 295] width 447 height 47
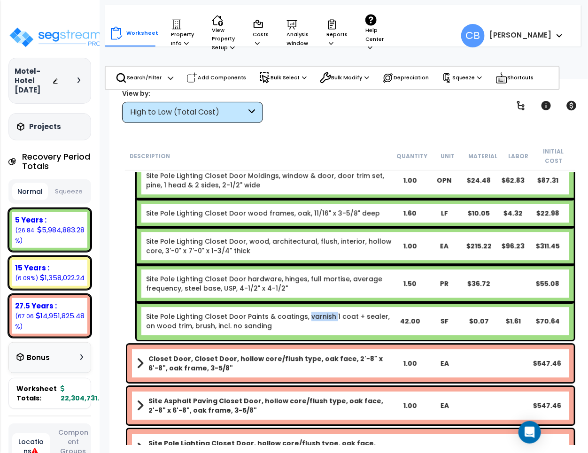
click at [326, 306] on div "Site Pole Lighting Closet Door Paints & coatings, varnish 1 coat + sealer, on w…" at bounding box center [355, 322] width 437 height 38
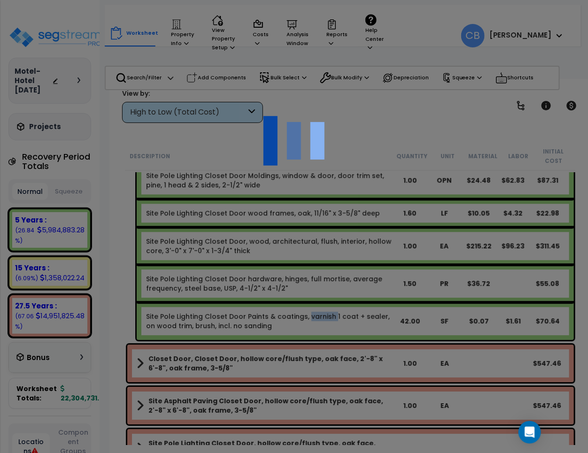
scroll to position [12893, 0]
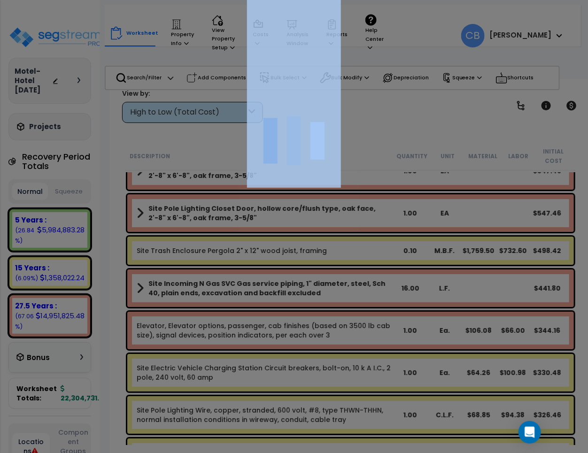
click at [326, 306] on div at bounding box center [294, 226] width 588 height 453
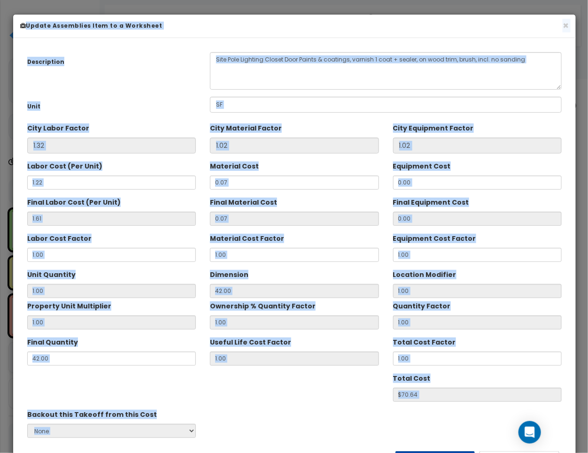
scroll to position [13304, 0]
click at [565, 23] on button "×" at bounding box center [566, 26] width 6 height 10
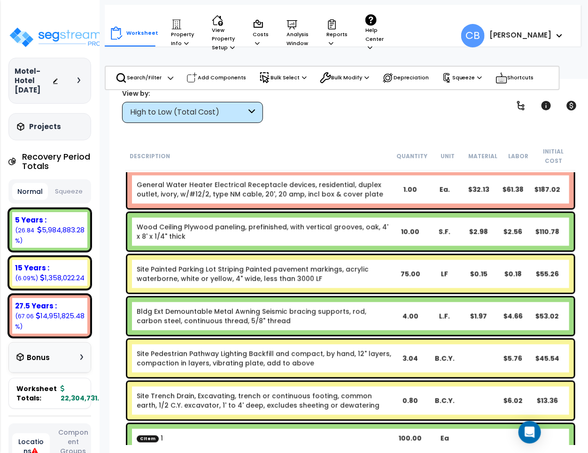
scroll to position [13523, 0]
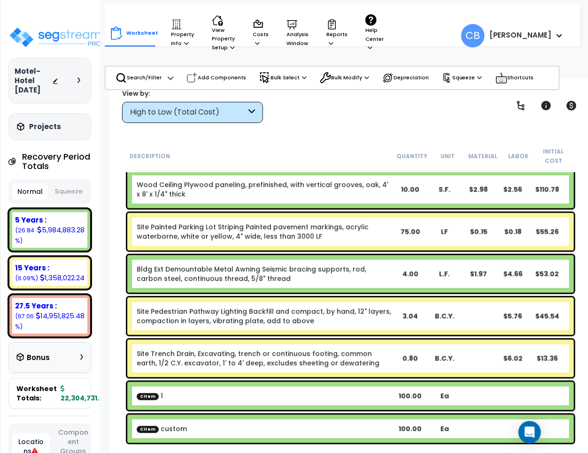
click at [261, 259] on div "Bldg Ext Demountable Metal Awning Seismic bracing supports, rod, carbon steel, …" at bounding box center [350, 275] width 447 height 38
click at [263, 259] on div "Bldg Ext Demountable Metal Awning Seismic bracing supports, rod, carbon steel, …" at bounding box center [350, 275] width 447 height 38
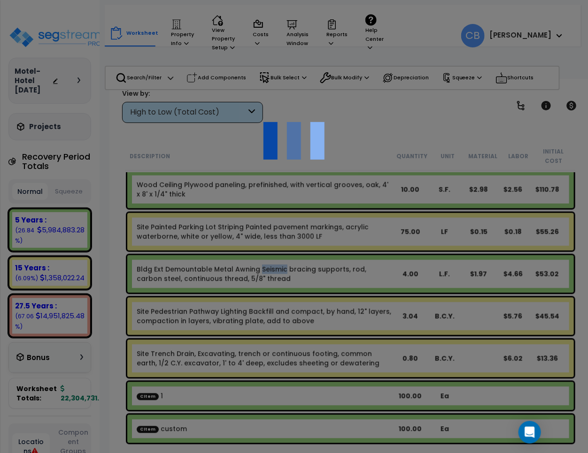
scroll to position [41, 0]
click at [263, 259] on div at bounding box center [294, 226] width 588 height 453
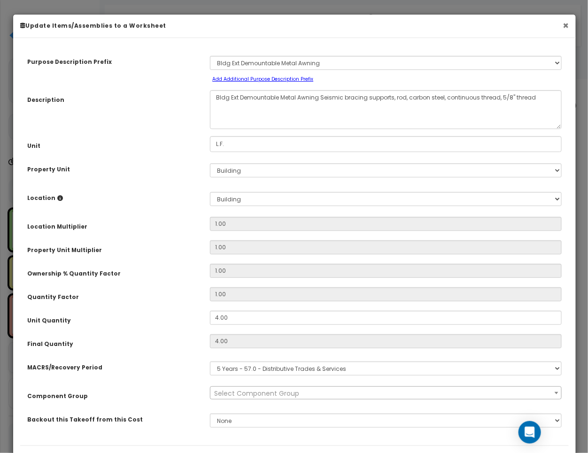
click at [563, 22] on button "×" at bounding box center [566, 26] width 6 height 10
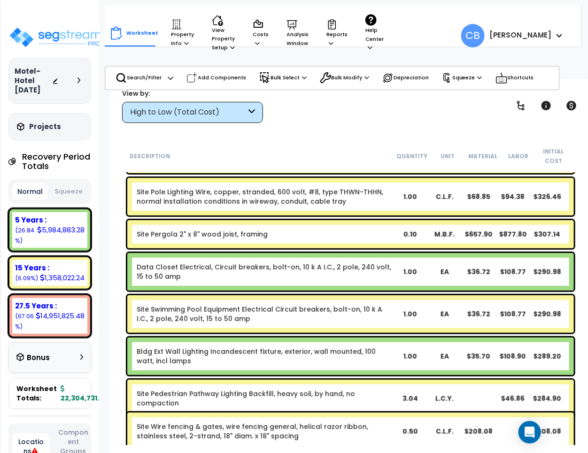
click at [283, 316] on link "Site Swimming Pool Equipment Electrical Circuit breakers, bolt-on, 10 k A I.C.,…" at bounding box center [265, 314] width 256 height 19
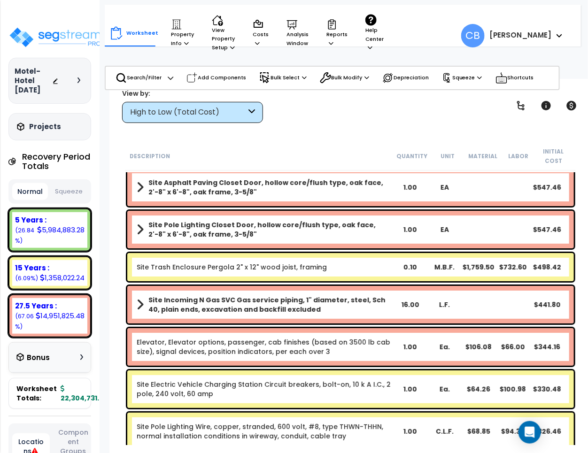
click at [283, 316] on div "Site Incoming N Gas SVC Gas service piping, 1" diameter, steel, Sch 40, plain e…" at bounding box center [350, 305] width 447 height 38
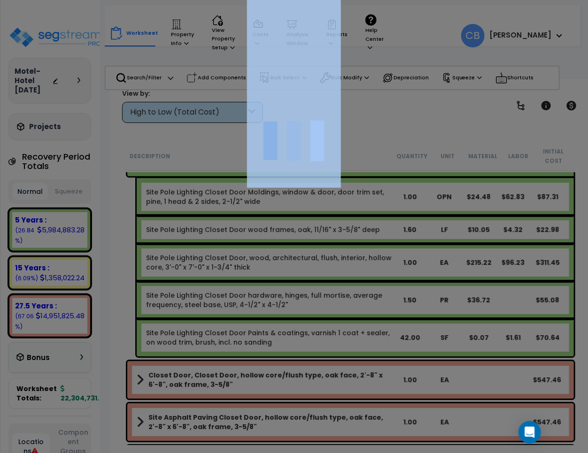
click at [283, 316] on div at bounding box center [294, 226] width 588 height 453
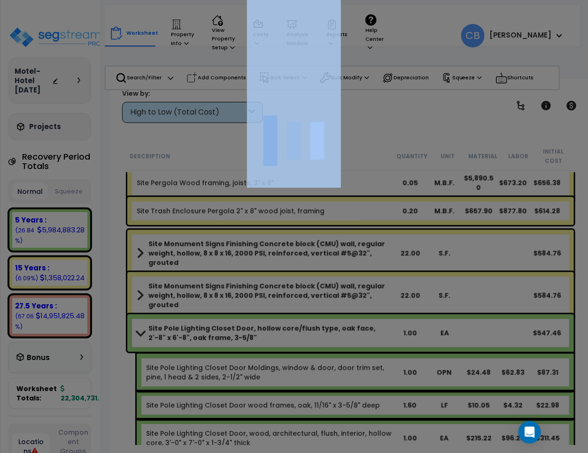
click at [283, 316] on div at bounding box center [294, 226] width 588 height 453
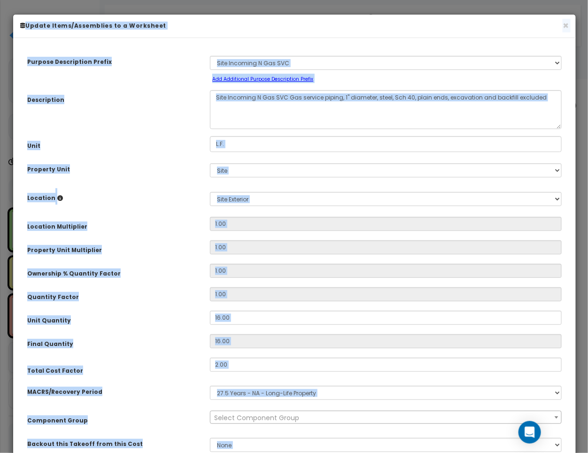
click at [561, 19] on div "× Update Items/Assemblies to a Worksheet" at bounding box center [294, 26] width 563 height 23
click at [566, 25] on button "×" at bounding box center [566, 26] width 6 height 10
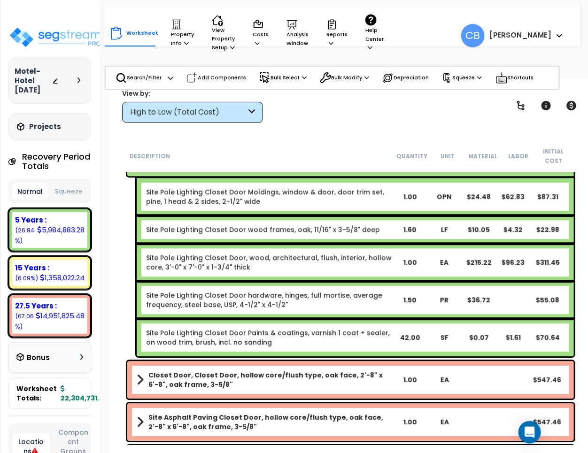
click at [329, 222] on div "Site Pole Lighting Closet Door wood frames, oak, 11/16" x 3-5/8" deep 1.60 LF $…" at bounding box center [355, 230] width 437 height 28
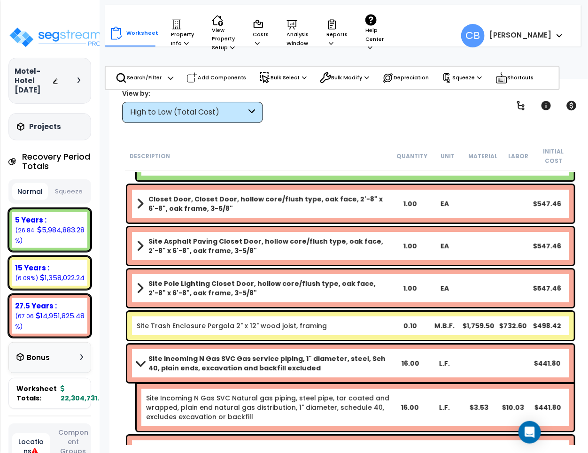
click at [329, 222] on div "Closet Door, Closet Door, hollow core/flush type, oak face, 2'-8" x 6'-8", oak …" at bounding box center [350, 204] width 447 height 38
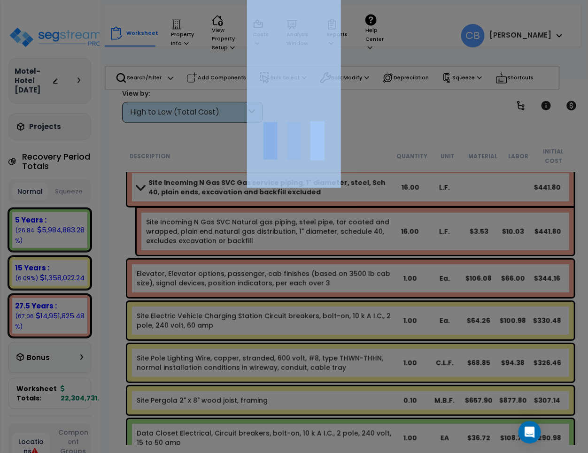
click at [329, 222] on div at bounding box center [294, 226] width 588 height 453
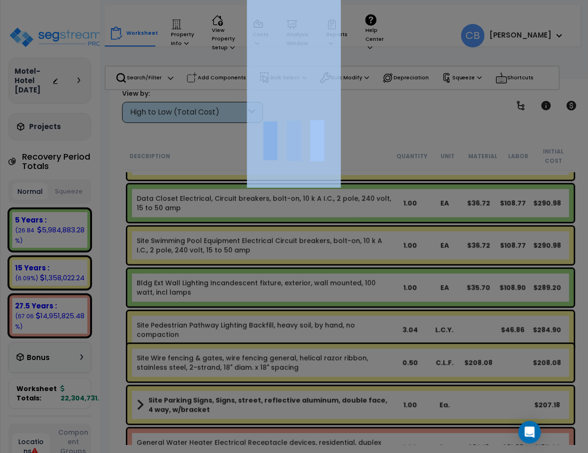
click at [329, 222] on div at bounding box center [294, 226] width 588 height 453
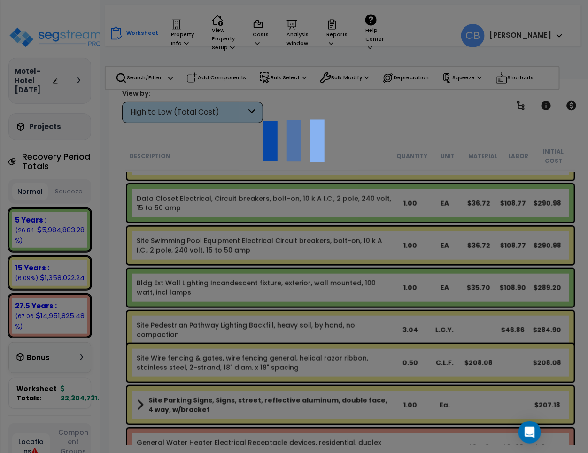
click at [329, 222] on div at bounding box center [294, 226] width 588 height 453
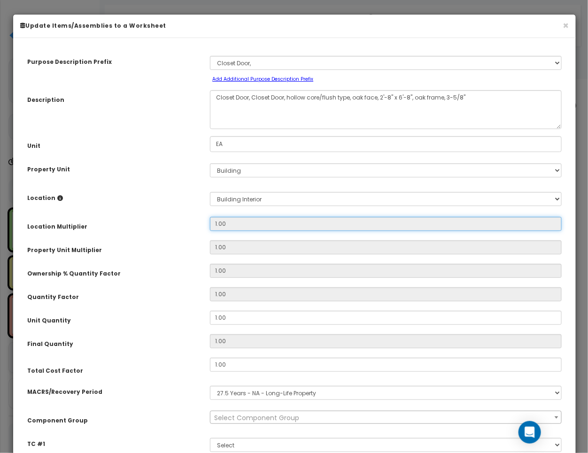
click at [329, 222] on input "1.00" at bounding box center [386, 224] width 352 height 14
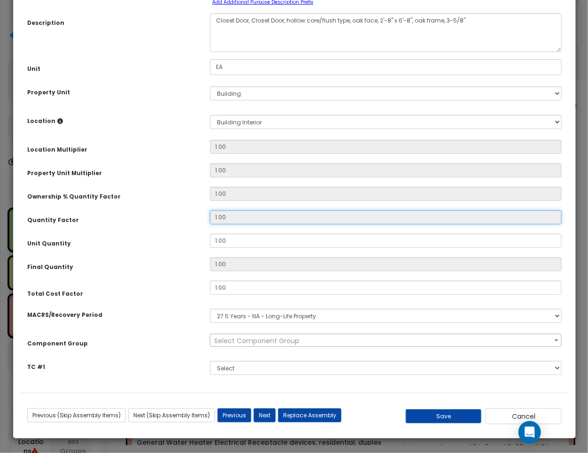
click at [329, 222] on input "1.00" at bounding box center [386, 217] width 352 height 14
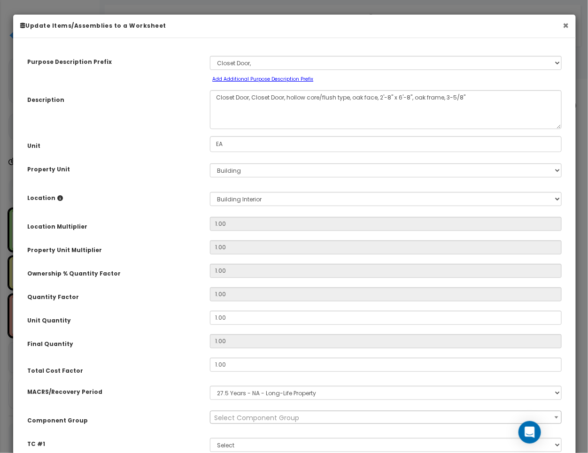
click at [563, 25] on button "×" at bounding box center [566, 26] width 6 height 10
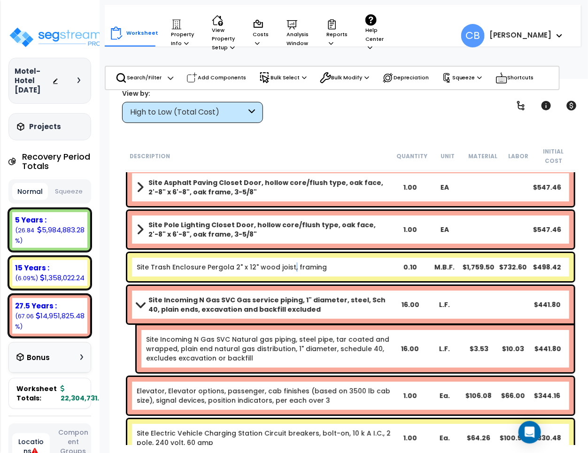
click at [289, 264] on link "Site Trash Enclosure Pergola 2" x 12" wood joist, framing" at bounding box center [232, 267] width 190 height 9
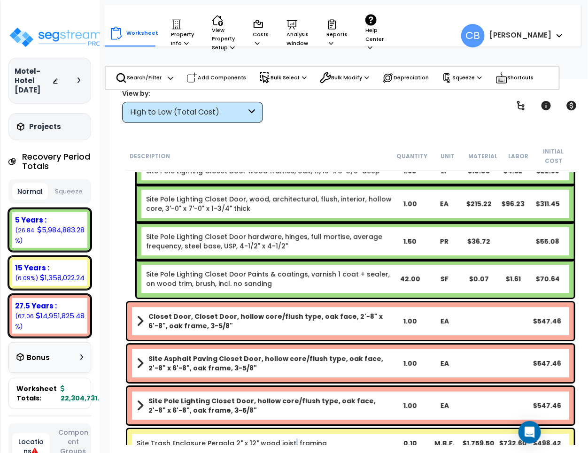
click at [289, 264] on div "Site Pole Lighting Closet Door Paints & coatings, varnish 1 coat + sealer, on w…" at bounding box center [355, 279] width 437 height 38
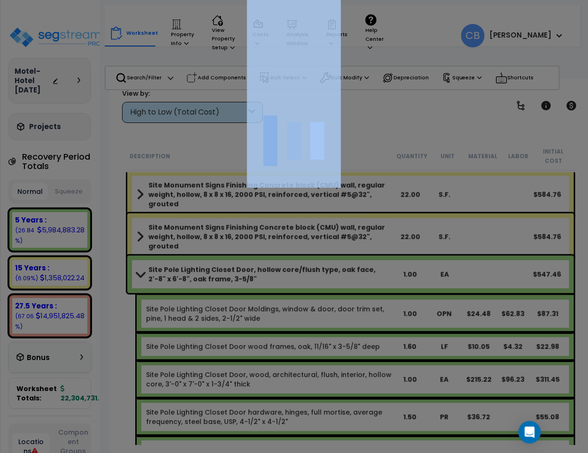
click at [289, 264] on div at bounding box center [294, 226] width 588 height 453
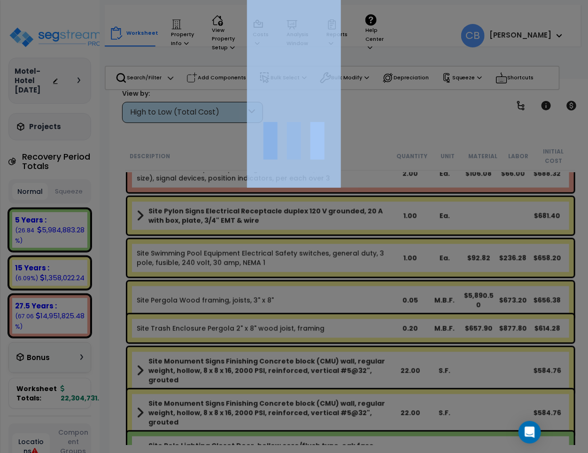
click at [289, 264] on div at bounding box center [294, 226] width 588 height 453
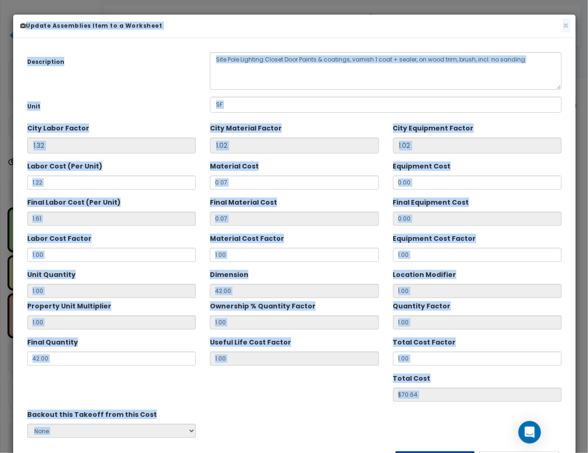
click at [289, 264] on div "Description Site Pole Lighting Closet Door Paints & coatings, varnish 1 coat + …" at bounding box center [294, 258] width 549 height 427
click at [564, 24] on button "×" at bounding box center [566, 26] width 6 height 10
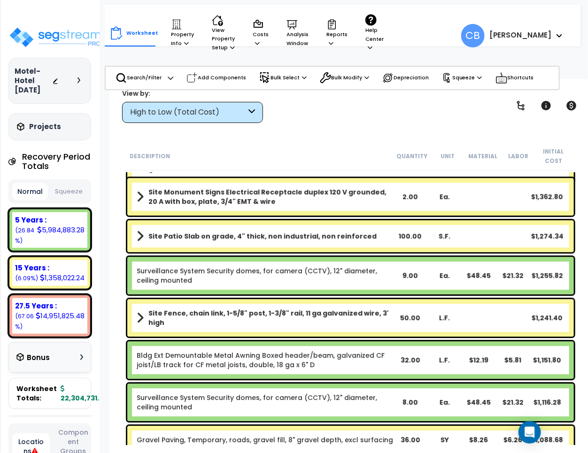
scroll to position [11291, 0]
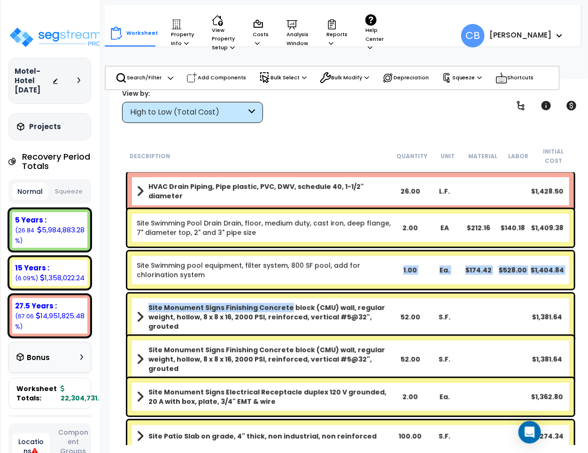
drag, startPoint x: 285, startPoint y: 290, endPoint x: 293, endPoint y: 285, distance: 9.4
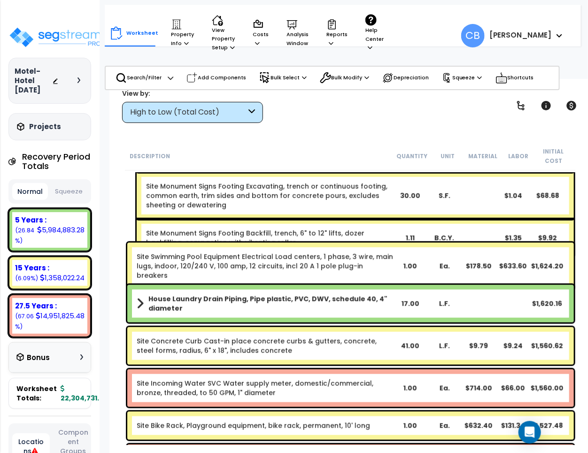
click at [304, 286] on div "House Laundry Drain Piping, Pipe plastic, PVC, DWV, schedule 40, 4" diameter 17…" at bounding box center [350, 304] width 447 height 38
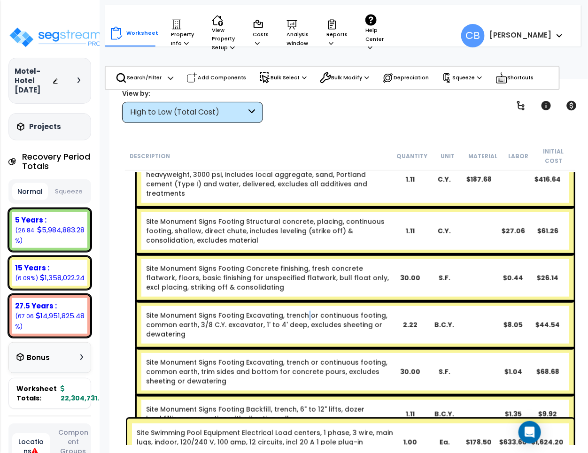
click at [304, 302] on div "Site Monument Signs Footing Excavating, trench or continuous footing, common ea…" at bounding box center [355, 325] width 437 height 47
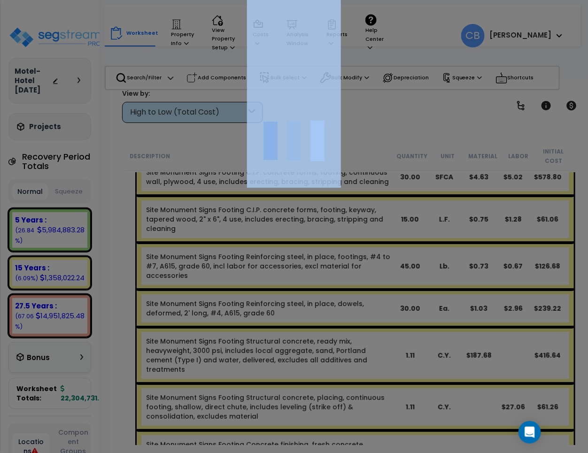
click at [304, 286] on div at bounding box center [294, 226] width 588 height 453
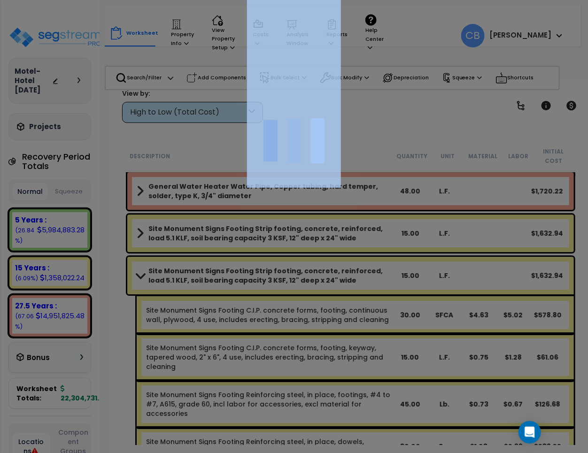
click at [304, 286] on div at bounding box center [294, 226] width 588 height 453
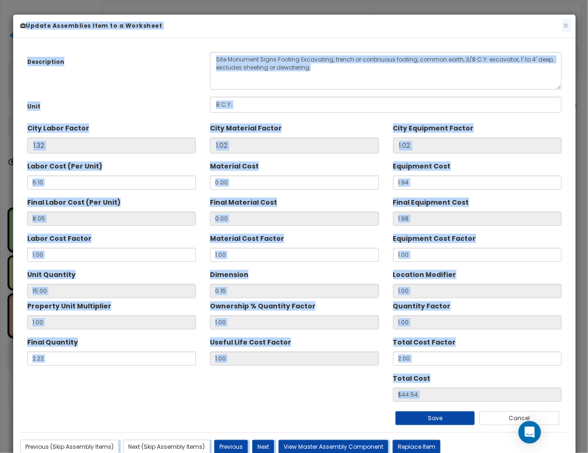
click at [304, 286] on input "0.15" at bounding box center [294, 291] width 169 height 14
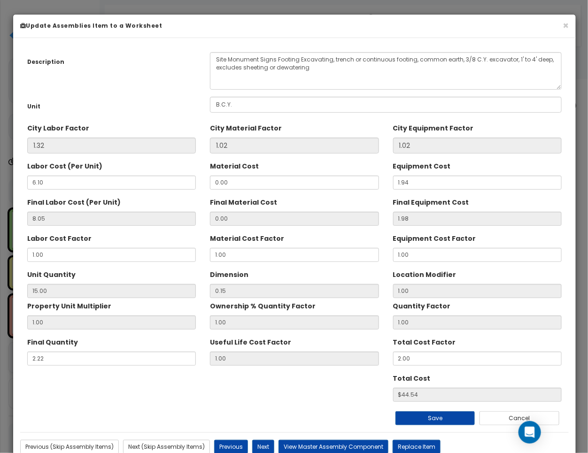
scroll to position [10469, 0]
click at [567, 22] on button "×" at bounding box center [566, 26] width 6 height 10
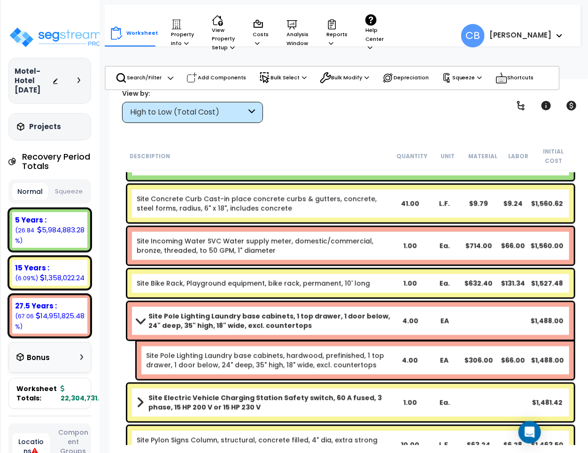
click at [222, 330] on div "Site Pole Lighting Laundry base cabinets, 1 top drawer, 1 door below, 24" deep,…" at bounding box center [350, 322] width 447 height 38
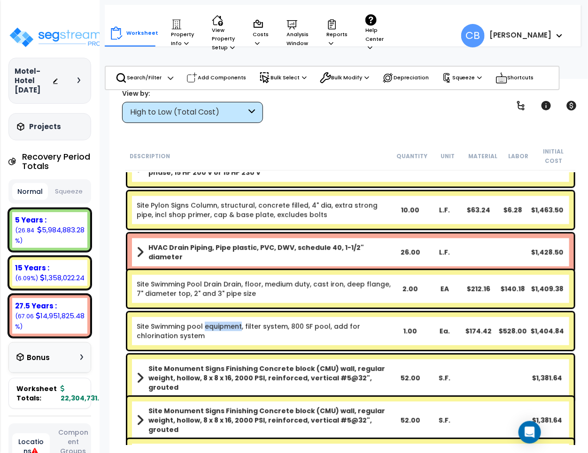
drag, startPoint x: 222, startPoint y: 330, endPoint x: 220, endPoint y: 325, distance: 5.9
click at [222, 328] on link "Site Swimming pool equipment, filter system, 800 SF pool, add for chlorination …" at bounding box center [265, 331] width 256 height 19
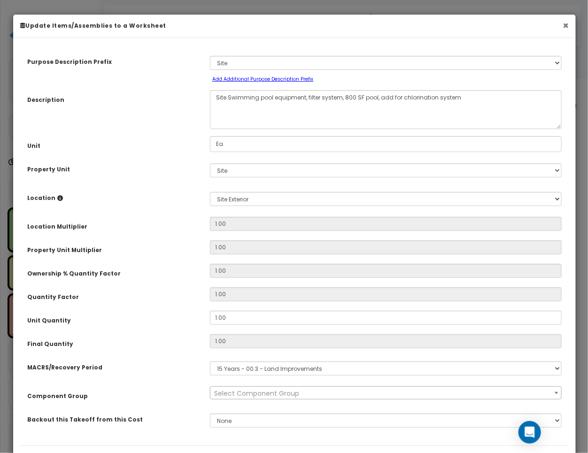
click at [564, 28] on button "×" at bounding box center [566, 26] width 6 height 10
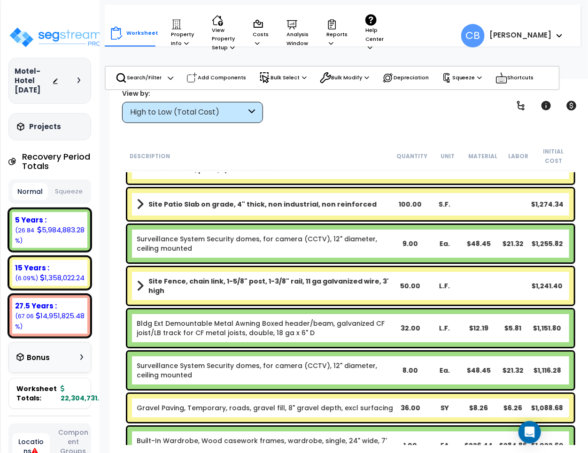
scroll to position [11878, 0]
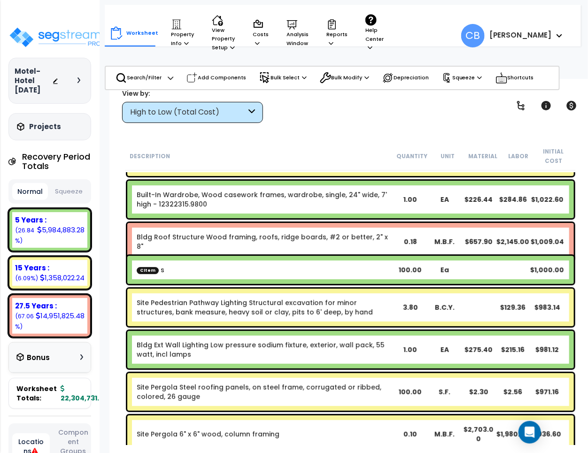
click at [289, 252] on div "Bldg Roof Structure Wood framing, roofs, ridge boards, #2 or better, 2" x 8" 0.…" at bounding box center [350, 242] width 451 height 42
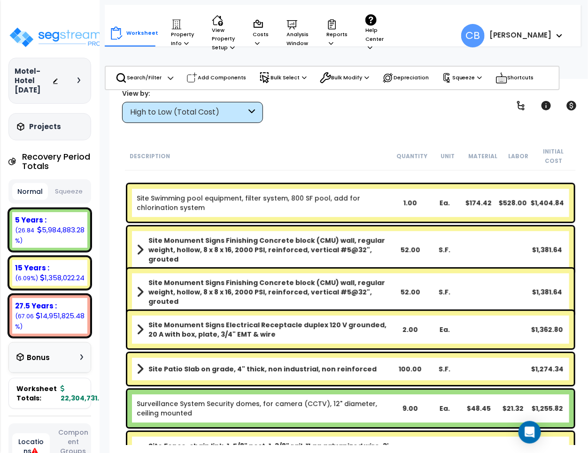
click at [289, 252] on b "Site Monument Signs Finishing Concrete block (CMU) wall, regular weight, hollow…" at bounding box center [270, 250] width 245 height 28
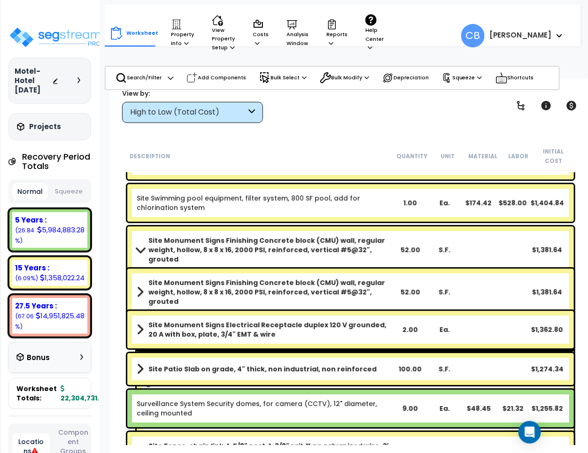
scroll to position [11291, 0]
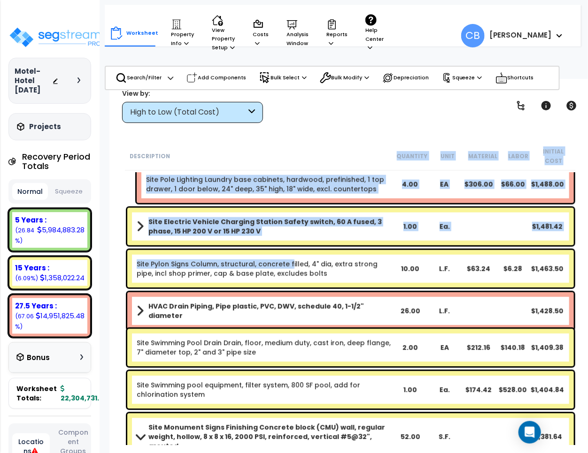
scroll to position [11116, 0]
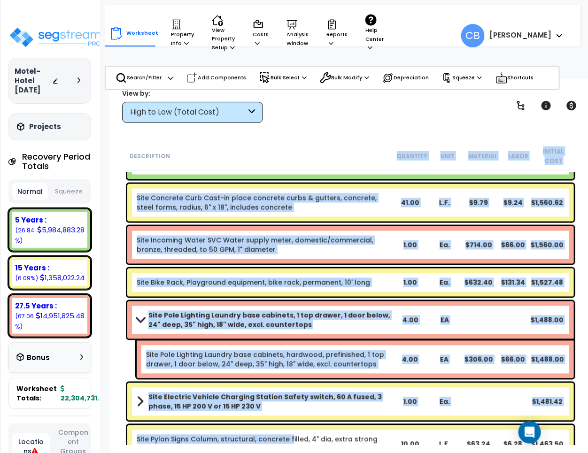
drag, startPoint x: 289, startPoint y: 252, endPoint x: 364, endPoint y: 156, distance: 121.4
click at [364, 156] on div "Description Quantity Unit Material Labor Initial Cost Site Swimming Pool Equipm…" at bounding box center [351, 294] width 454 height 304
click at [363, 222] on div "Site Concrete Curb Cast-in place concrete curbs & gutters, concrete, steel form…" at bounding box center [350, 203] width 451 height 42
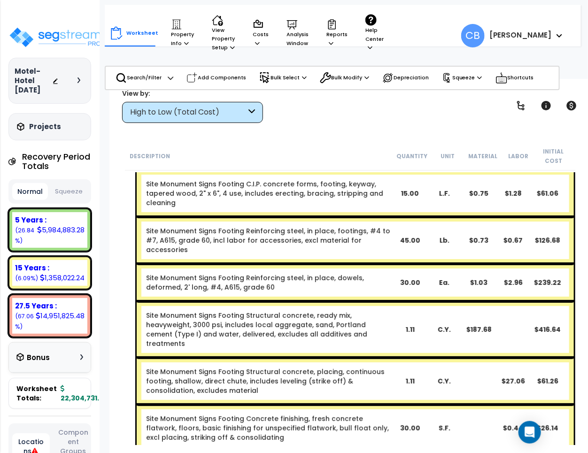
click at [331, 246] on div "Site Monument Signs Footing Reinforcing steel, in place, footings, #4 to #7, A6…" at bounding box center [355, 240] width 437 height 47
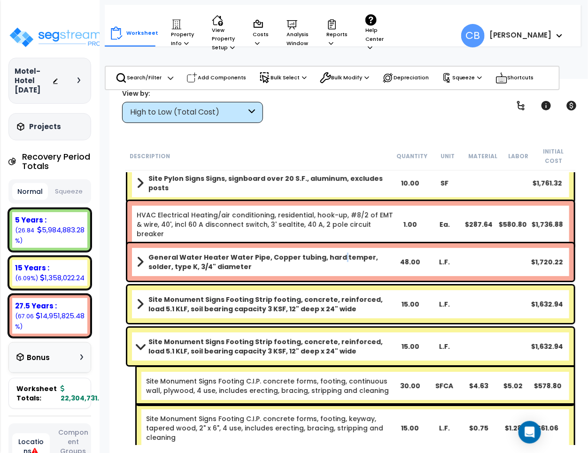
click at [330, 247] on div "General Water Heater Water Pipe, Copper tubing, hard temper, solder, type K, 3/…" at bounding box center [350, 262] width 447 height 38
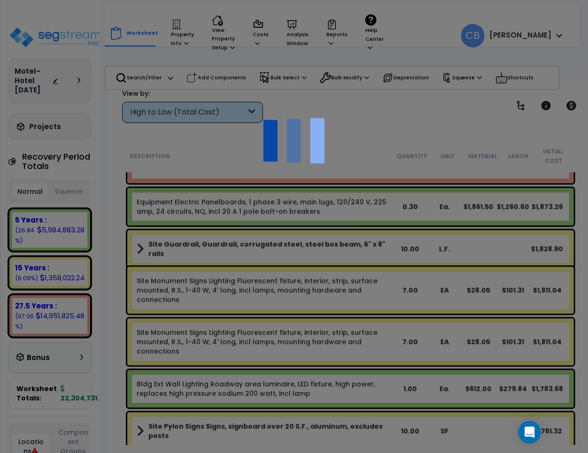
scroll to position [10059, 0]
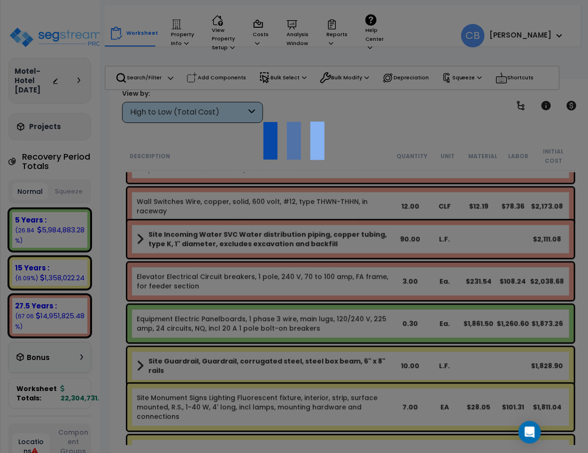
click at [329, 247] on div at bounding box center [294, 226] width 588 height 453
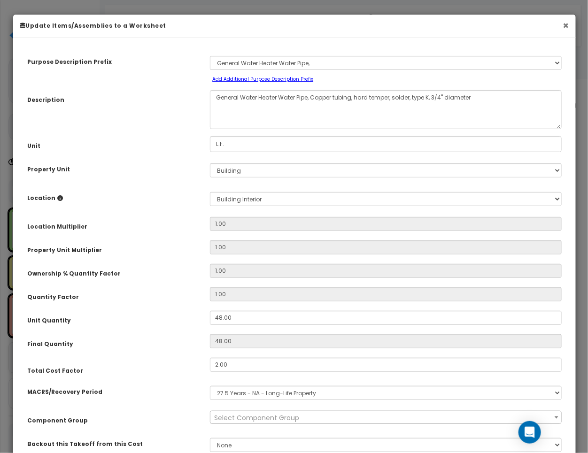
click at [565, 27] on button "×" at bounding box center [566, 26] width 6 height 10
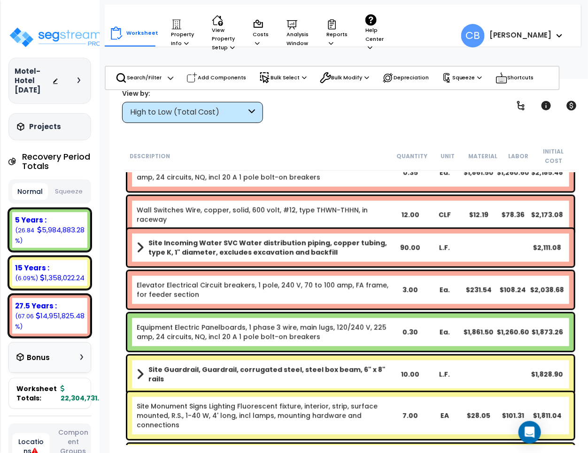
scroll to position [41, 0]
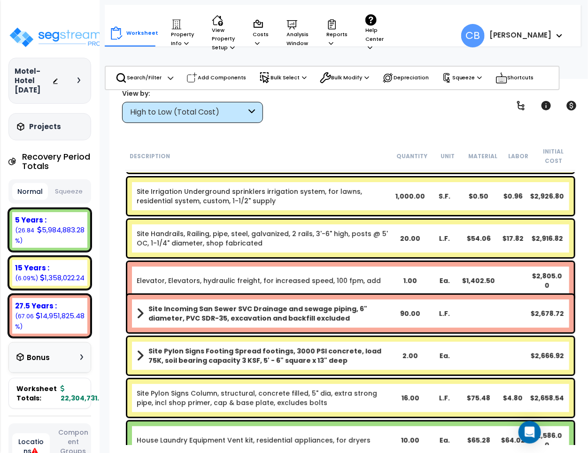
click at [379, 389] on link "Site Pylon Signs Column, structural, concrete filled, 5" dia, extra strong pipe…" at bounding box center [265, 398] width 256 height 19
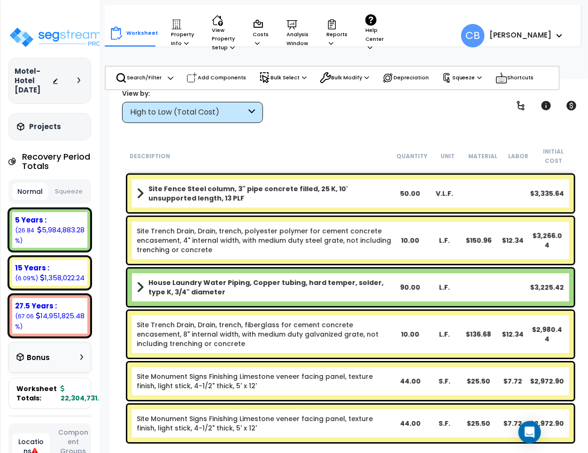
click at [379, 389] on link "Site Monument Signs Finishing Limestone veneer facing panel, texture finish, li…" at bounding box center [265, 381] width 256 height 19
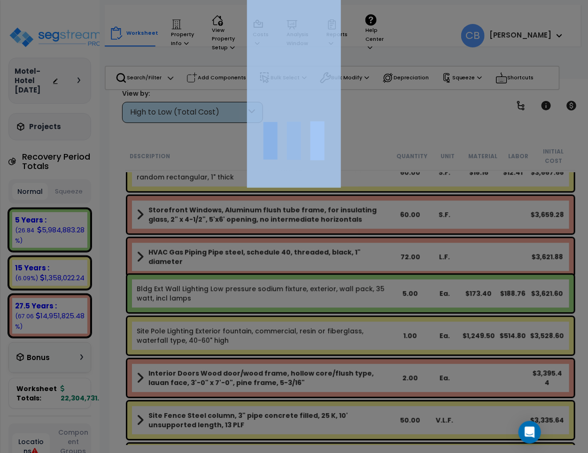
click at [379, 389] on div at bounding box center [294, 226] width 588 height 453
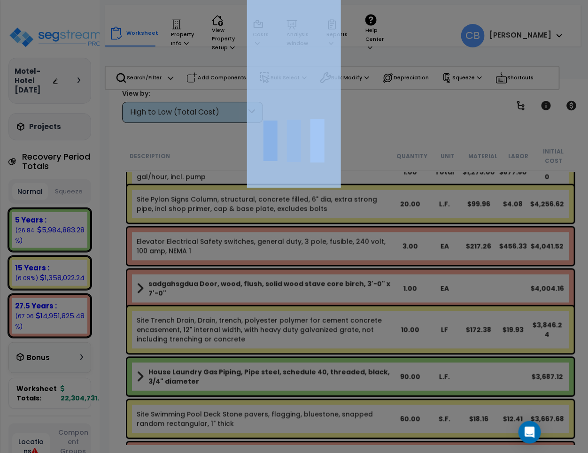
click at [379, 389] on div at bounding box center [294, 226] width 588 height 453
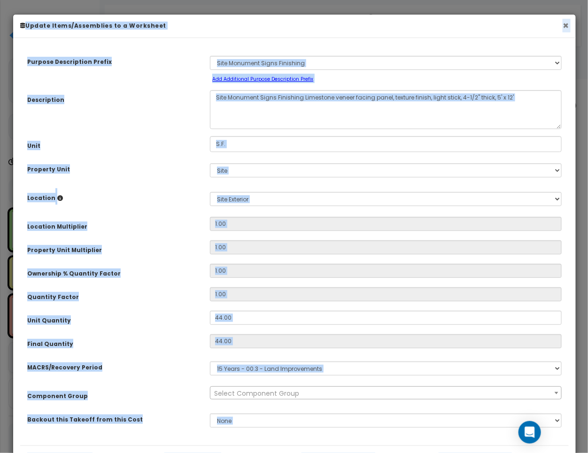
click at [567, 21] on button "×" at bounding box center [566, 26] width 6 height 10
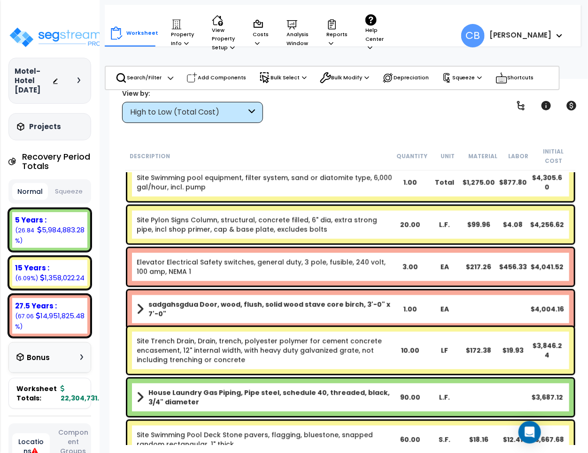
click at [255, 445] on link "Site Swimming Pool Deck Stone pavers, flagging, bluestone, snapped random recta…" at bounding box center [265, 440] width 256 height 19
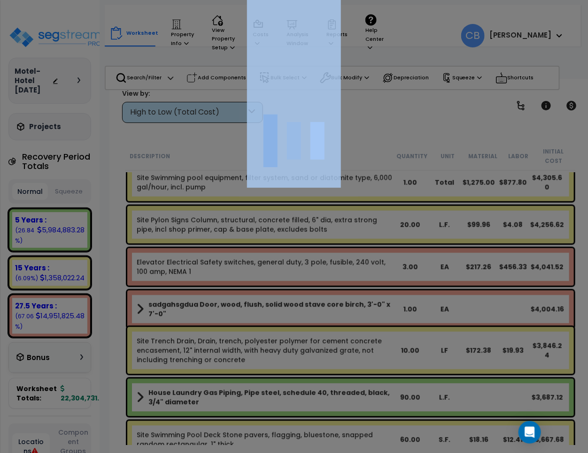
click at [255, 445] on div at bounding box center [294, 226] width 588 height 453
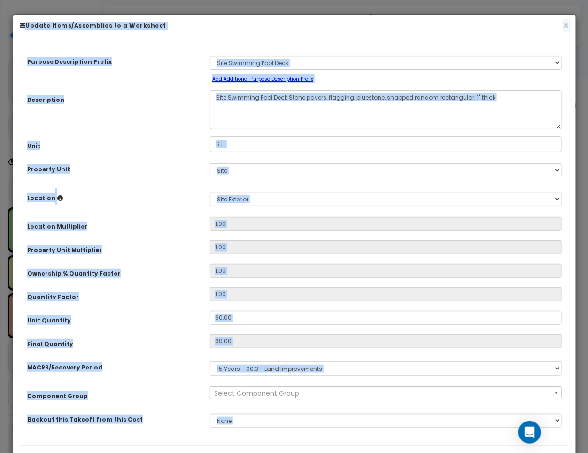
click at [561, 27] on h6 "Update Items/Assemblies to a Worksheet" at bounding box center [294, 26] width 549 height 8
click at [565, 27] on button "×" at bounding box center [566, 26] width 6 height 10
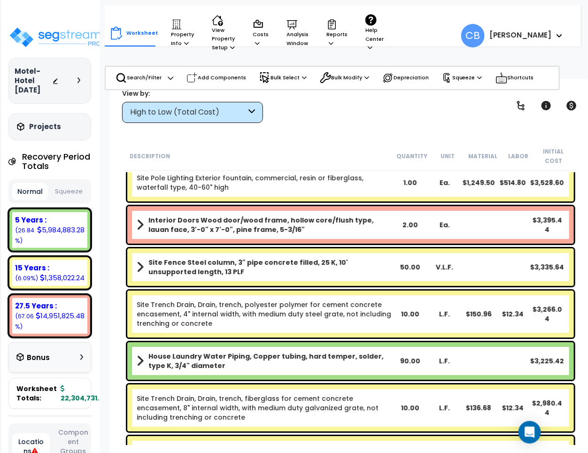
click at [409, 211] on div "Interior Doors Wood door/wood frame, hollow core/flush type, lauan face, 3'-0" …" at bounding box center [350, 225] width 447 height 38
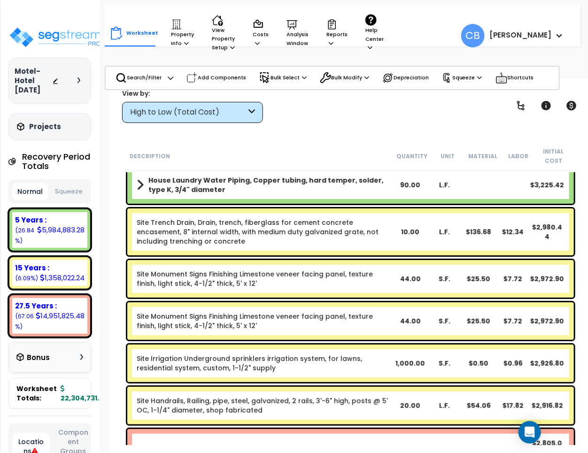
click at [409, 211] on div "Site Trench Drain, Drain, trench, fiberglass for cement concrete encasement, 8"…" at bounding box center [350, 232] width 447 height 47
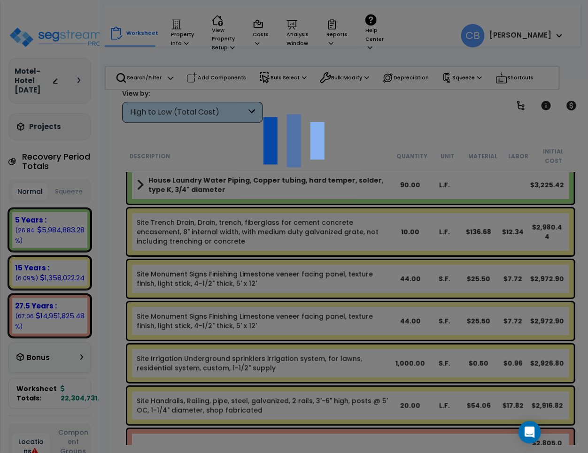
scroll to position [9648, 0]
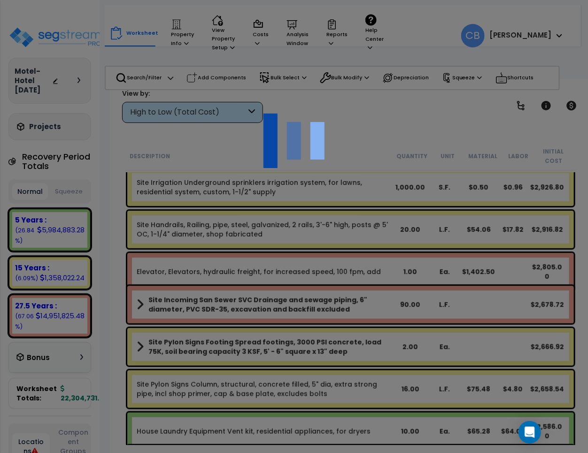
click at [409, 211] on div at bounding box center [294, 226] width 588 height 453
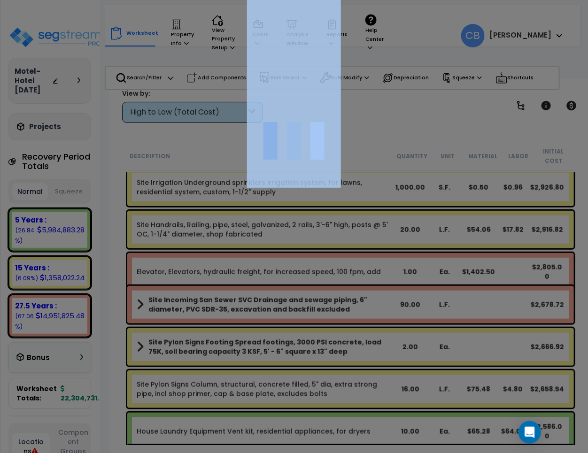
click at [409, 211] on div at bounding box center [294, 226] width 588 height 453
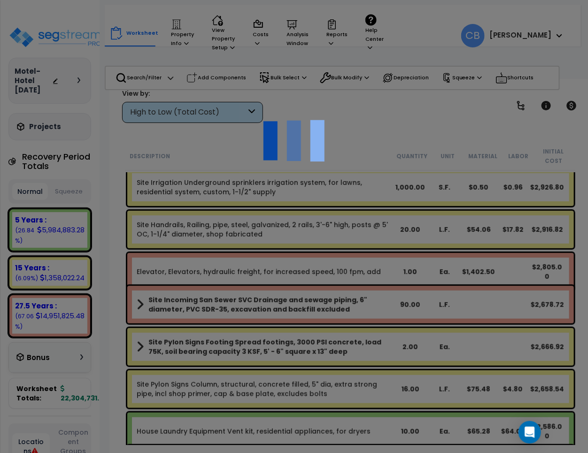
scroll to position [0, 0]
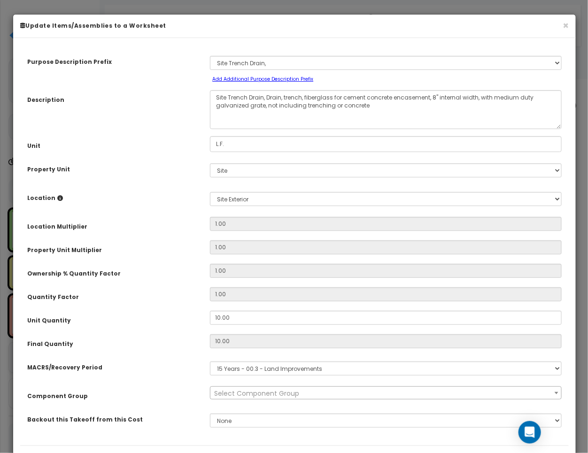
click at [562, 27] on h6 "Update Items/Assemblies to a Worksheet" at bounding box center [294, 26] width 549 height 8
click at [564, 23] on button "×" at bounding box center [566, 26] width 6 height 10
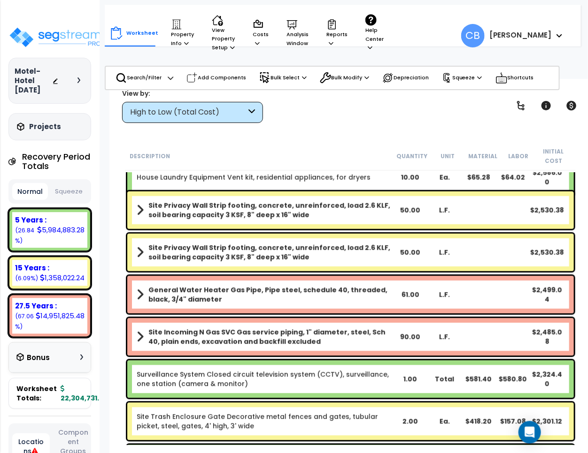
click at [367, 228] on div "Site Privacy Wall Strip footing, concrete, unreinforced, load 2.6 KLF, soil bea…" at bounding box center [350, 211] width 447 height 38
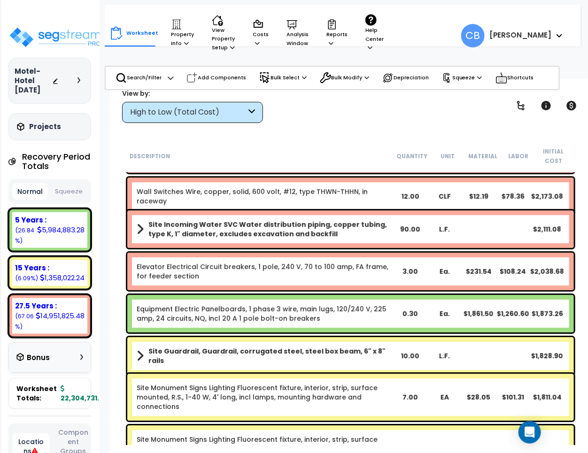
click at [336, 233] on b "Site Incoming Water SVC Water distribution piping, copper tubing, type K, 1" di…" at bounding box center [270, 229] width 245 height 19
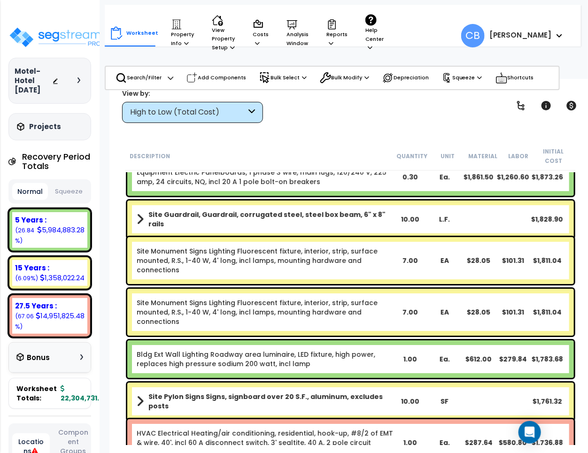
click at [336, 233] on div "Site Guardrail, Guardrail, corrugated steel, steel box beam, 6" x 8" rails 10.0…" at bounding box center [350, 219] width 451 height 42
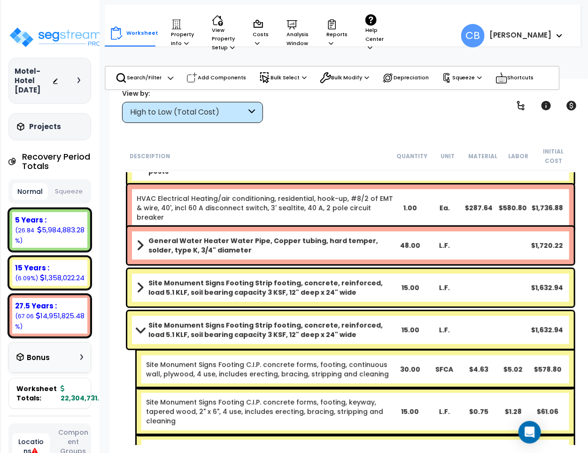
click at [344, 235] on div "General Water Heater Water Pipe, Copper tubing, hard temper, solder, type K, 3/…" at bounding box center [350, 246] width 447 height 38
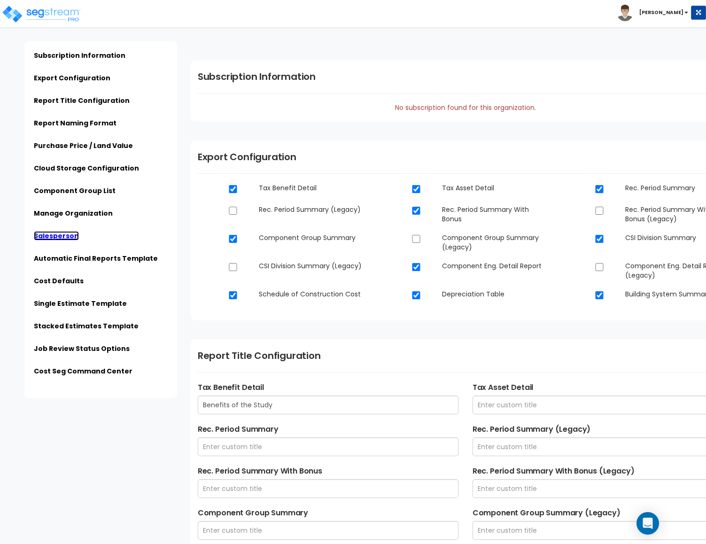
click at [65, 240] on link "Salesperson" at bounding box center [56, 235] width 45 height 9
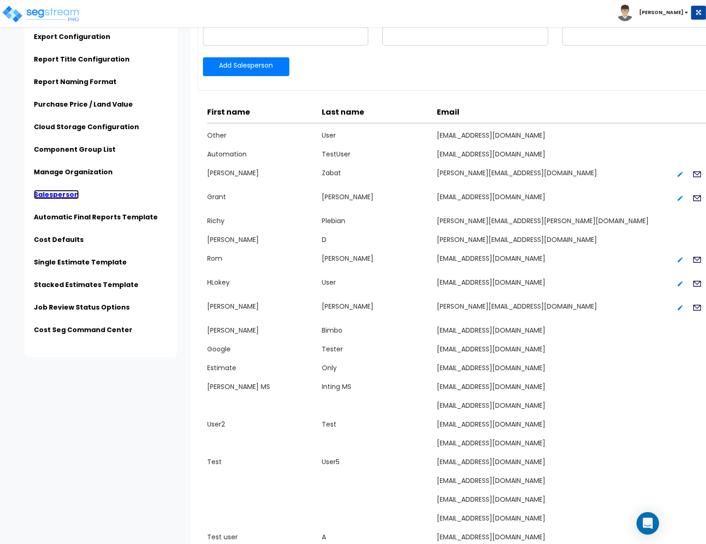
scroll to position [1525, 0]
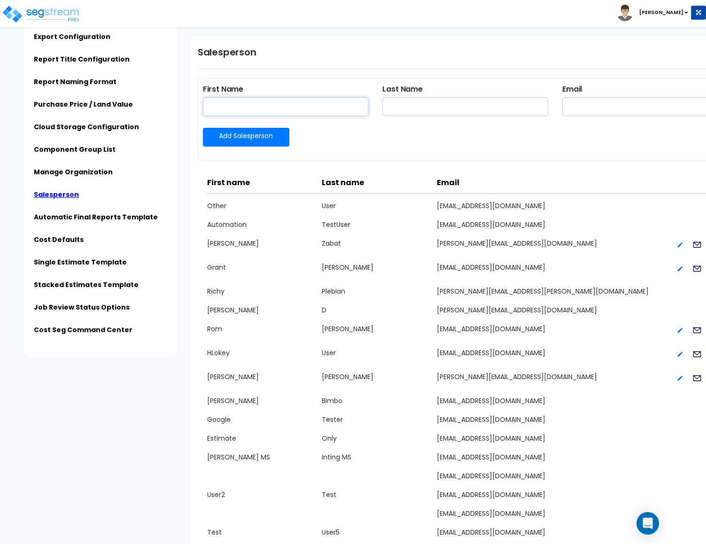
click at [235, 106] on input "text" at bounding box center [286, 106] width 166 height 19
click at [298, 107] on input "cherry sample" at bounding box center [286, 106] width 166 height 19
type input "cherry"
click at [484, 112] on input "text" at bounding box center [465, 106] width 166 height 19
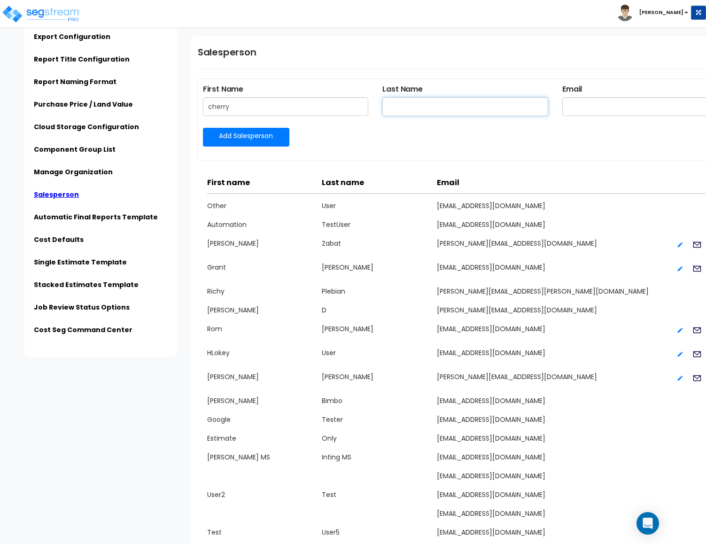
paste input "sample"
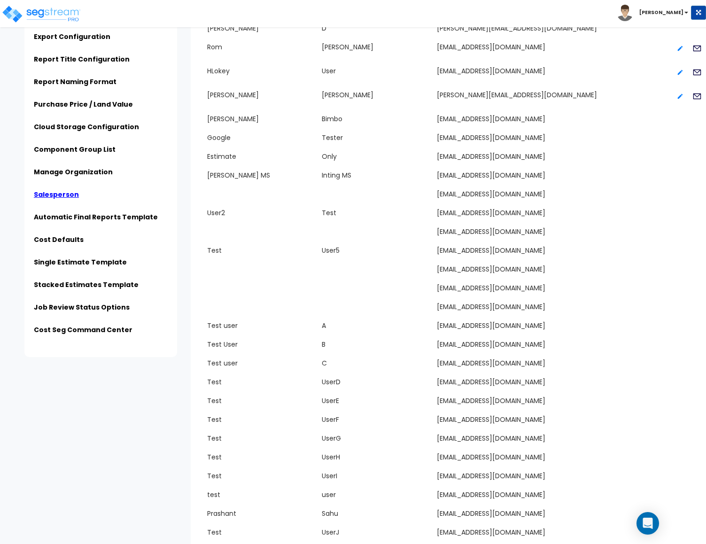
scroll to position [1878, 0]
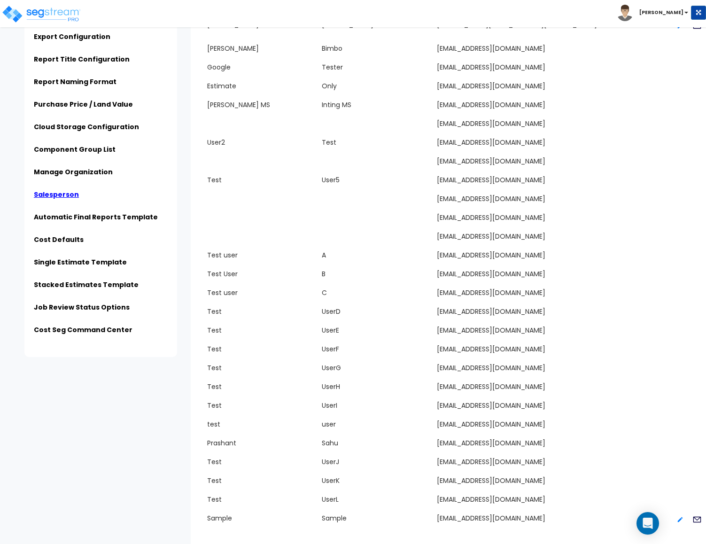
type input "sample"
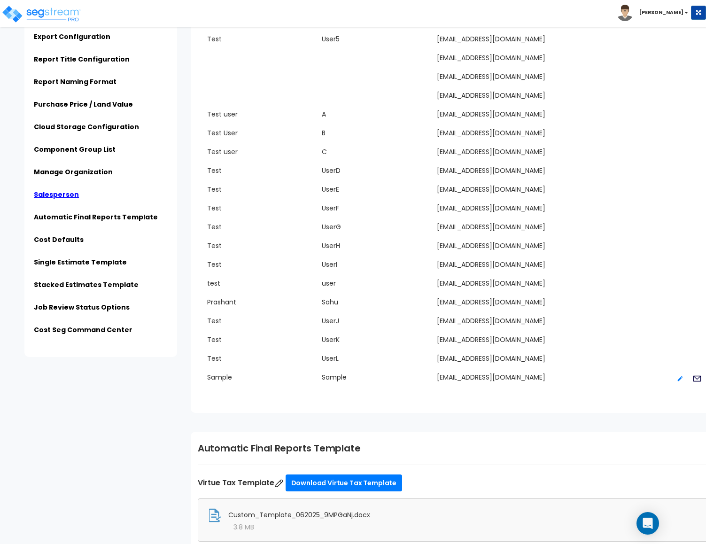
click at [564, 373] on div "[EMAIL_ADDRESS][DOMAIN_NAME]" at bounding box center [552, 380] width 230 height 15
click at [700, 377] on icon at bounding box center [697, 379] width 8 height 6
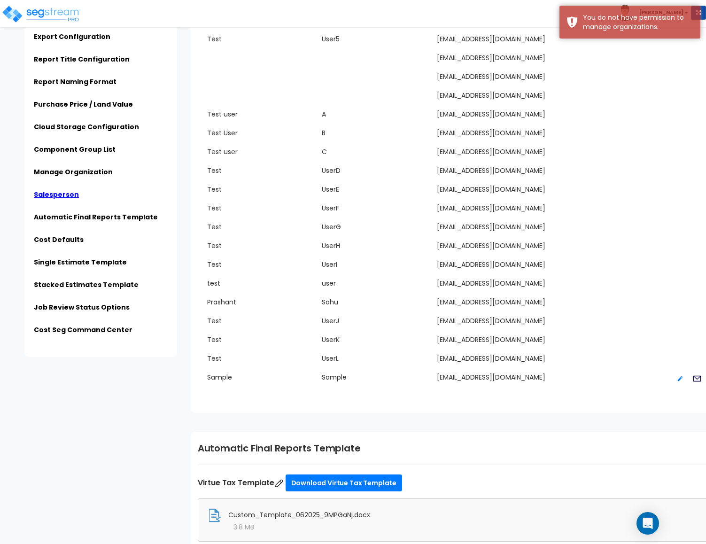
click at [677, 382] on icon at bounding box center [680, 378] width 7 height 8
type input "Sample"
type input "[EMAIL_ADDRESS][DOMAIN_NAME]"
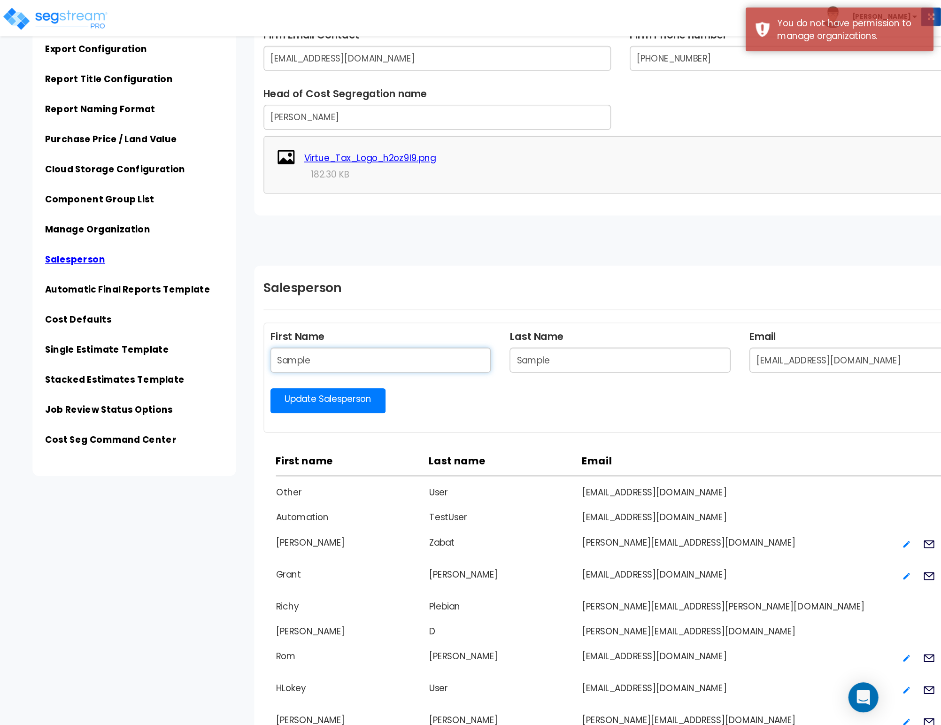
scroll to position [1362, 0]
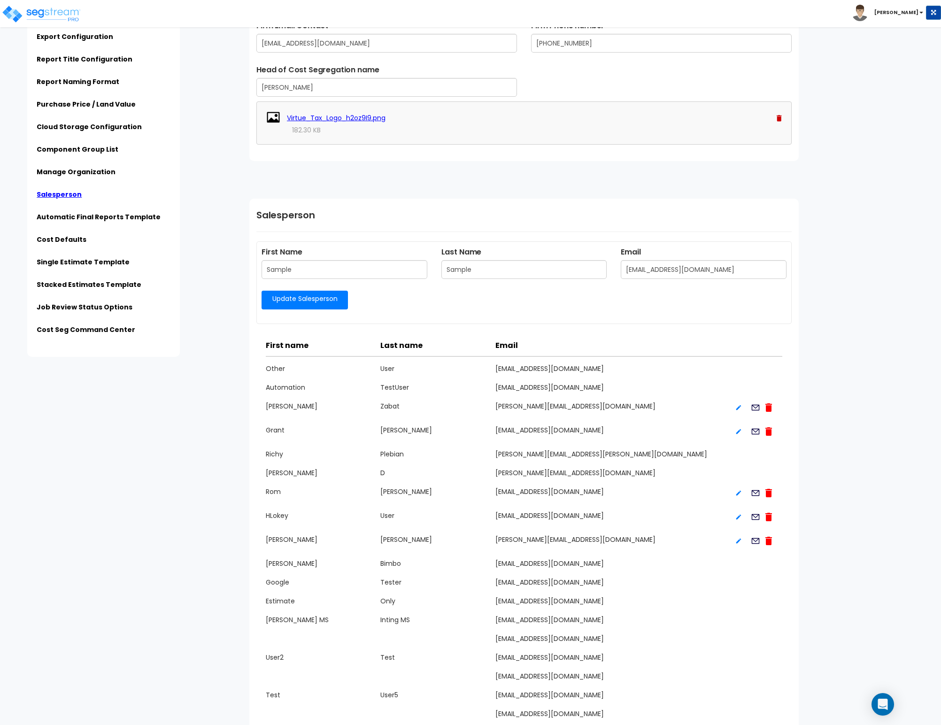
click at [319, 310] on link "Update Salesperson" at bounding box center [305, 300] width 86 height 19
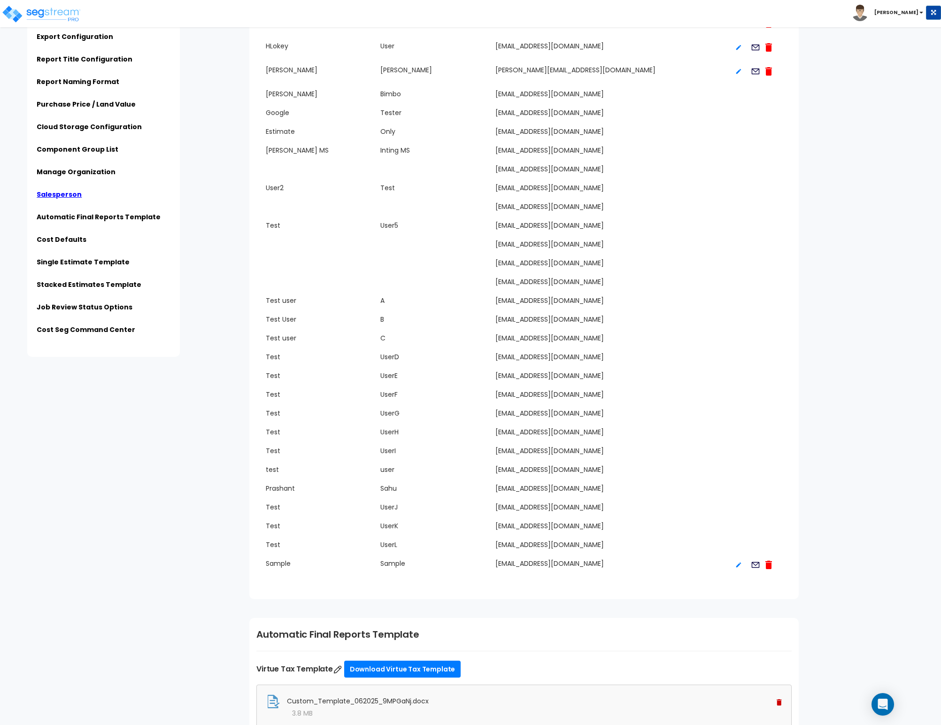
scroll to position [1926, 0]
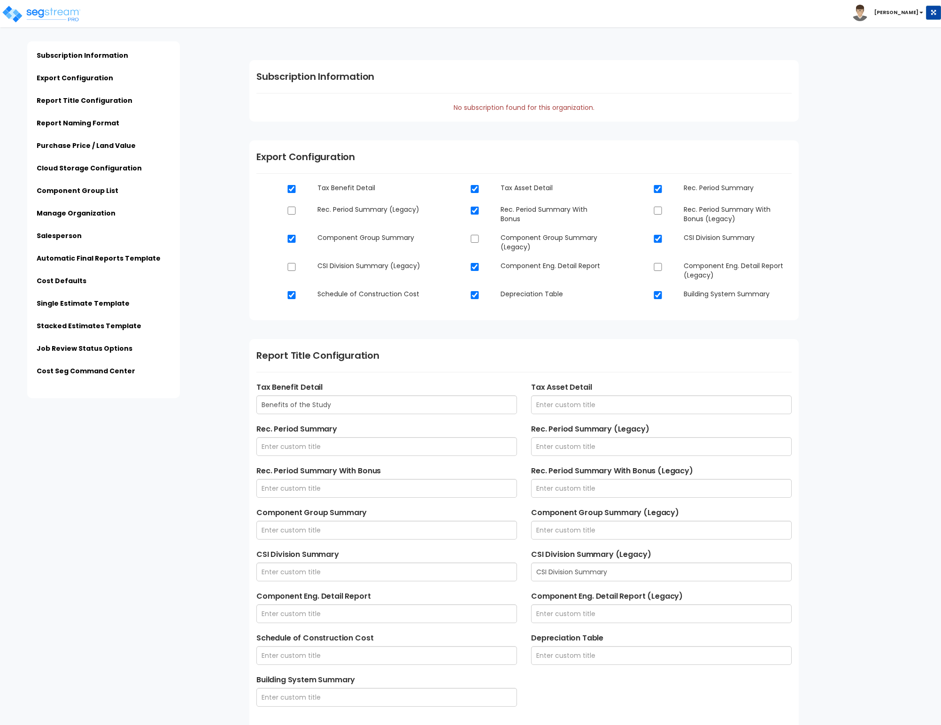
type input "$PROPERTY_NAME - $STREET_ADDRESS - Engineering Report"
type input "$PROPERTY_NAME - $STREET_ADDRESS - Final Report"
type input "$ESTIMATE_NAME - $STREET_ADDRESS"
type input "Admin"
type input "123 Nowere Street"
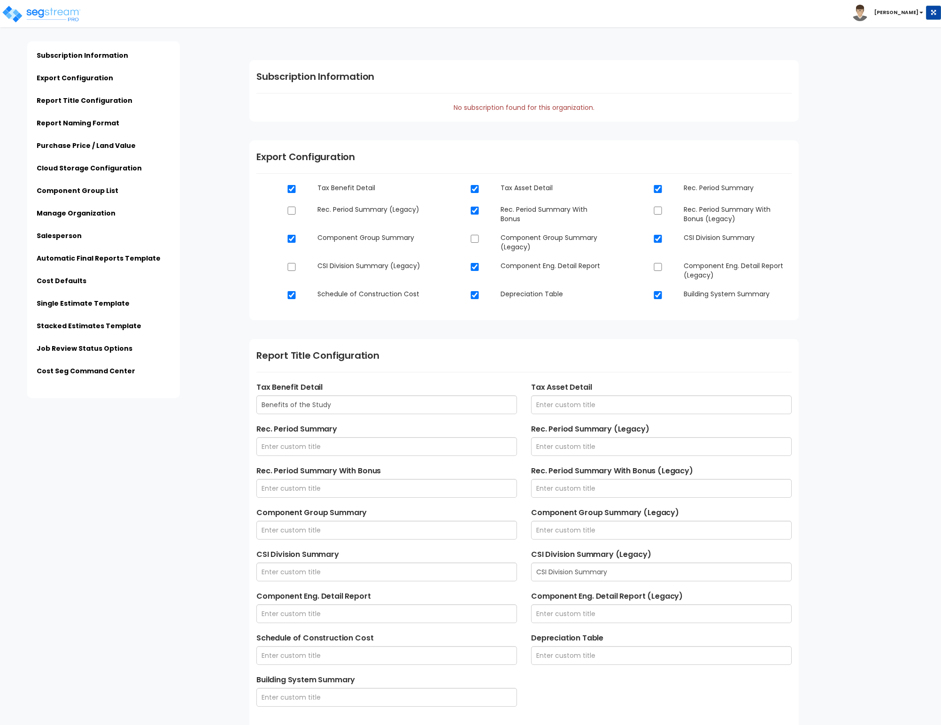
type input "sample@email.com"
type input "123-456-789"
type input "Peter Johnson"
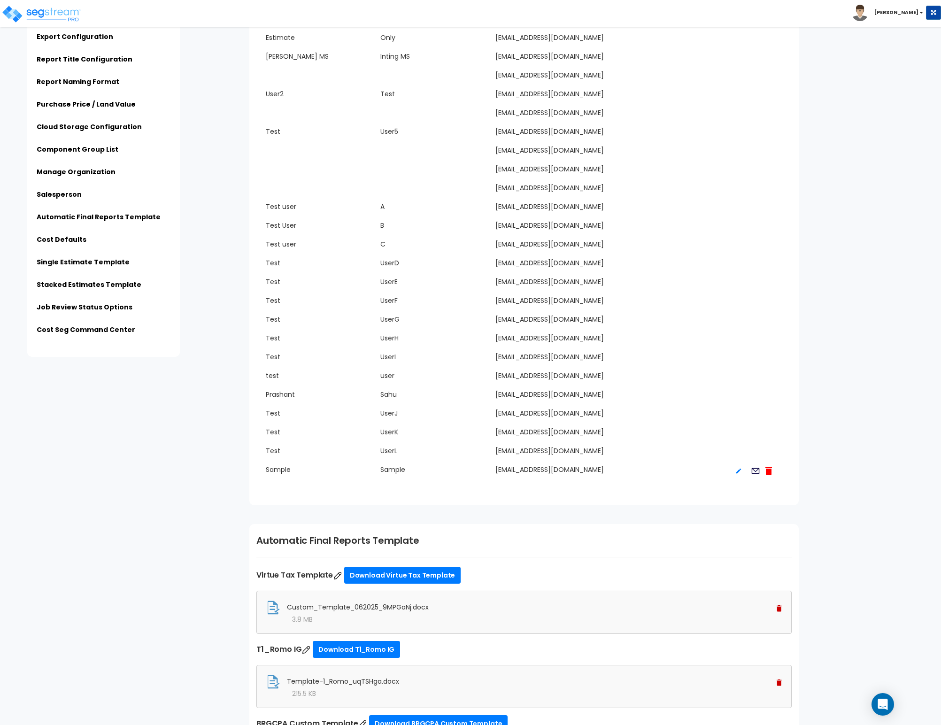
click at [766, 475] on icon at bounding box center [769, 471] width 7 height 8
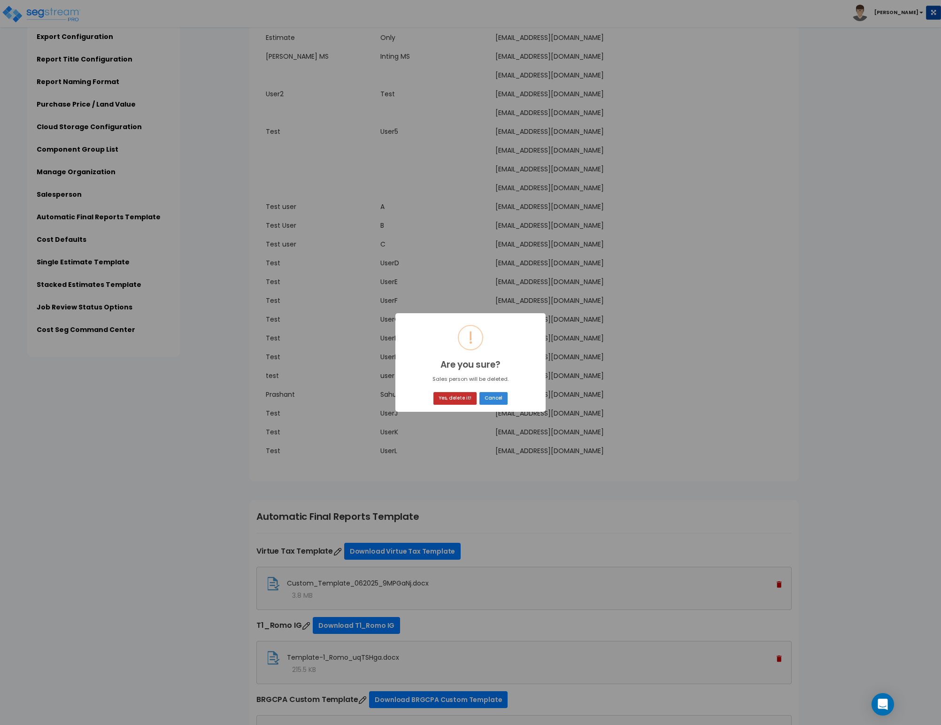
click at [446, 397] on button "Yes, delete it!" at bounding box center [455, 398] width 43 height 13
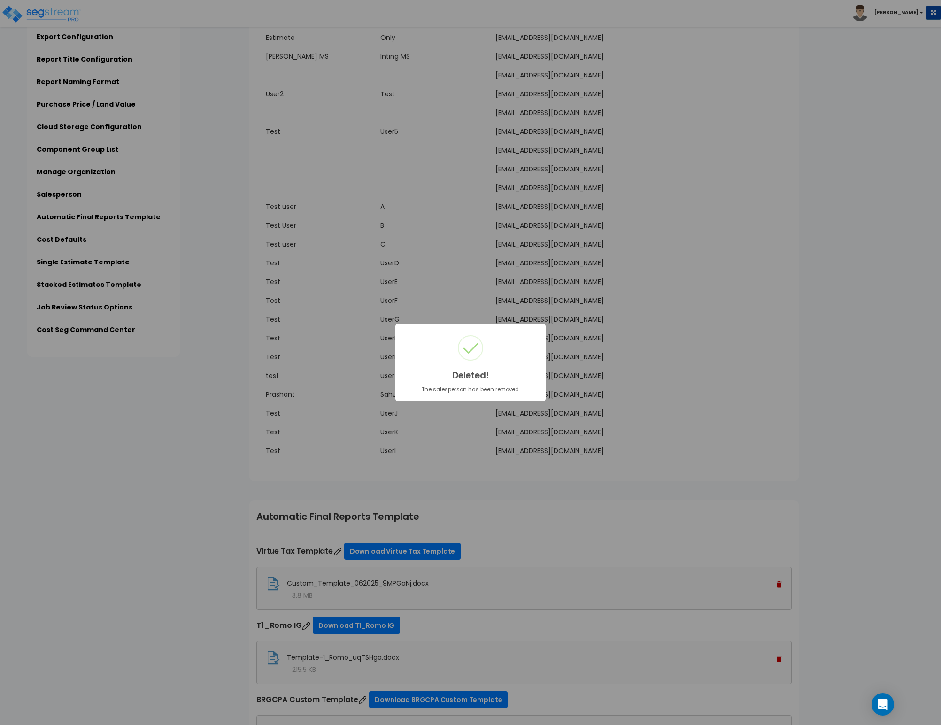
click at [806, 487] on div "× Deleted! The salesperson has been removed. OK No Cancel" at bounding box center [470, 362] width 941 height 725
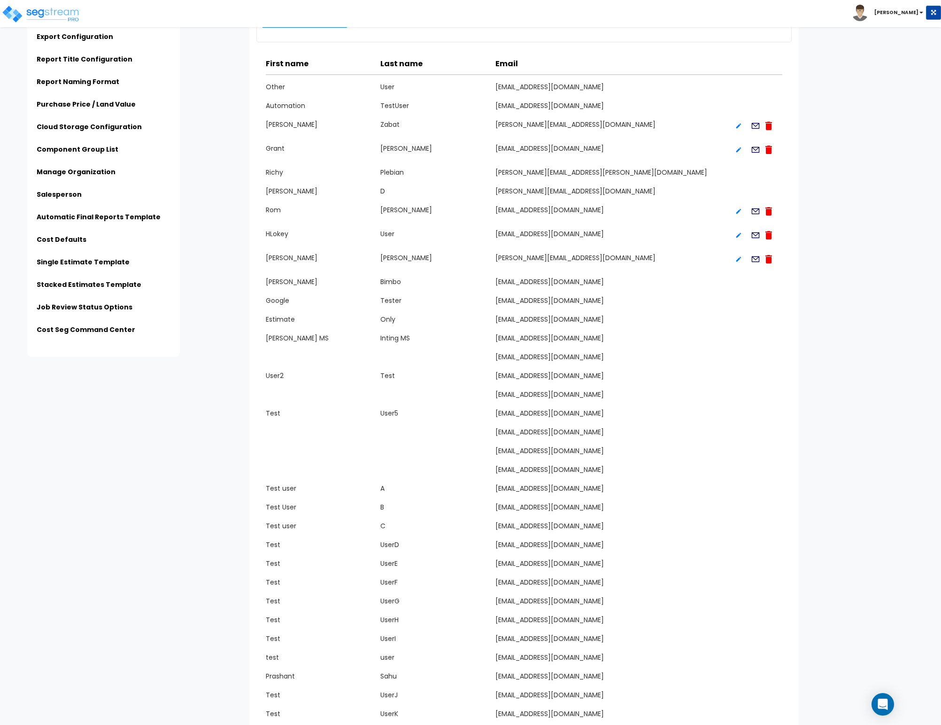
scroll to position [1438, 0]
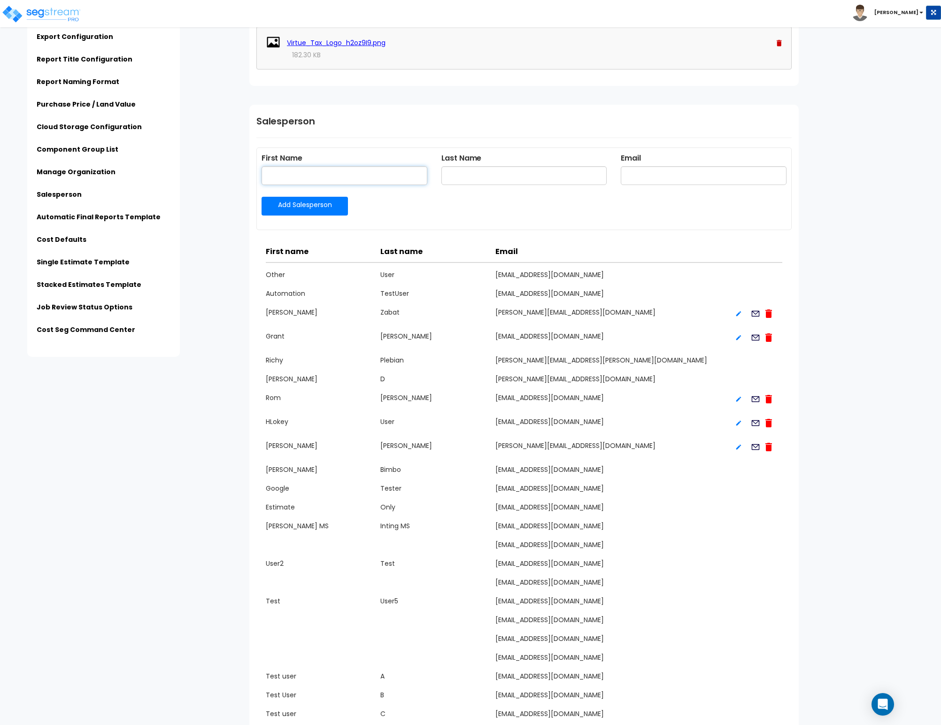
click at [342, 185] on input "text" at bounding box center [345, 175] width 166 height 19
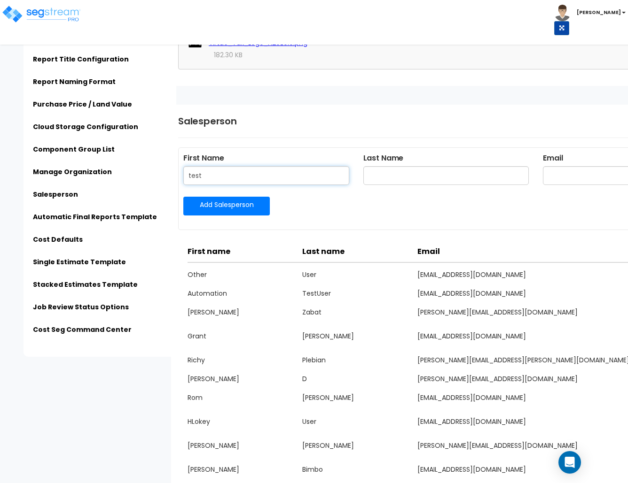
type input "test"
click at [434, 175] on input "text" at bounding box center [446, 175] width 166 height 19
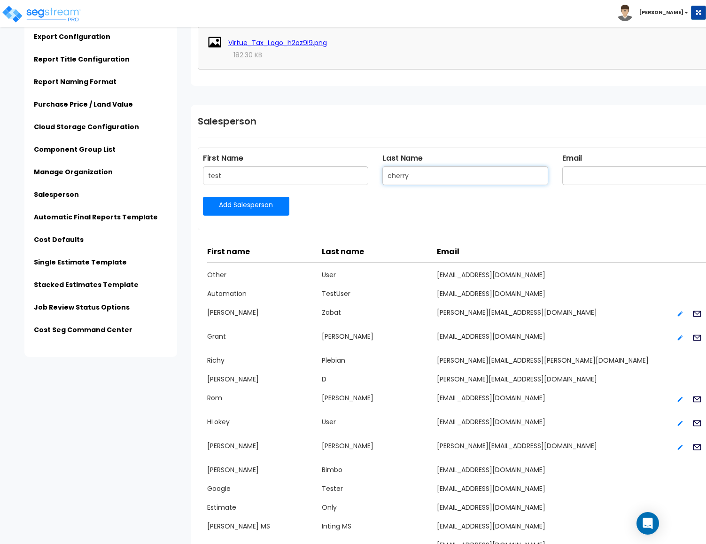
type input "cherry"
click at [604, 172] on input "text" at bounding box center [645, 175] width 166 height 19
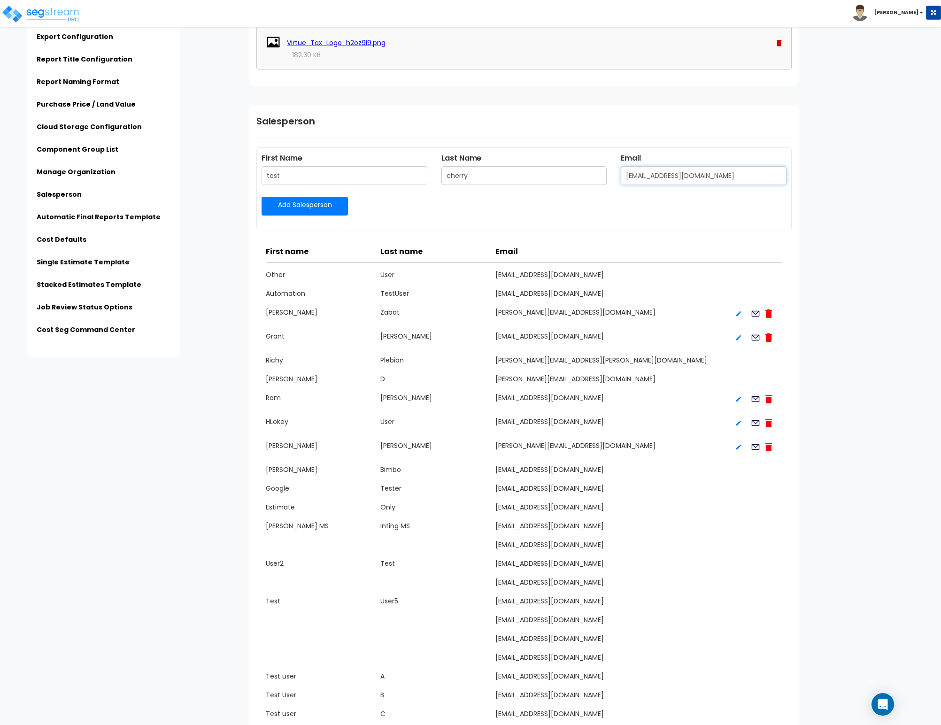
type input "cherrybimbo110528@gmail.com"
click at [334, 208] on link "Add Salesperson" at bounding box center [305, 206] width 86 height 19
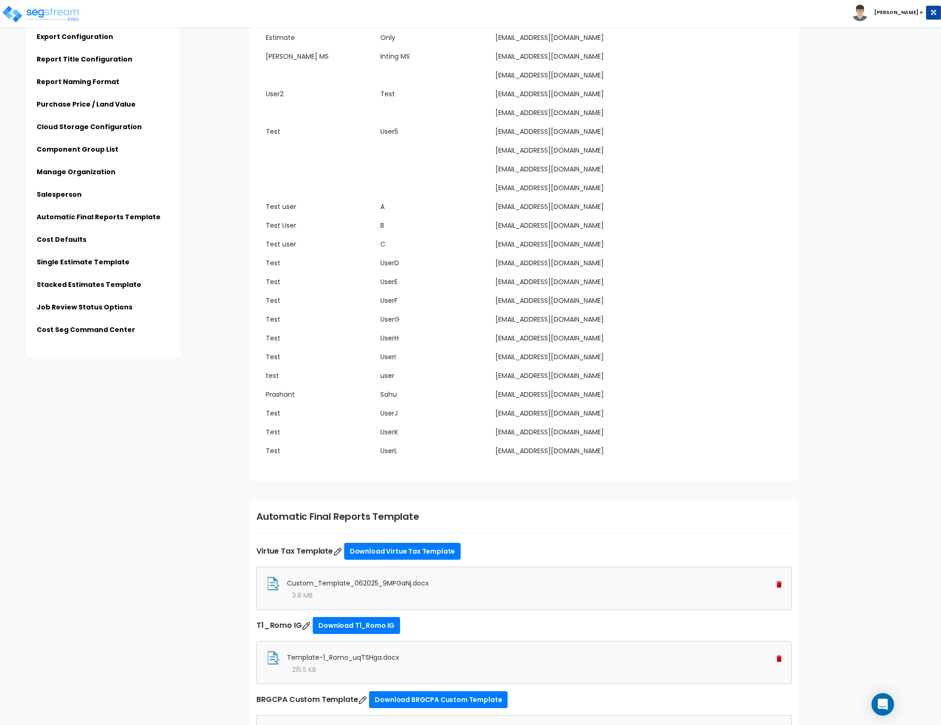
scroll to position [2189, 0]
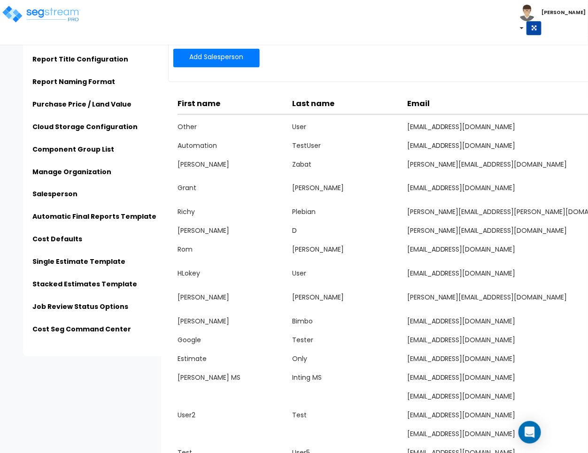
scroll to position [1409, 0]
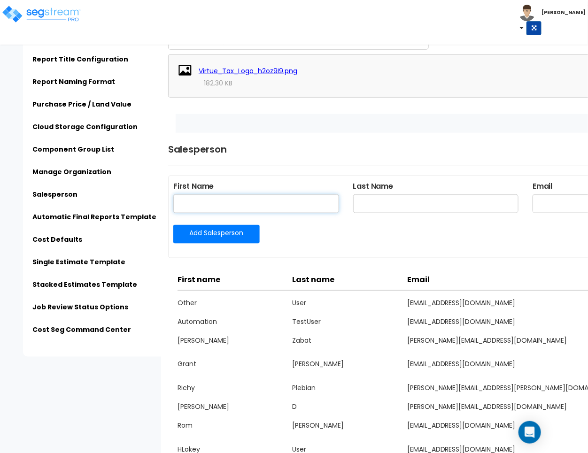
click at [268, 198] on input "text" at bounding box center [256, 203] width 166 height 19
type input "test"
click at [395, 215] on div "Last Name" at bounding box center [436, 198] width 180 height 35
click at [398, 207] on input "text" at bounding box center [436, 203] width 166 height 19
click at [398, 207] on input "cherry" at bounding box center [436, 203] width 166 height 19
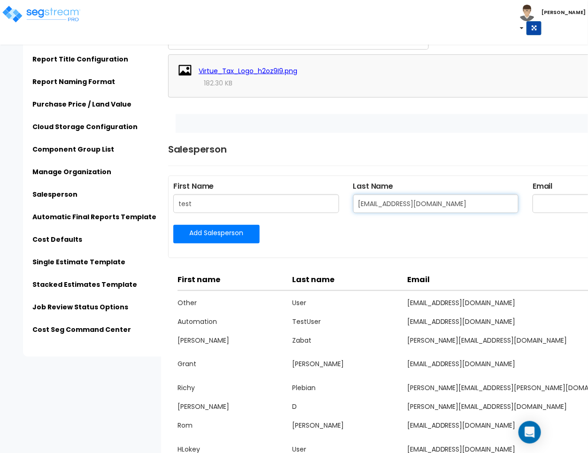
type input "cherick1105@gmail.com"
click at [392, 203] on input "cherick1105@gmail.com" at bounding box center [436, 203] width 166 height 19
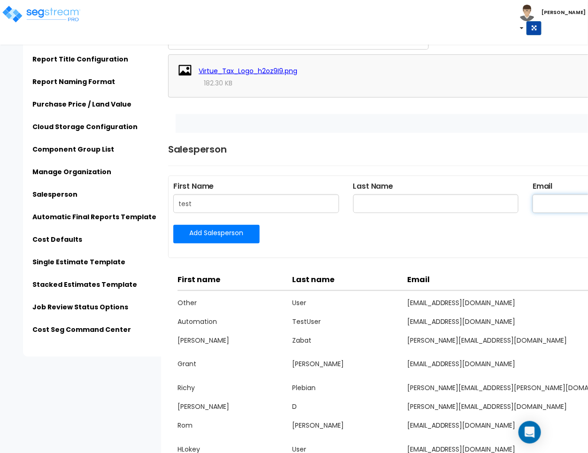
paste input "cherick1105@gmail.com"
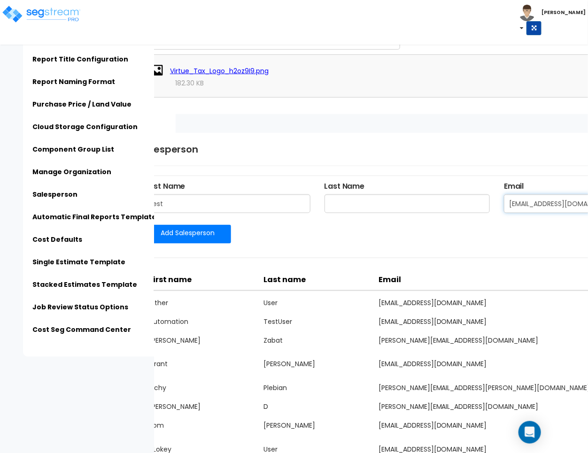
type input "cherick1105@gmail.com"
click at [468, 207] on input "text" at bounding box center [408, 203] width 166 height 19
type input "2"
click at [212, 240] on link "Add Salesperson" at bounding box center [188, 234] width 86 height 19
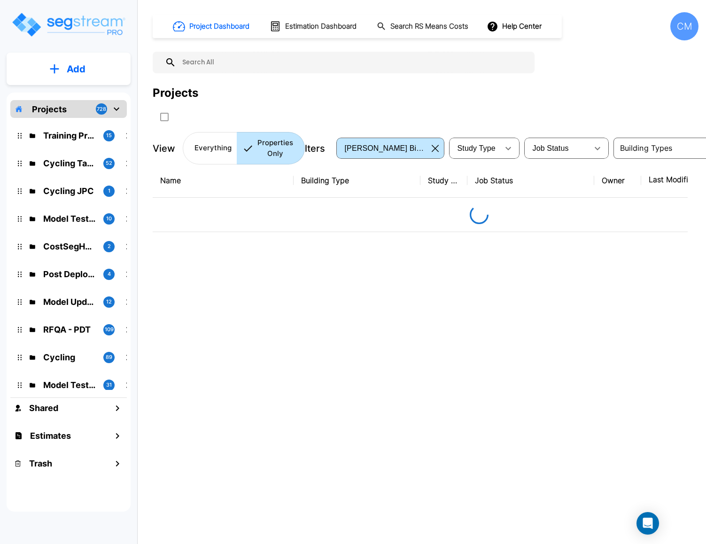
click at [677, 27] on div "CM" at bounding box center [684, 26] width 28 height 28
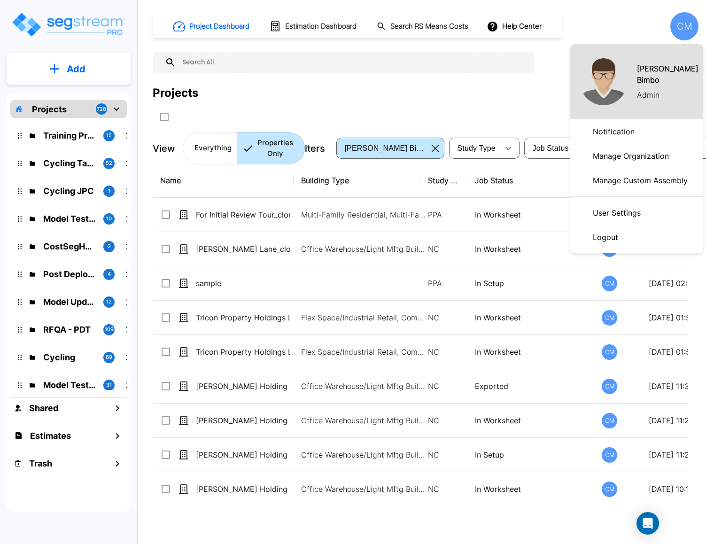
click at [528, 88] on div at bounding box center [353, 272] width 706 height 544
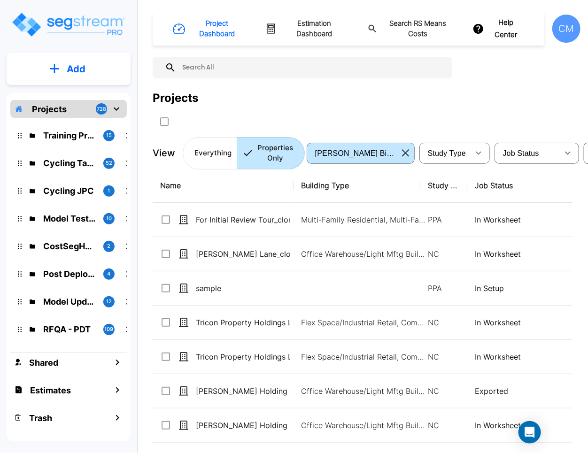
click at [557, 29] on div "CM" at bounding box center [566, 29] width 28 height 28
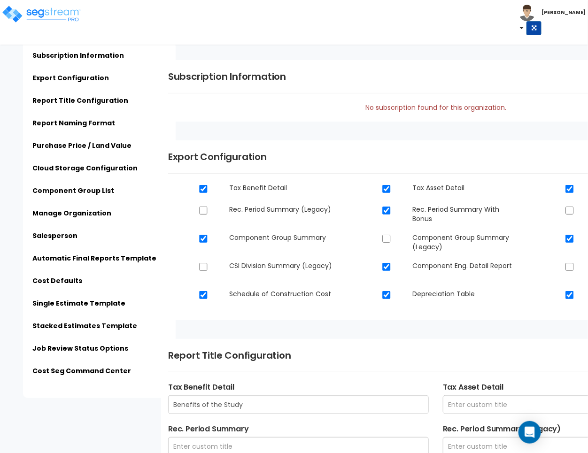
click at [67, 236] on link "Salesperson" at bounding box center [54, 235] width 45 height 9
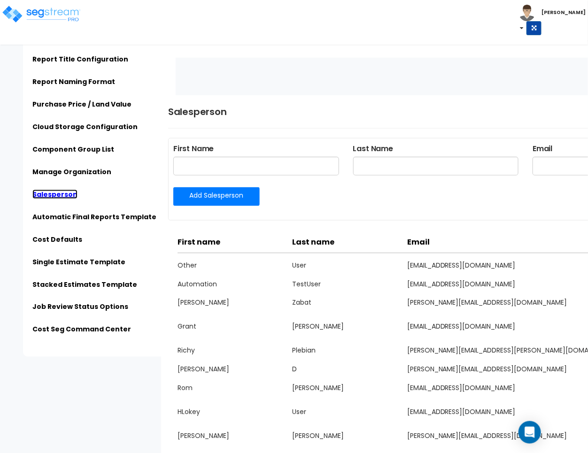
scroll to position [1348, 0]
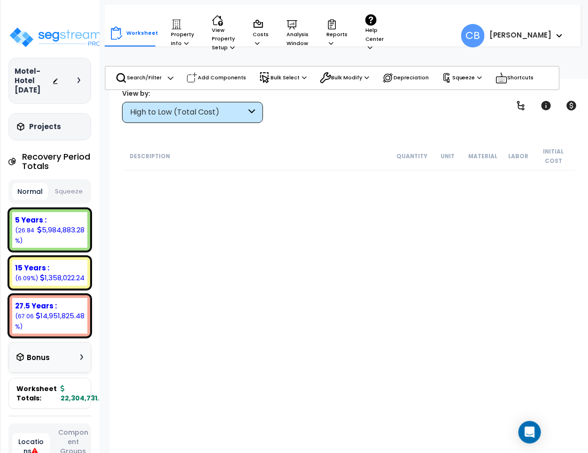
scroll to position [10705, 0]
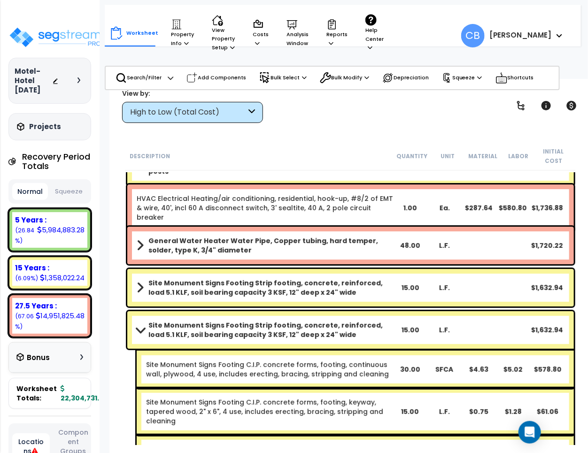
click at [344, 235] on div "General Water Heater Water Pipe, Copper tubing, hard temper, solder, type K, 3/…" at bounding box center [350, 246] width 447 height 38
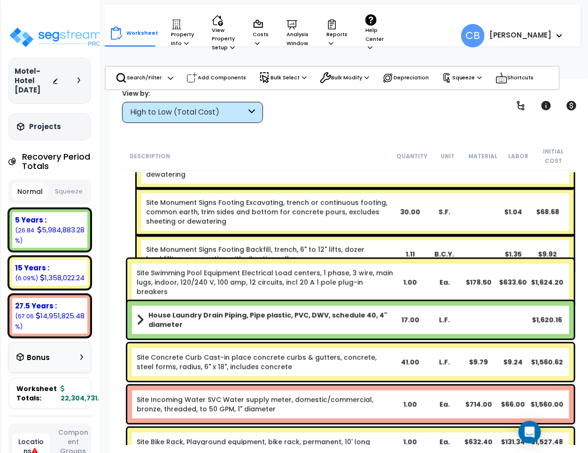
click at [344, 245] on link "Site Monument Signs Footing Backfill, trench, 6" to 12" lifts, dozer backfillin…" at bounding box center [269, 254] width 246 height 19
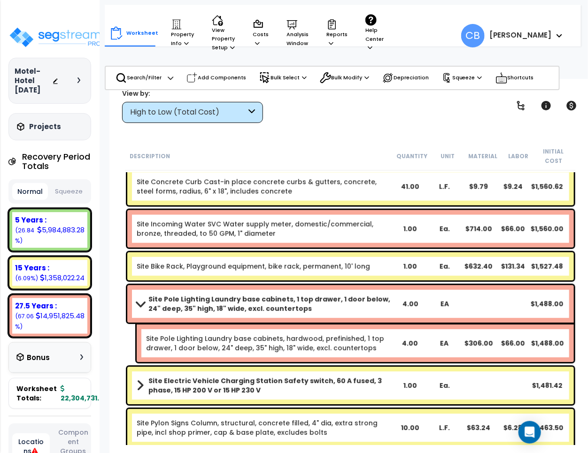
click at [344, 235] on link "Site Incoming Water SVC Water supply meter, domestic/commercial, bronze, thread…" at bounding box center [265, 228] width 256 height 19
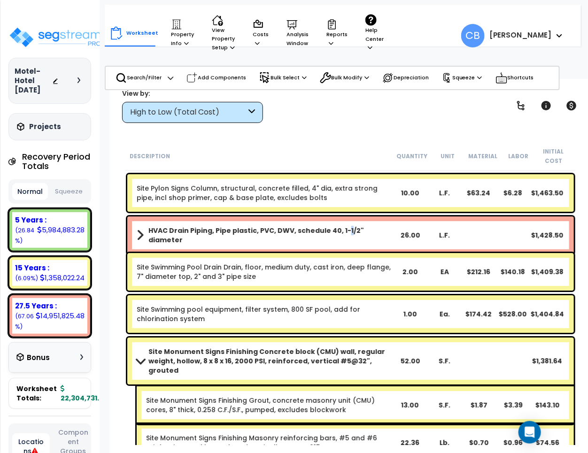
click at [344, 235] on b "HVAC Drain Piping, Pipe plastic, PVC, DWV, schedule 40, 1-1/2" diameter" at bounding box center [270, 235] width 245 height 19
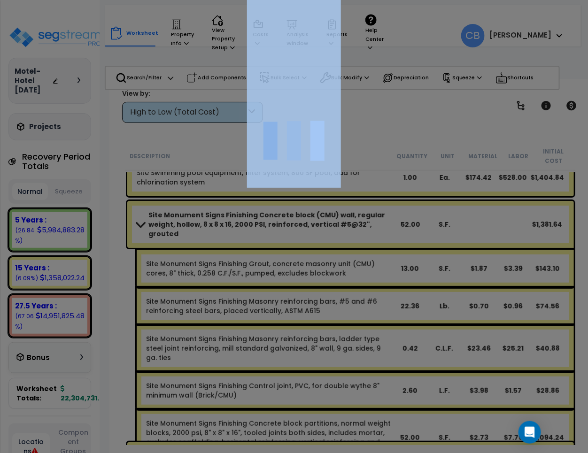
click at [344, 235] on div at bounding box center [294, 226] width 588 height 453
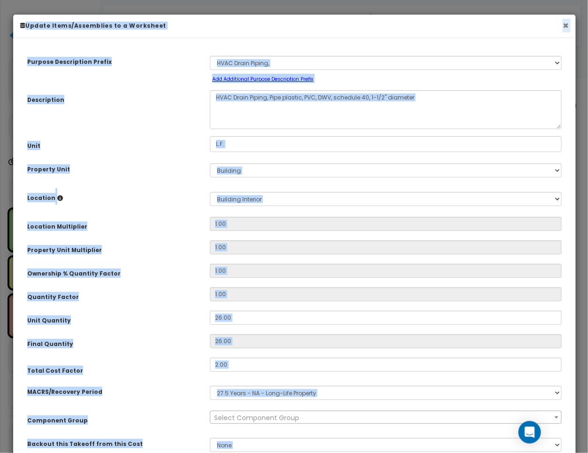
click at [567, 25] on button "×" at bounding box center [566, 26] width 6 height 10
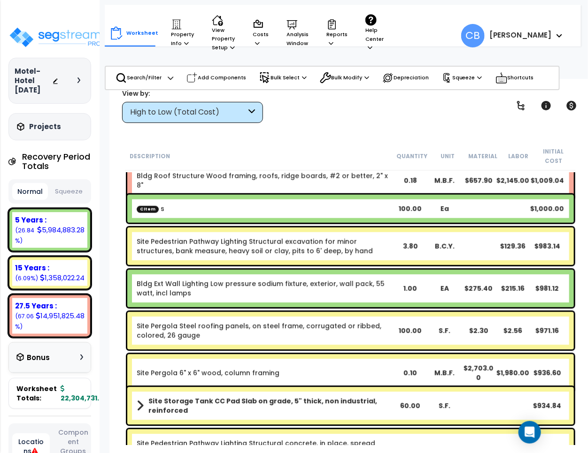
click at [349, 273] on div "Bldg Ext Wall Lighting Low pressure sodium fixture, exterior, wall pack, 55 wat…" at bounding box center [350, 289] width 447 height 38
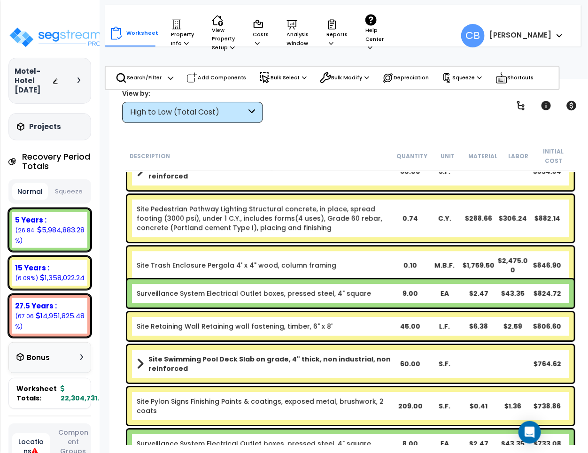
click at [349, 273] on div "Site Trash Enclosure Pergola 4' x 4" wood, column framing 0.10 M.B.F. $1,759.50…" at bounding box center [350, 266] width 447 height 38
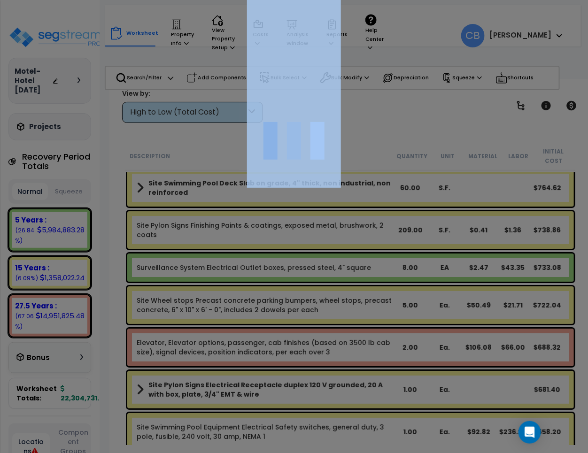
click at [349, 273] on div at bounding box center [294, 226] width 588 height 453
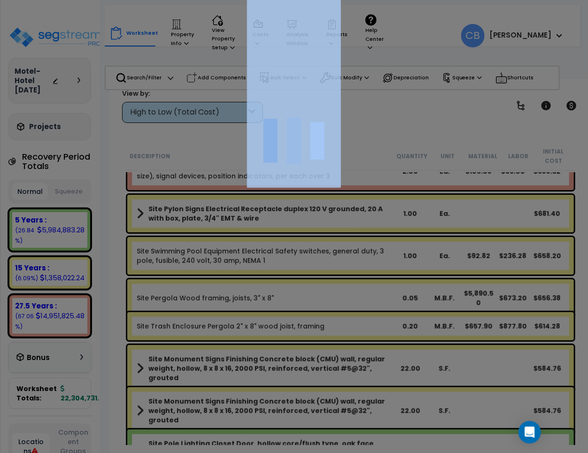
click at [349, 273] on div at bounding box center [294, 226] width 588 height 453
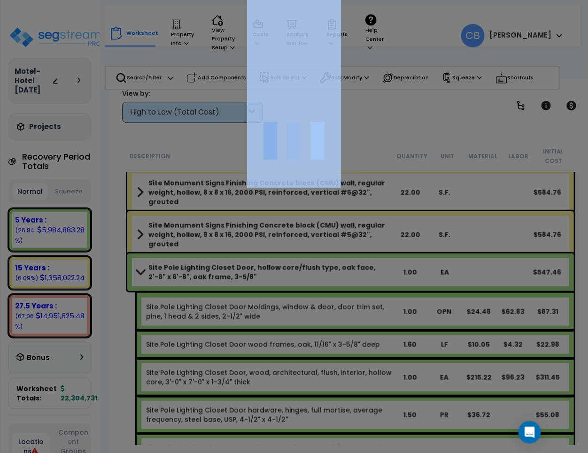
click at [349, 273] on div at bounding box center [294, 226] width 588 height 453
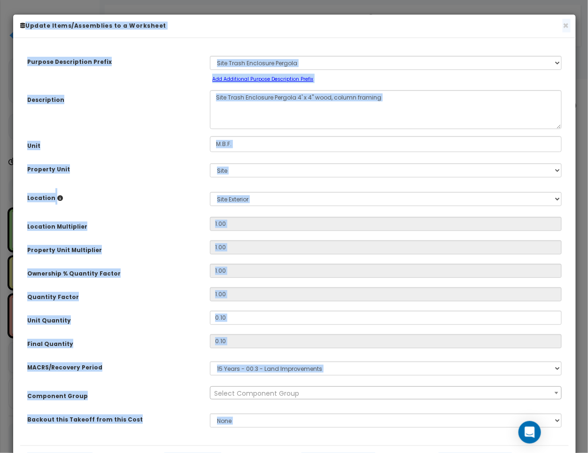
click at [571, 24] on div "× Update Items/Assemblies to a Worksheet" at bounding box center [294, 26] width 563 height 23
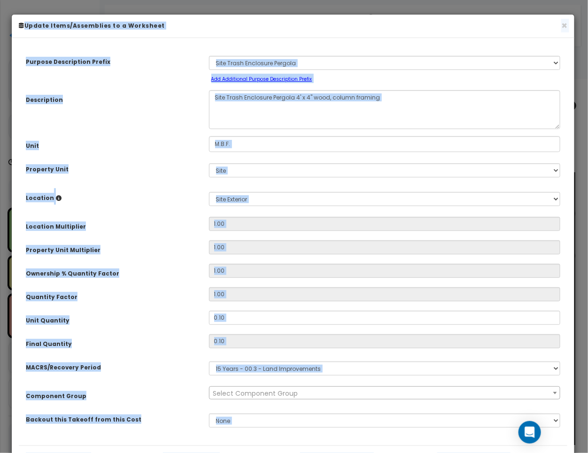
click at [571, 24] on div "× Update Items/Assemblies to a Worksheet" at bounding box center [293, 26] width 563 height 23
click at [559, 27] on h6 "Update Items/Assemblies to a Worksheet" at bounding box center [293, 26] width 549 height 8
click at [562, 27] on button "×" at bounding box center [564, 26] width 6 height 10
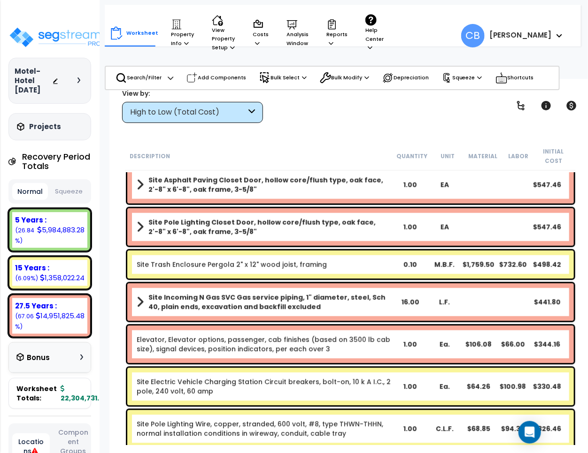
click at [268, 280] on div "Site Trash Enclosure Pergola 2" x 12" wood joist, framing 0.10 M.B.F. $1,759.50…" at bounding box center [350, 265] width 451 height 33
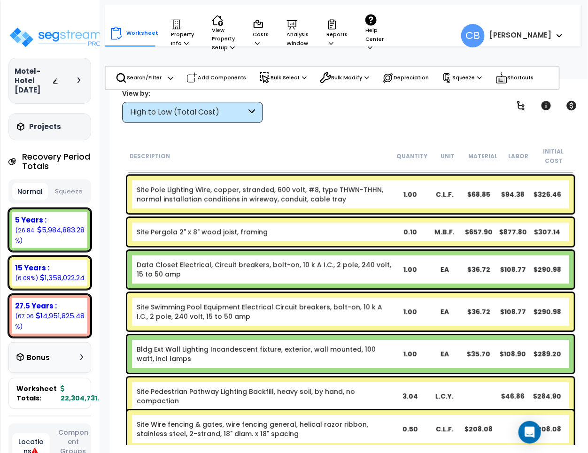
click at [268, 280] on div "Data Closet Electrical, Circuit breakers, bolt-on, 10 k A I.C., 2 pole, 240 vol…" at bounding box center [350, 270] width 447 height 38
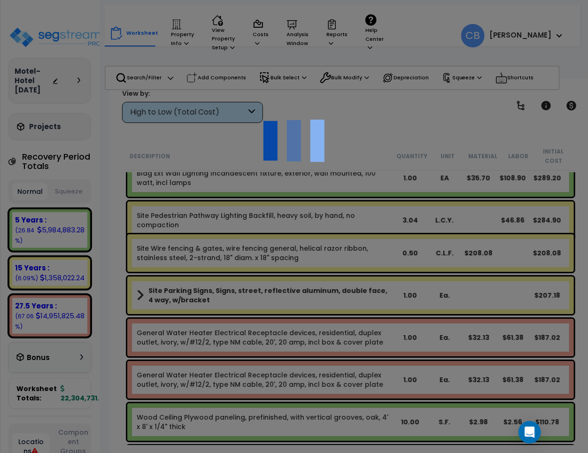
click at [268, 280] on div at bounding box center [294, 226] width 588 height 453
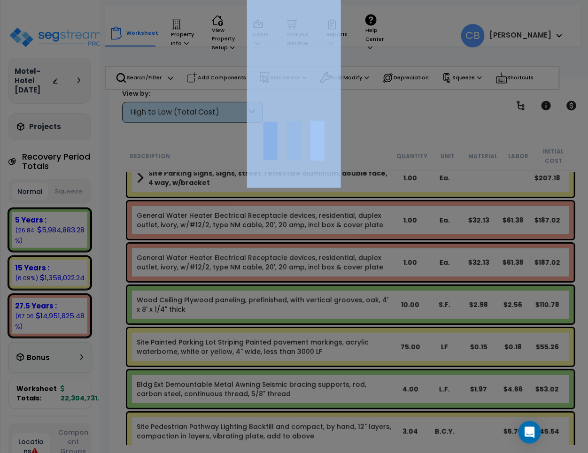
click at [268, 280] on div at bounding box center [294, 226] width 588 height 453
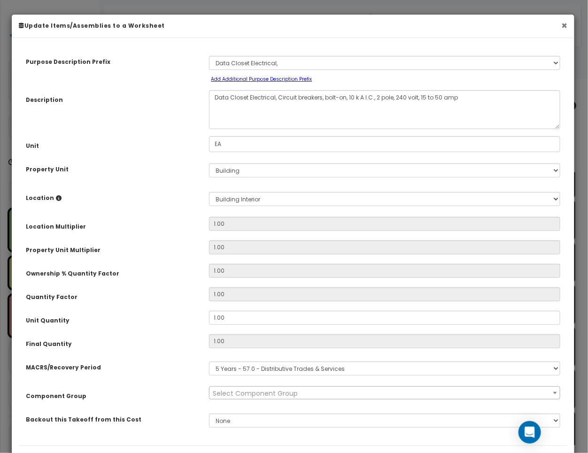
click at [561, 24] on button "×" at bounding box center [564, 26] width 6 height 10
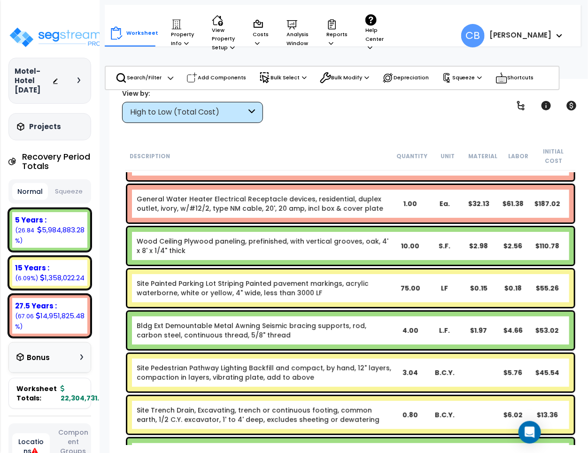
scroll to position [14226, 0]
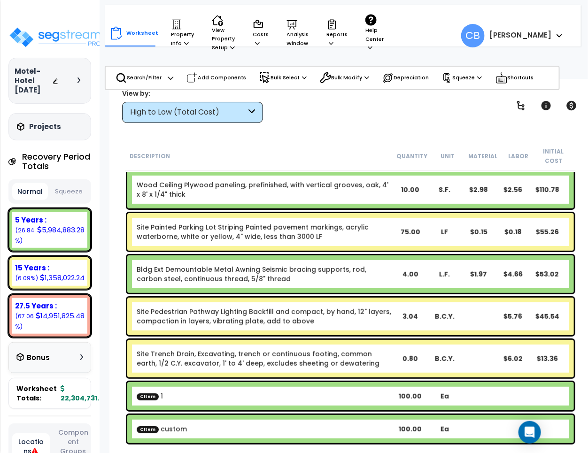
click at [393, 245] on div "Site Painted Parking Lot Striping Painted pavement markings, acrylic waterborne…" at bounding box center [350, 232] width 447 height 38
click at [396, 247] on div "Site Painted Parking Lot Striping Painted pavement markings, acrylic waterborne…" at bounding box center [350, 232] width 447 height 38
click at [187, 228] on link "Site Painted Parking Lot Striping Painted pavement markings, acrylic waterborne…" at bounding box center [265, 232] width 256 height 19
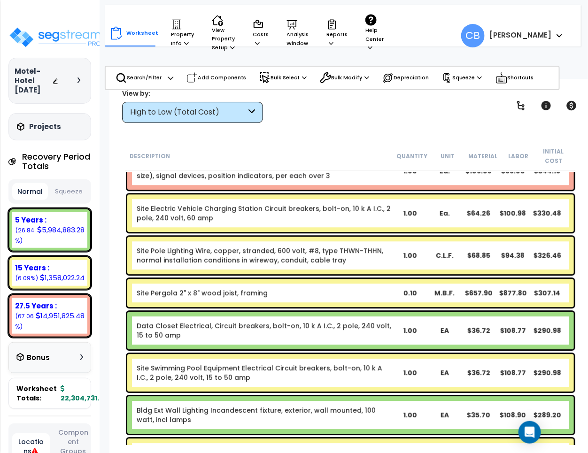
click at [306, 309] on div "Site Pergola 2" x 8" wood joist, framing 0.10 M.B.F. $657.90 $877.80 $307.14" at bounding box center [350, 293] width 451 height 33
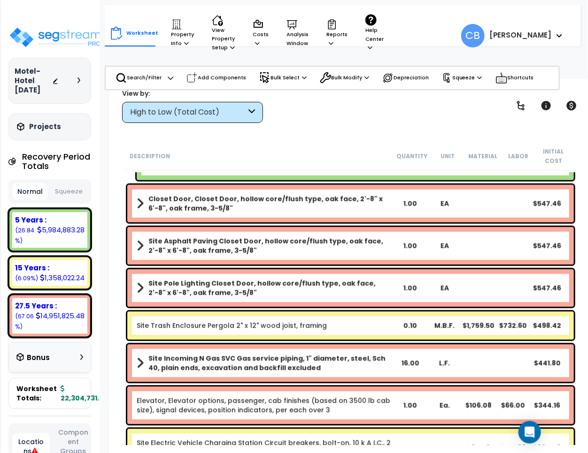
drag, startPoint x: 306, startPoint y: 309, endPoint x: 308, endPoint y: 317, distance: 8.8
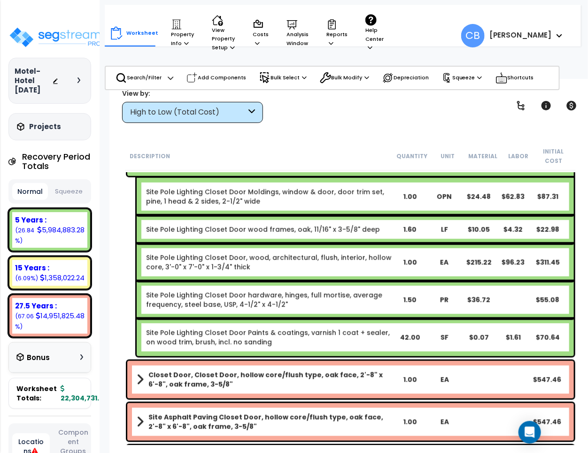
click at [308, 317] on div "Site Pole Lighting Closet Door hardware, hinges, full mortise, average frequenc…" at bounding box center [355, 300] width 437 height 38
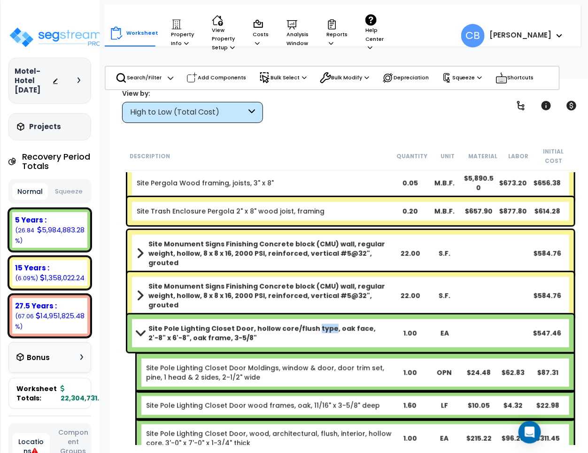
click at [308, 317] on div "Site Pole Lighting Closet Door, hollow core/flush type, oak face, 2'-8" x 6'-8"…" at bounding box center [350, 334] width 447 height 38
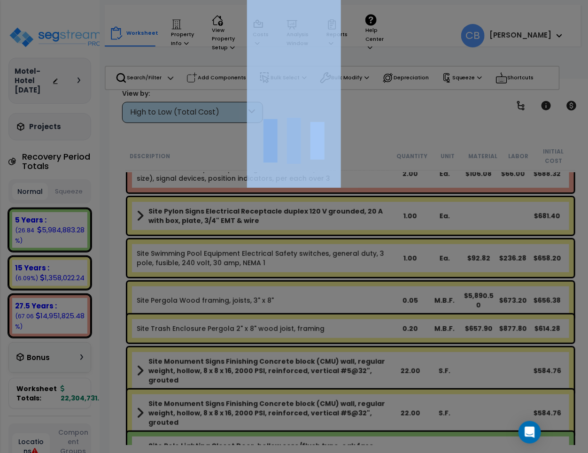
click at [308, 317] on div at bounding box center [294, 226] width 588 height 453
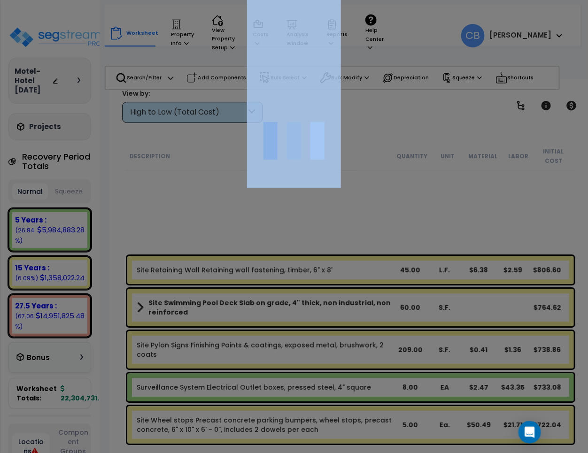
click at [308, 317] on div at bounding box center [294, 226] width 588 height 453
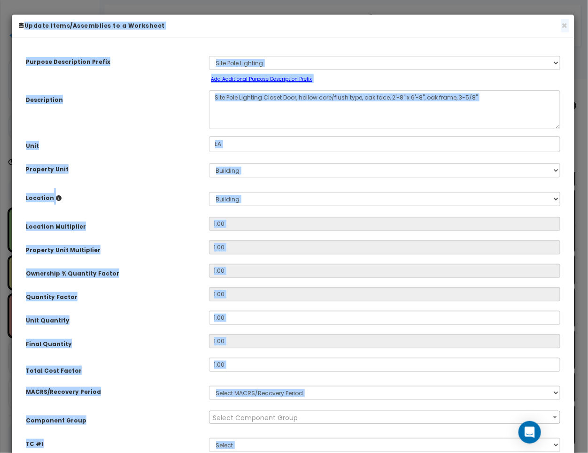
select select "3667"
